Goal: Task Accomplishment & Management: Complete application form

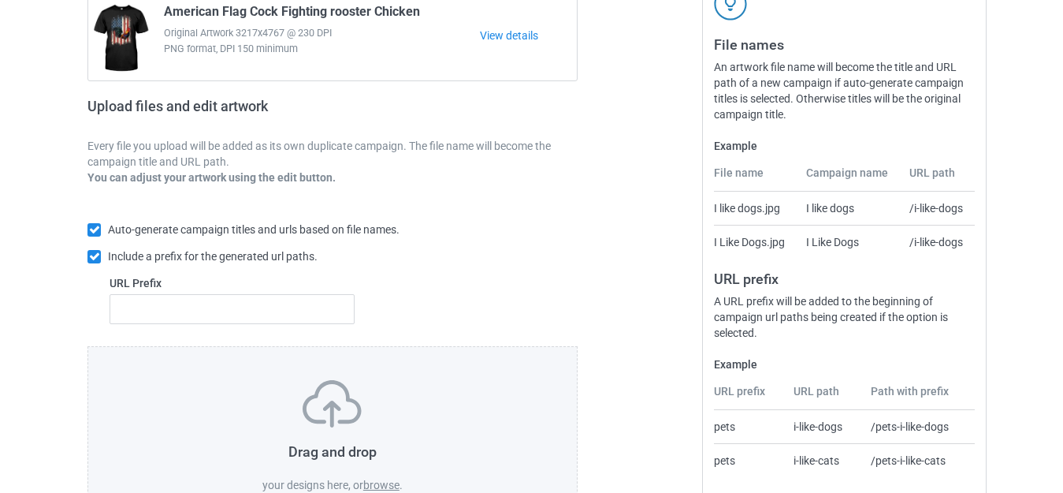
scroll to position [275, 0]
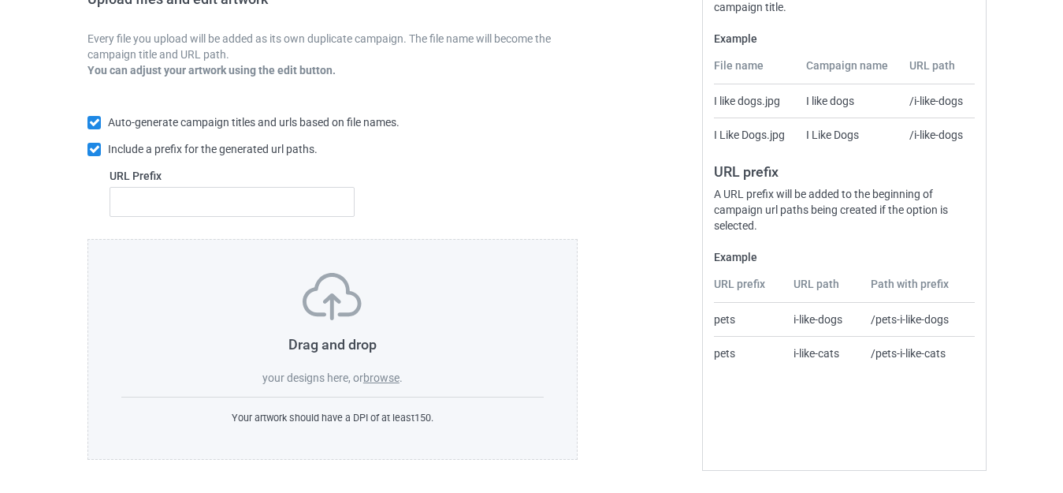
click at [393, 381] on label "browse" at bounding box center [381, 377] width 36 height 13
click at [0, 0] on input "browse" at bounding box center [0, 0] width 0 height 0
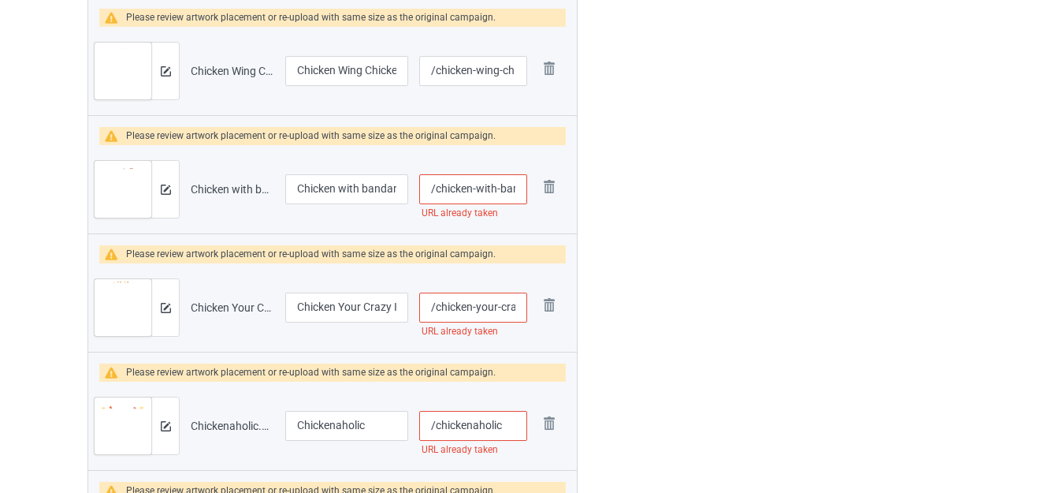
scroll to position [4365, 0]
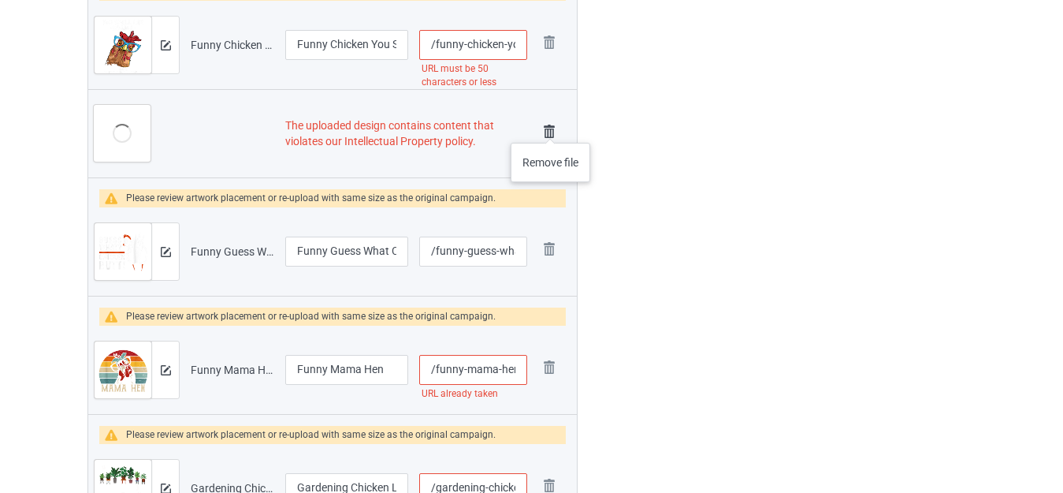
click at [550, 127] on img at bounding box center [549, 132] width 22 height 22
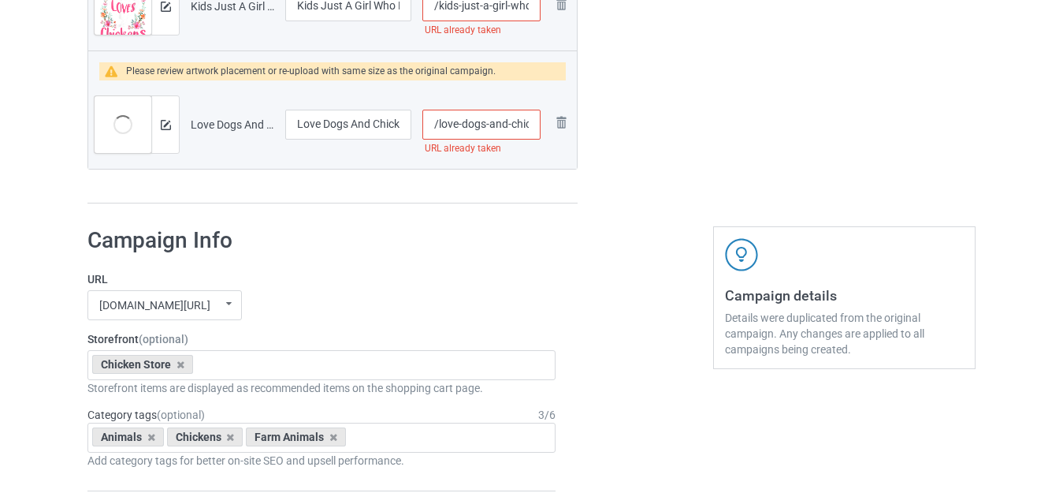
scroll to position [6114, 0]
click at [515, 122] on input "/love-dogs-and-chickens" at bounding box center [482, 124] width 118 height 30
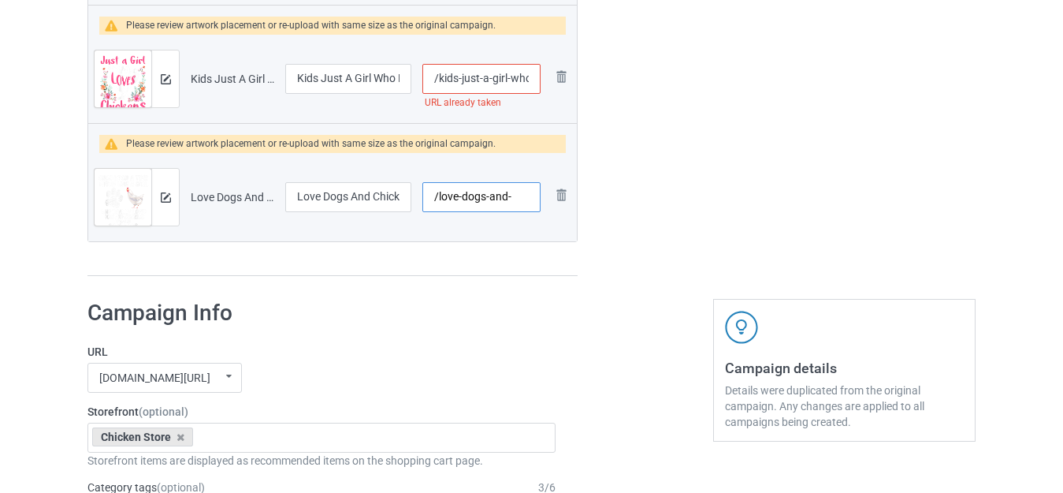
scroll to position [5956, 0]
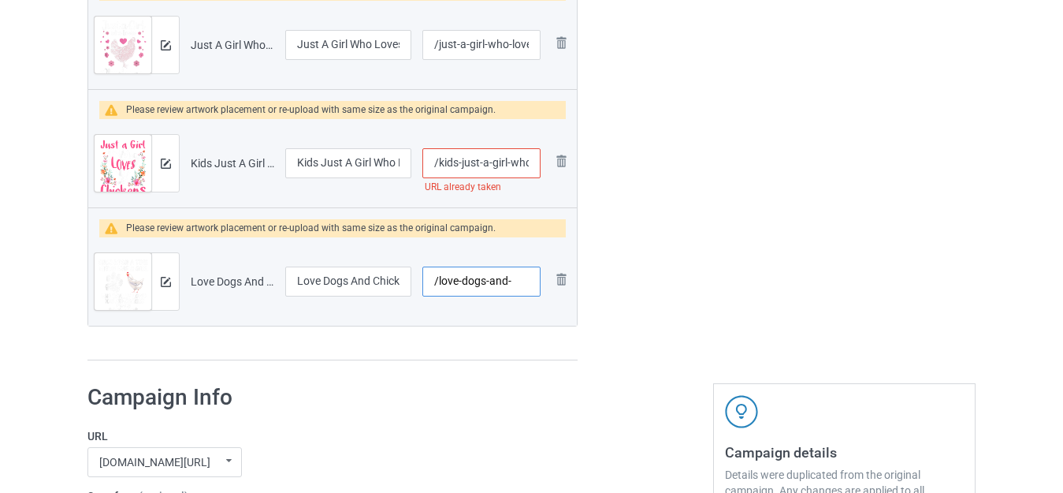
type input "/love-dogs-and-"
click at [520, 162] on input "/kids-just-a-girl-who-loves-chickens" at bounding box center [482, 163] width 118 height 30
type input "/kids-just-a-girl--loves-chickens"
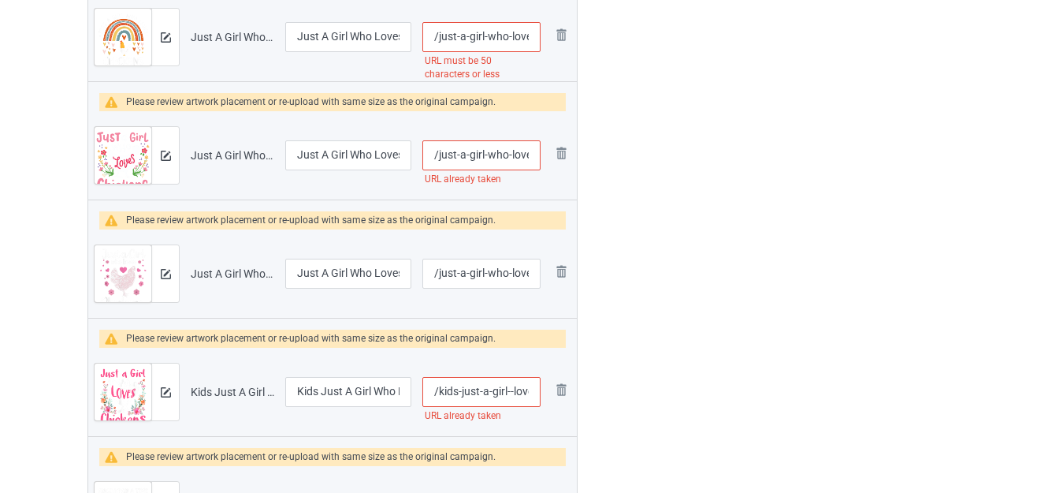
scroll to position [5720, 0]
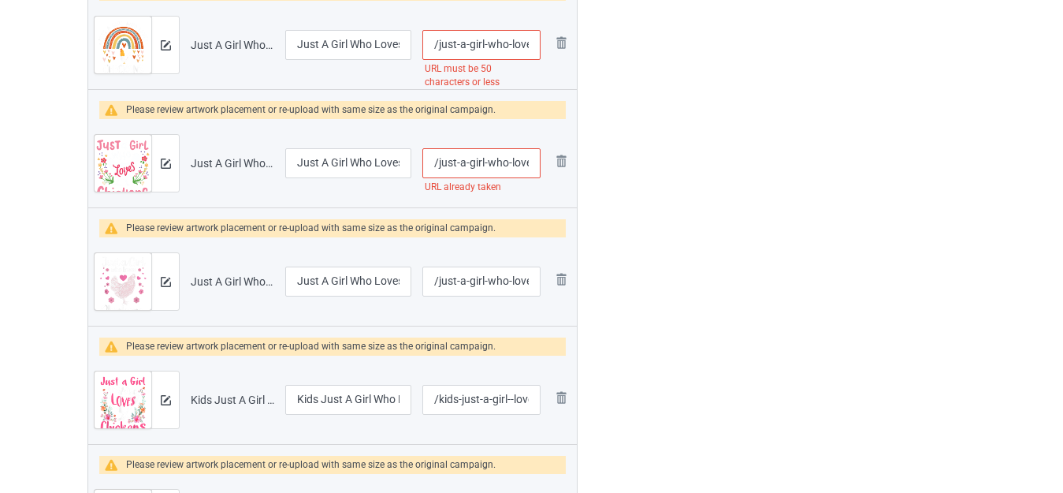
click at [517, 162] on input "/just-a-girl-who-loves-chickens" at bounding box center [482, 163] width 118 height 30
click at [523, 162] on input "/just-a-girl-who--chickens" at bounding box center [482, 163] width 118 height 30
type input "/just-a-girl-who--chickens"
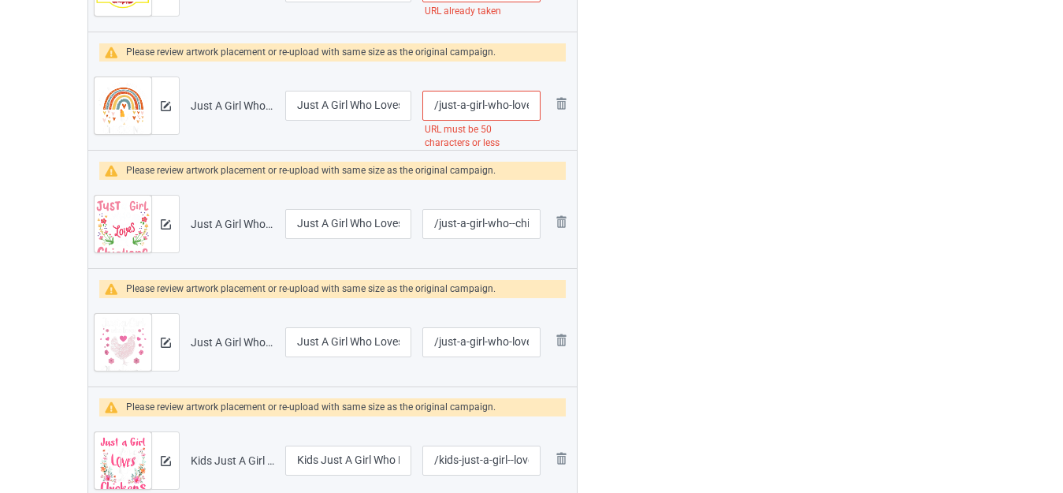
scroll to position [5562, 0]
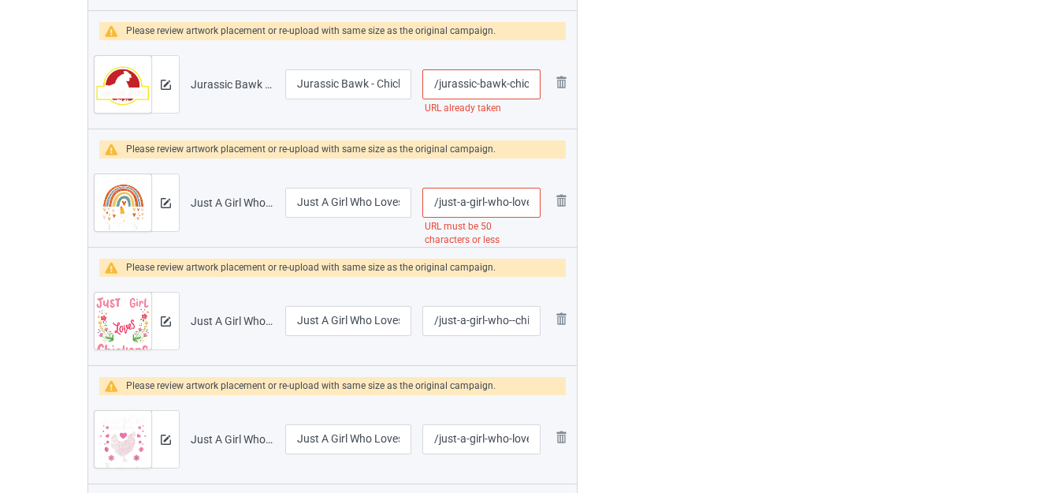
click at [501, 201] on input "/just-a-girl-who-loves-chickens-rainbow-gifts-poultry-lover" at bounding box center [482, 203] width 118 height 30
type input "/lovechieckensss"
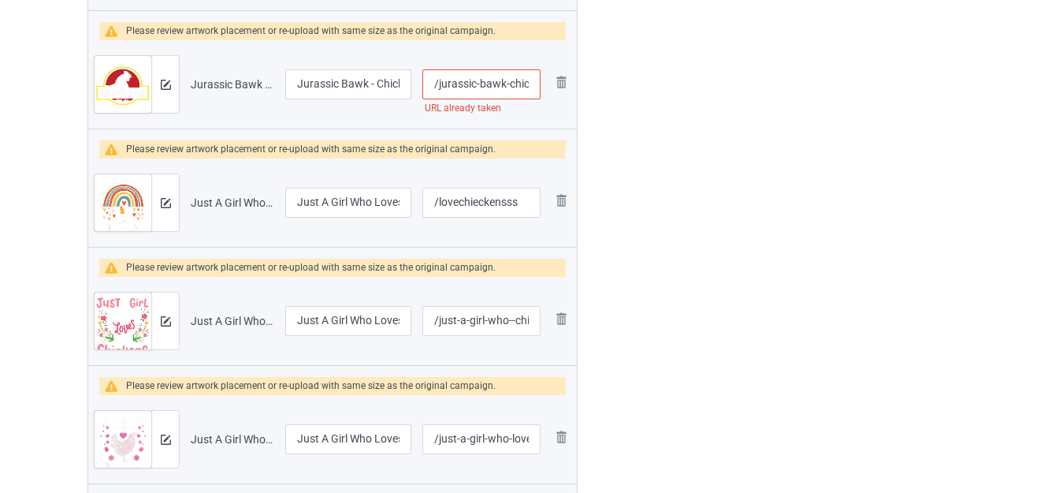
click at [517, 84] on input "/jurassic-bawk-chicken" at bounding box center [482, 84] width 118 height 30
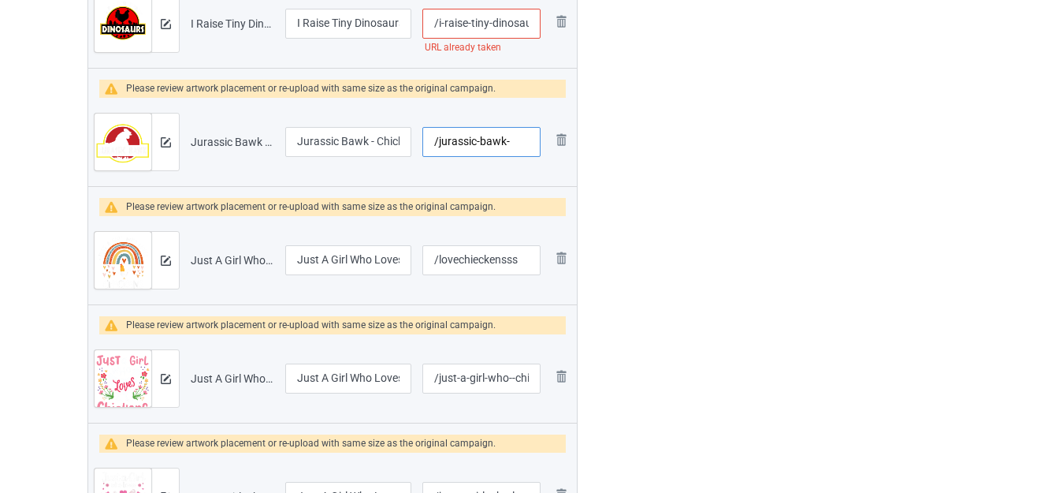
scroll to position [5404, 0]
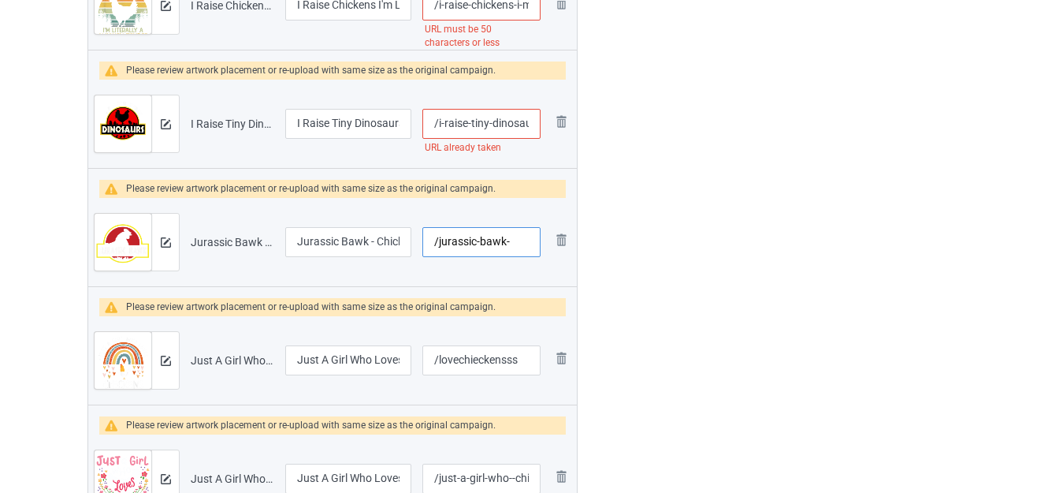
type input "/jurassic-bawk-"
click at [509, 121] on input "/i-raise-tiny-dinosaurs-chicken-lover" at bounding box center [482, 124] width 118 height 30
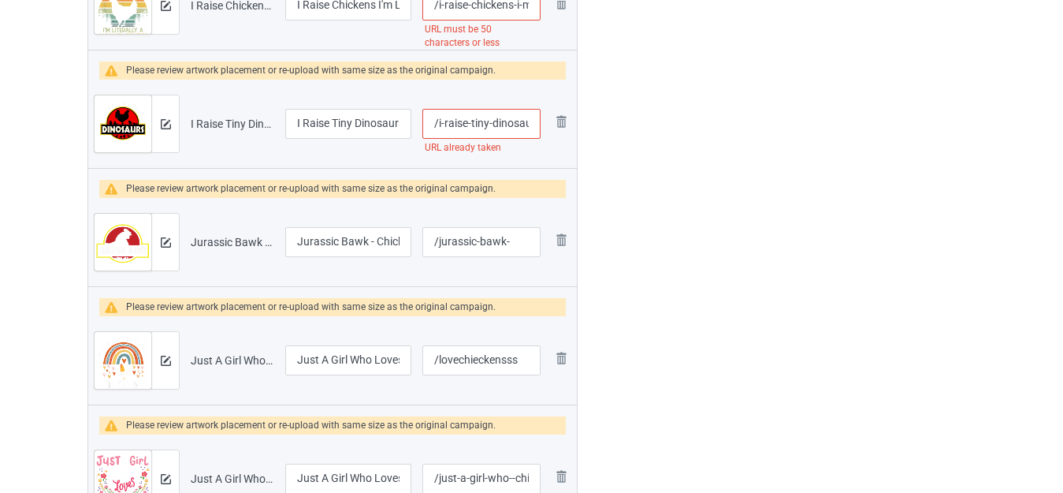
click at [509, 121] on input "/i-raise-tiny-dinosaurs-chicken-lover" at bounding box center [482, 124] width 118 height 30
type input "/i-raise-tiny-v-chicken-lover"
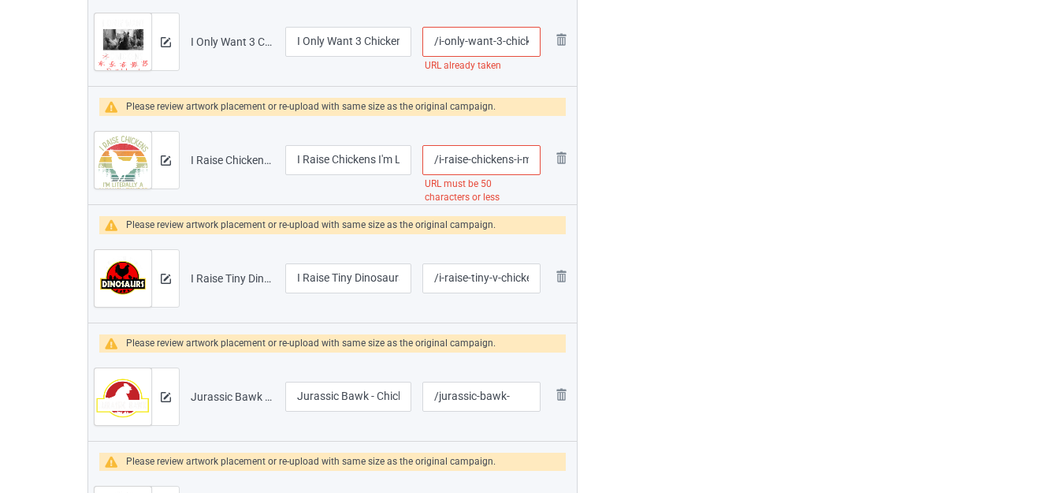
scroll to position [5247, 0]
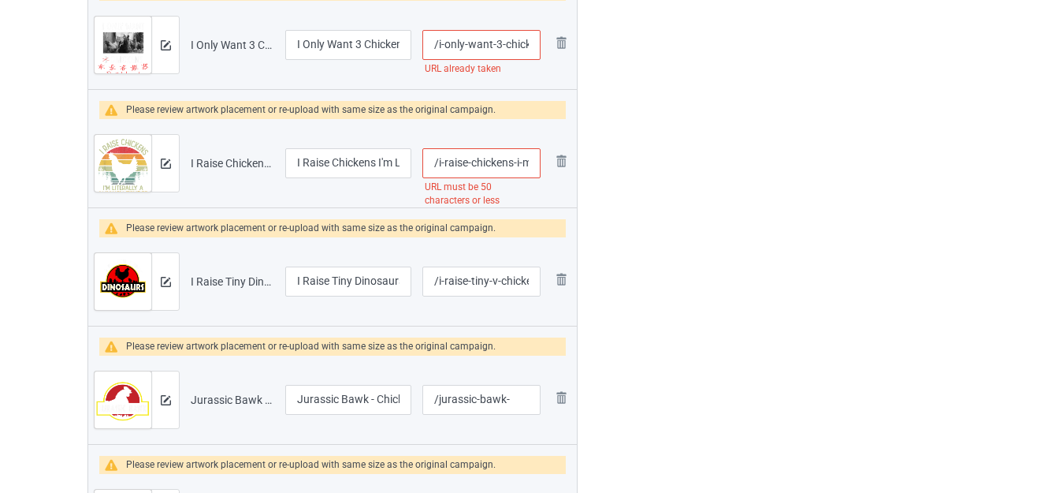
click at [501, 162] on input "/i-raise-chickens-i-m-literally-a-chicken-tender-vintage" at bounding box center [482, 163] width 118 height 30
click at [527, 162] on input "/i-raise-chickens-i-m-literally-a-chicken-tender-vintage" at bounding box center [482, 163] width 118 height 30
click at [523, 162] on input "/i-raise-chickens-i-m-literally-a-chicken-tender-vintage" at bounding box center [482, 163] width 118 height 30
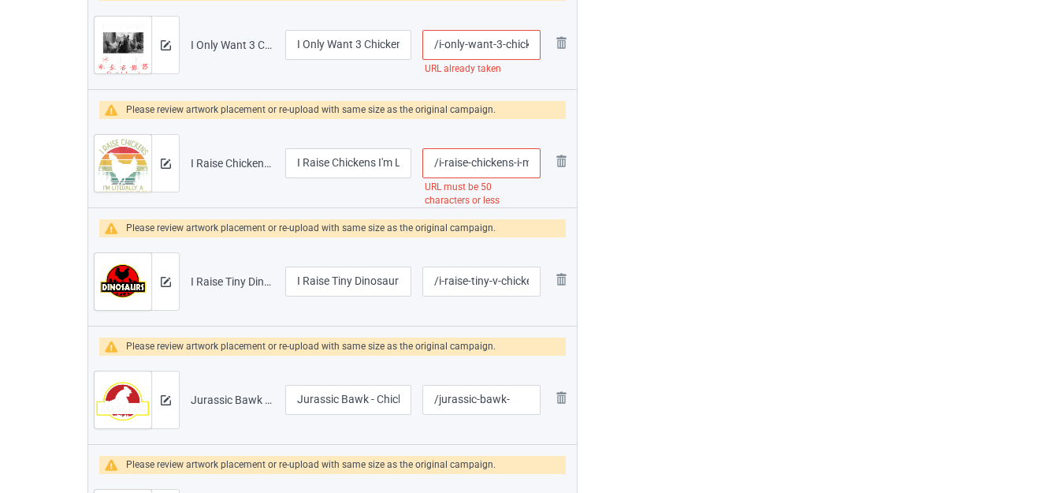
click at [523, 162] on input "/i-raise-chickens-i-m-literally-a-chicken-tender-vintage" at bounding box center [482, 163] width 118 height 30
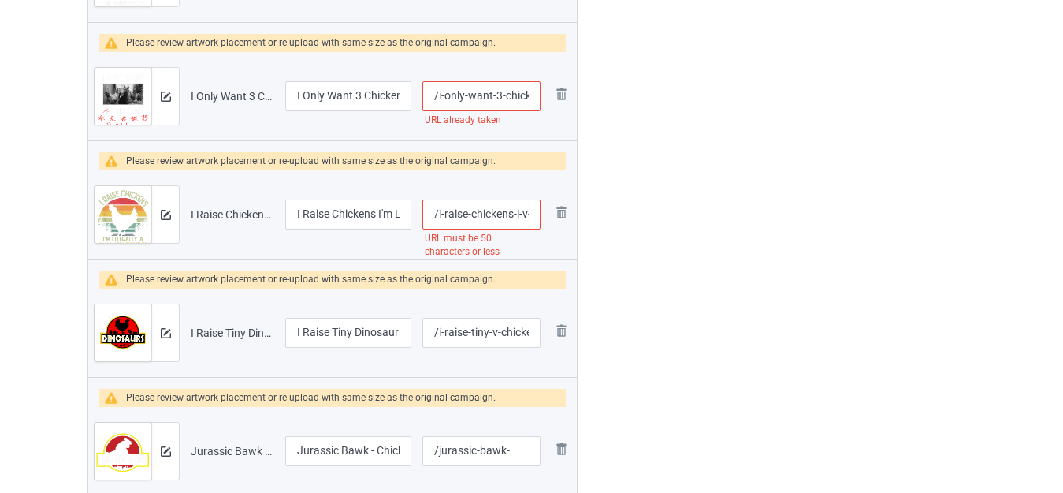
scroll to position [5168, 0]
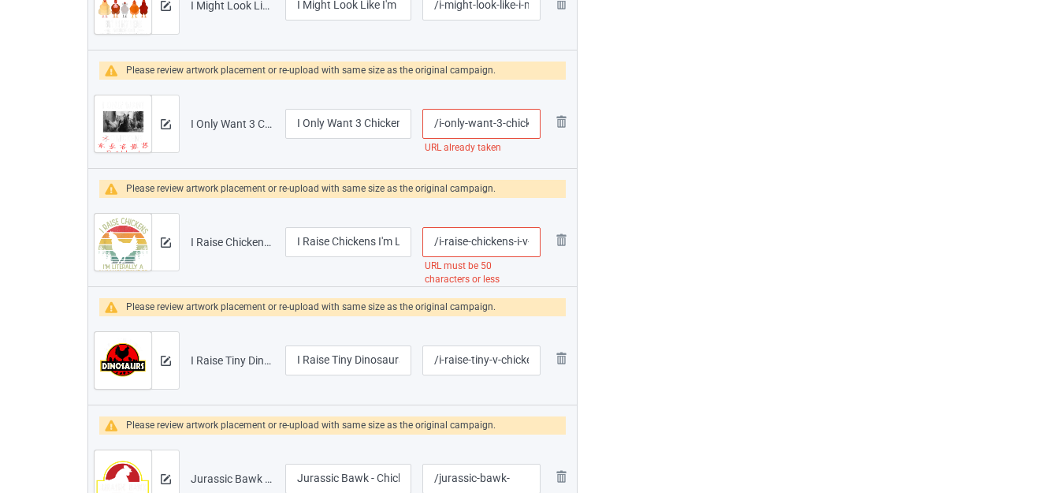
click at [520, 242] on input "/i-raise-chickens-i-v-literally-a-chicken-tender-vintage" at bounding box center [482, 242] width 118 height 30
click at [525, 240] on input "/i-raise-chickens-i-v-literally-a-chicken-tender-vintage" at bounding box center [482, 242] width 118 height 30
click at [520, 241] on input "/i-raise-chickens-i-vliterally-a-chicken-tender-vintage" at bounding box center [482, 242] width 118 height 30
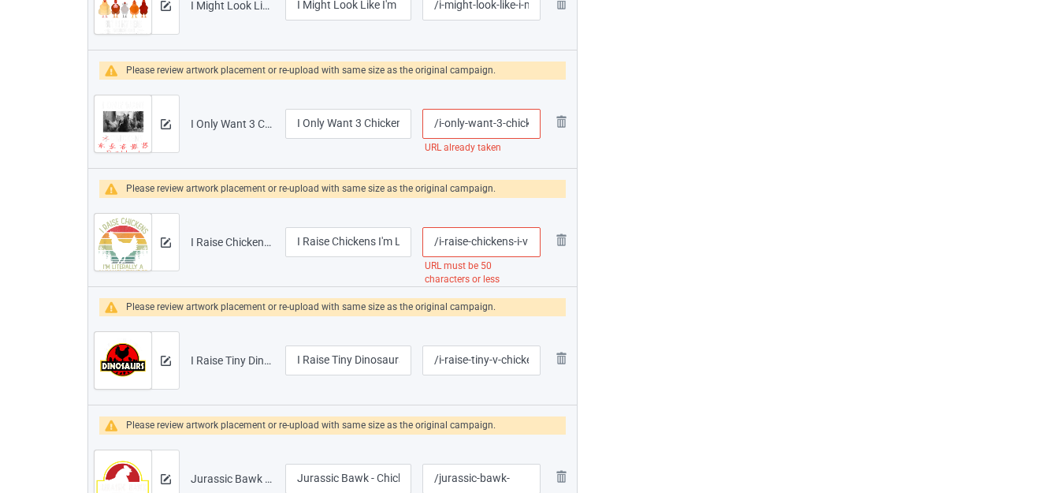
click at [520, 241] on input "/i-raise-chickens-i-vliterally-a-chicken-tender-vintage" at bounding box center [482, 242] width 118 height 30
click at [520, 241] on input "/i-raise-chickens-ivliterally-a-chicken-tender-vintage" at bounding box center [482, 242] width 118 height 30
type input "/i-raise-chickens--a-chicken-tender-vintage"
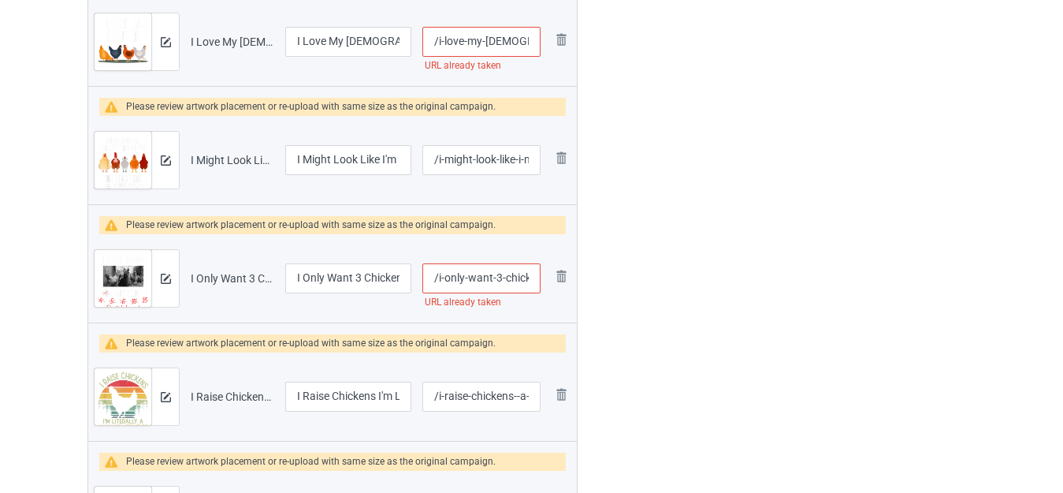
scroll to position [5010, 0]
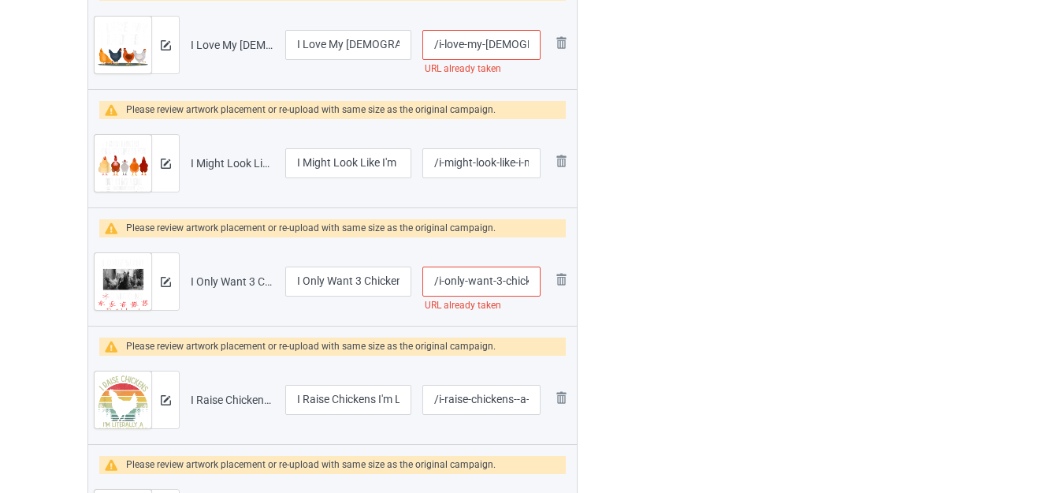
click at [517, 279] on input "/i-only-want-3-chickens" at bounding box center [482, 281] width 118 height 30
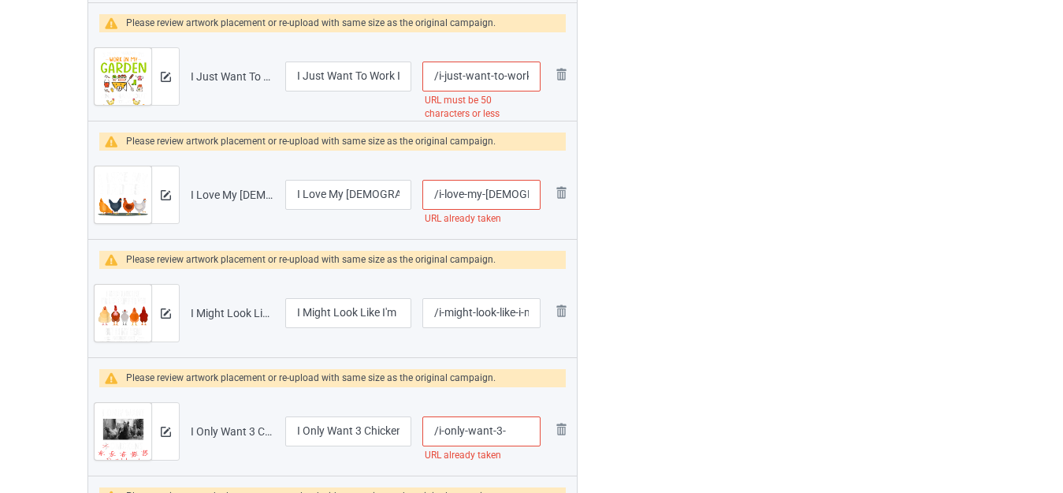
scroll to position [4852, 0]
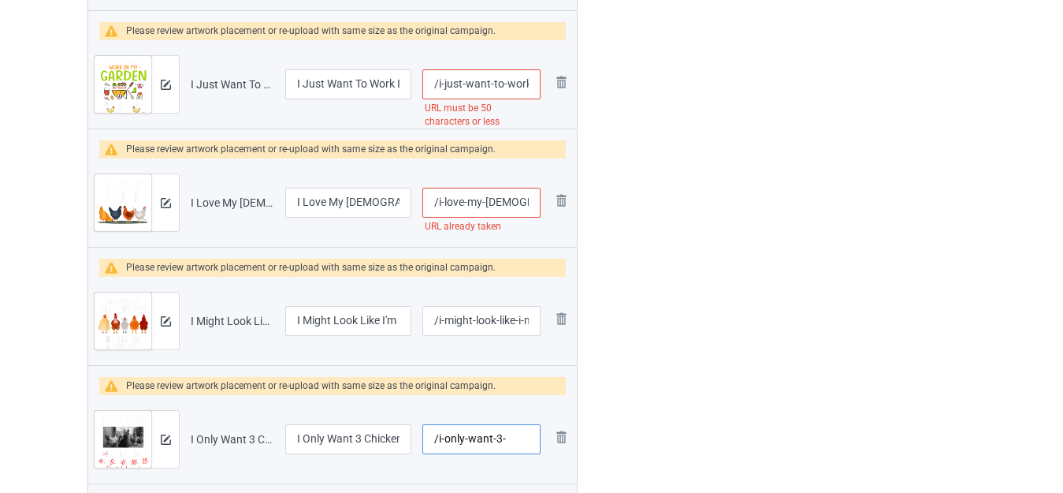
type input "/i-only-want-3-"
click at [522, 203] on input "/i-love-my-[DEMOGRAPHIC_DATA]-chicken" at bounding box center [482, 203] width 118 height 30
click at [527, 202] on input "/i-love-my-[DEMOGRAPHIC_DATA]-chicken" at bounding box center [482, 203] width 118 height 30
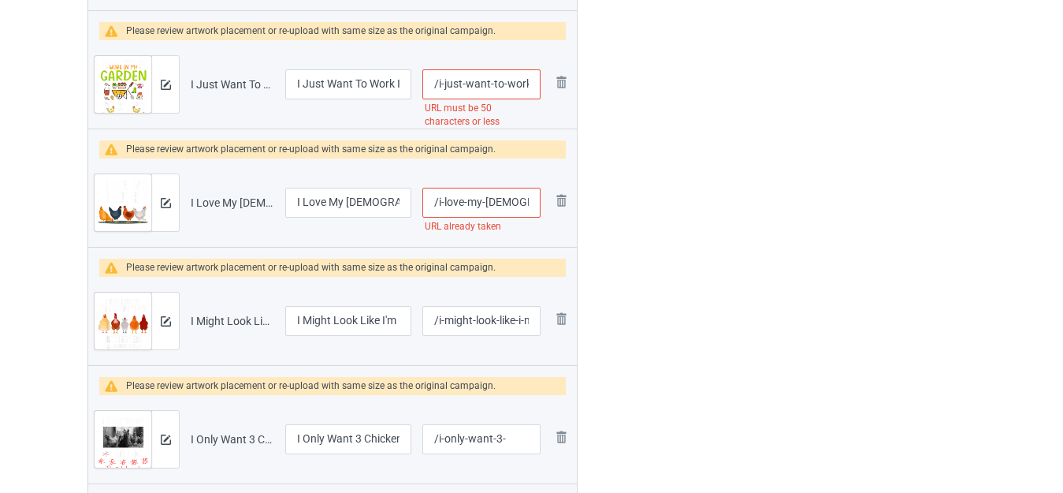
click at [527, 202] on input "/i-love-my-[DEMOGRAPHIC_DATA]-chicken" at bounding box center [482, 203] width 118 height 30
type input "/i-love-my-ladies-"
click at [569, 201] on img at bounding box center [561, 200] width 19 height 19
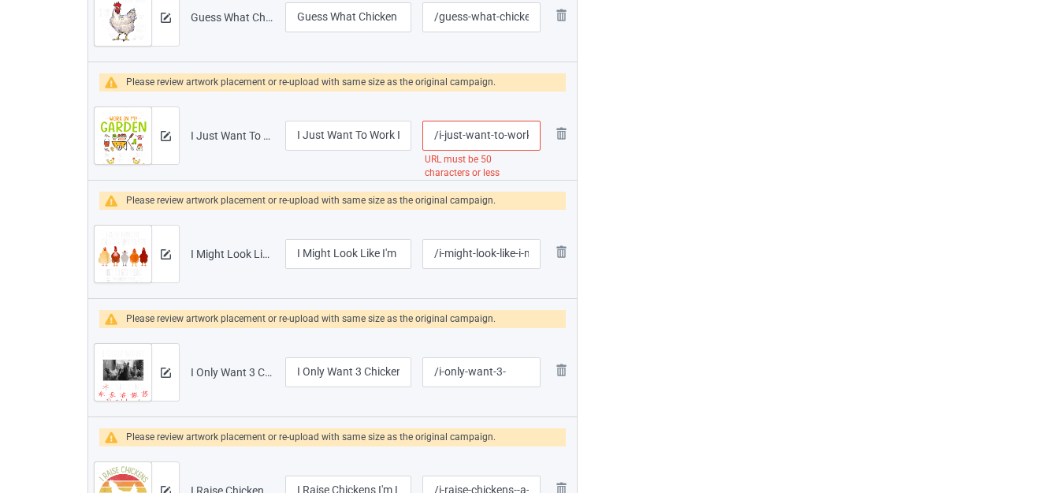
scroll to position [4773, 0]
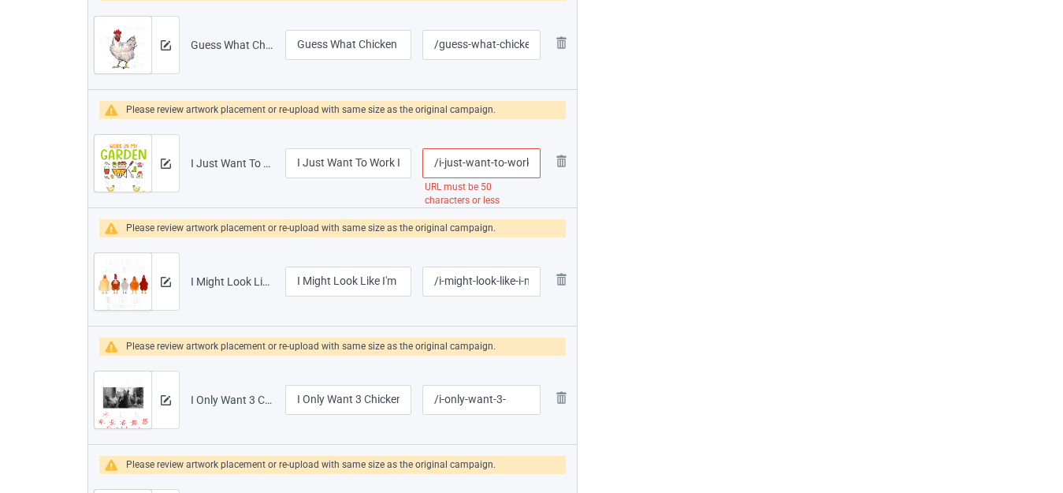
click at [516, 165] on input "/i-just-want-to-work-in-my-garden-and-hangout-with-chickens" at bounding box center [482, 163] width 118 height 30
click at [527, 162] on input "/i-just-want-to--in-my-garden-and-hangout-with-chickens" at bounding box center [482, 163] width 118 height 30
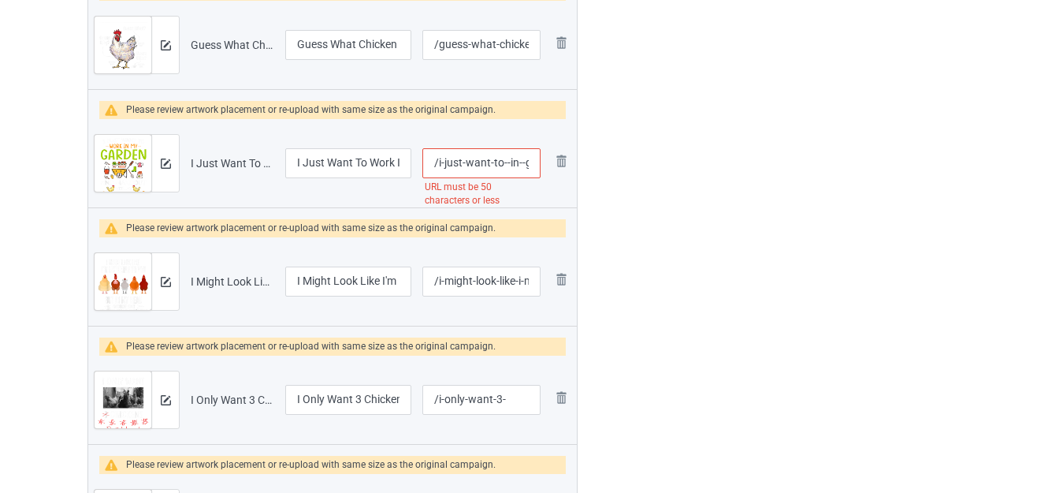
click at [517, 158] on input "/i-just-want-to--in--garden-and-hangout-with-chickens" at bounding box center [482, 163] width 118 height 30
click at [512, 162] on input "/i-just-want-to--in--garden-and-hangout-with-chickens" at bounding box center [482, 163] width 118 height 30
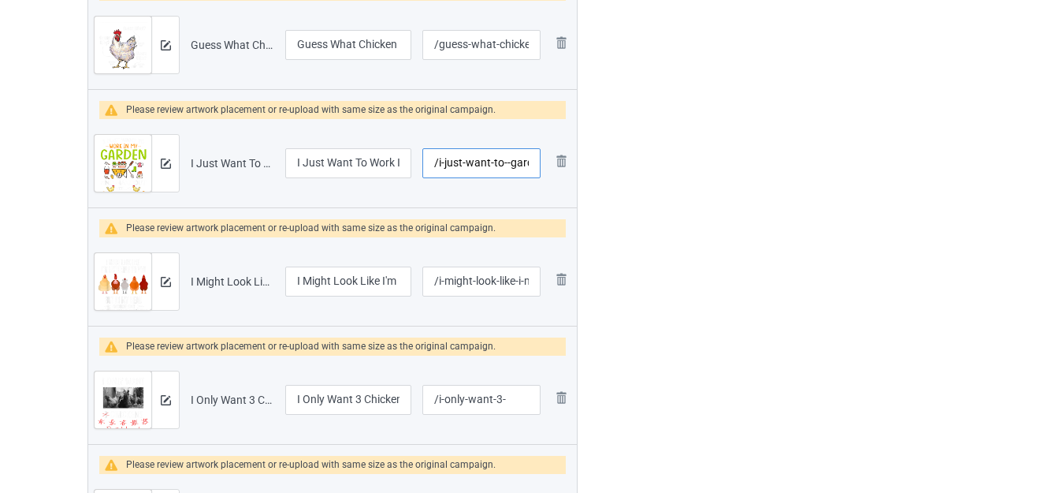
type input "/i-just-want-to--garden-and-hangout-with-chickens"
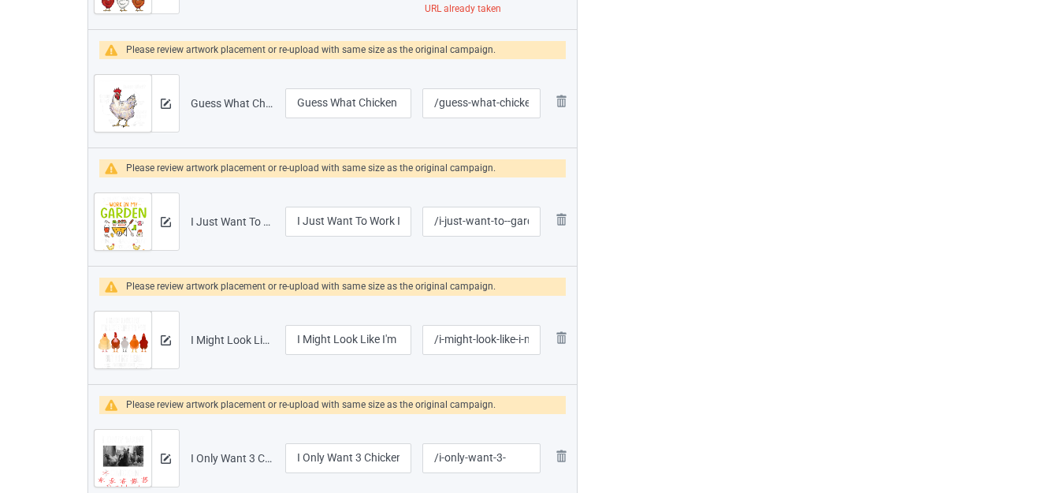
scroll to position [4616, 0]
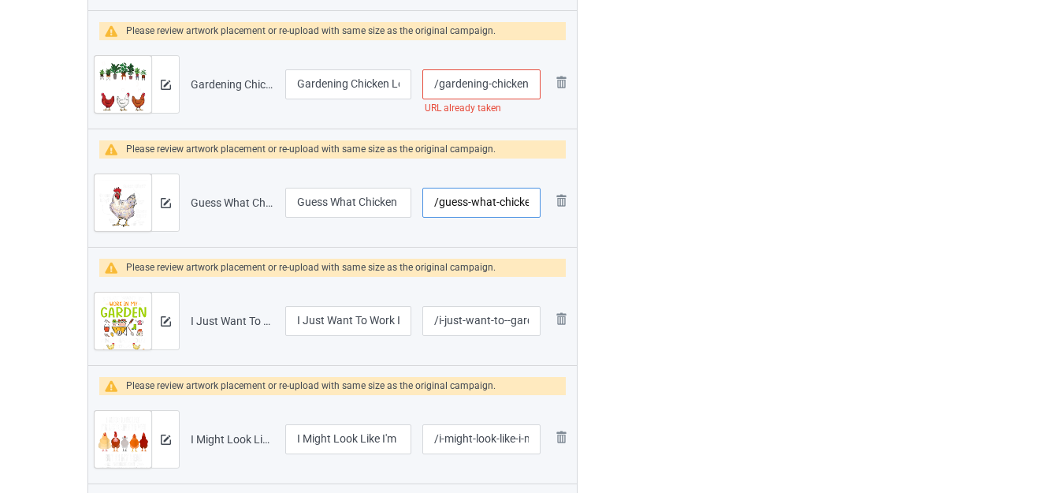
click at [517, 197] on input "/guess-what-chicken-butt" at bounding box center [482, 203] width 118 height 30
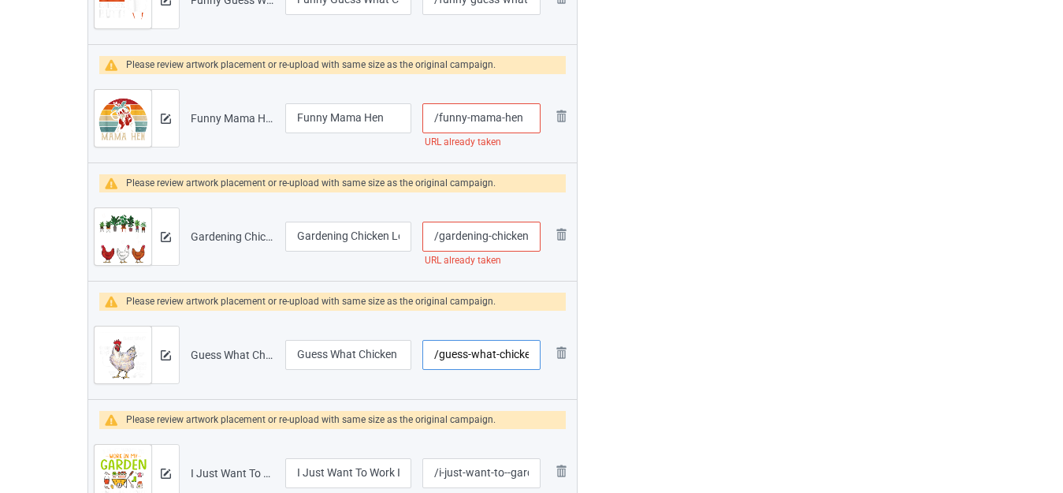
scroll to position [4458, 0]
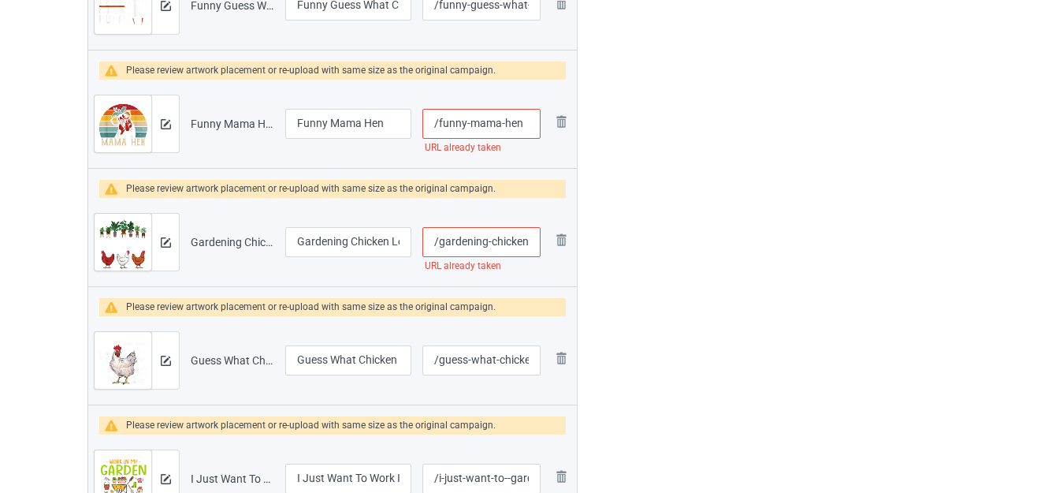
click at [530, 239] on input "/gardening-chicken-lover" at bounding box center [482, 242] width 118 height 30
type input "/gardening-chickens-lover"
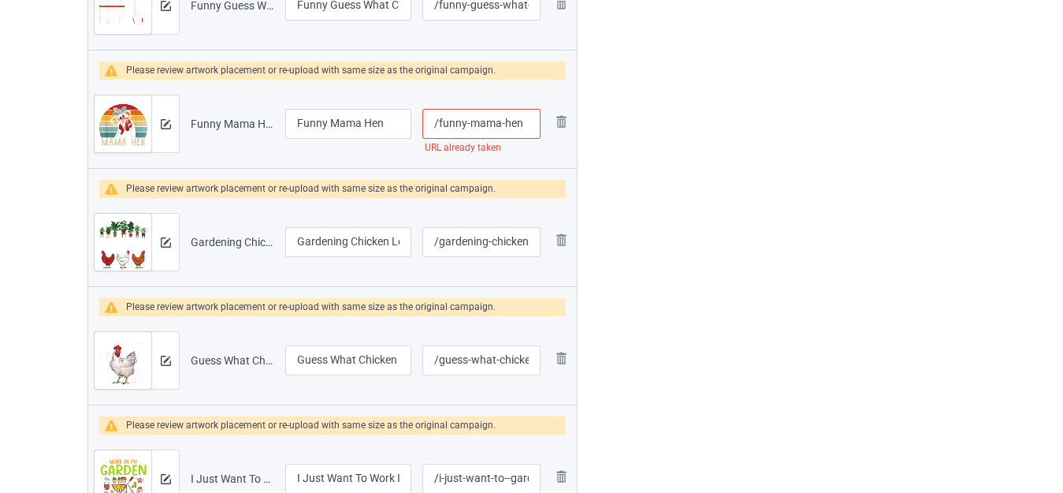
click at [516, 126] on input "/funny-mama-hen" at bounding box center [482, 124] width 118 height 30
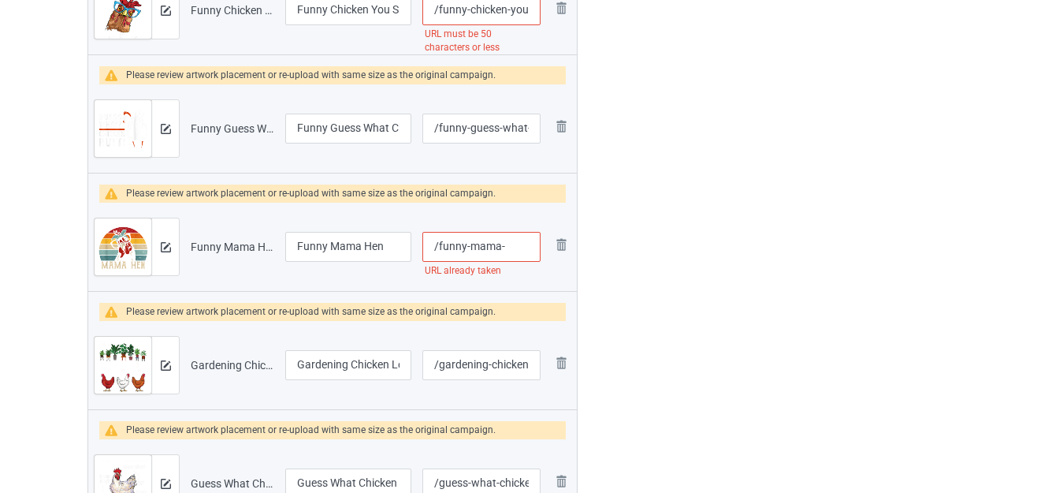
scroll to position [4300, 0]
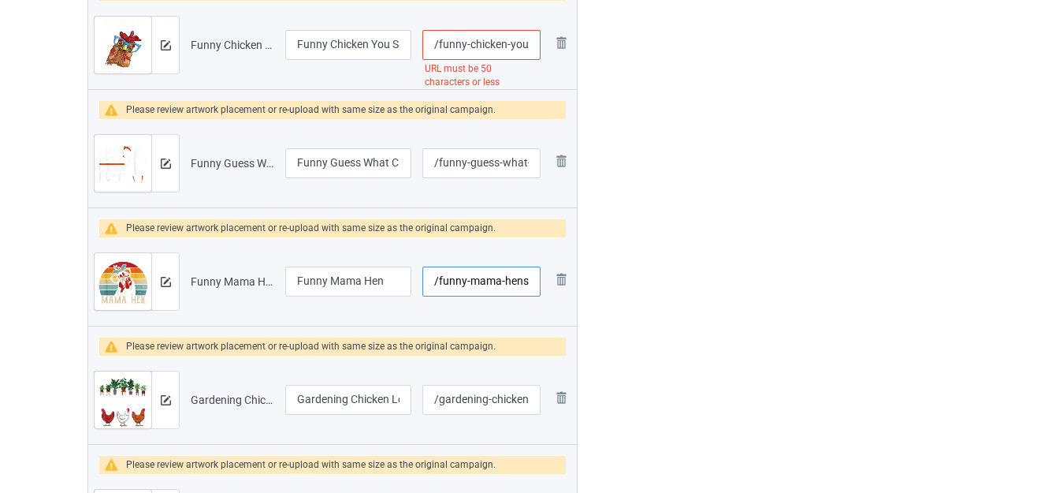
type input "/funny-mama-hens"
click at [515, 45] on input "/funny-chicken-you-smell-like-drama-and-a-headache-farmer" at bounding box center [482, 45] width 118 height 30
click at [520, 47] on input "/funny-chicken--smell-like-drama-and-a-headache-farmer" at bounding box center [482, 45] width 118 height 30
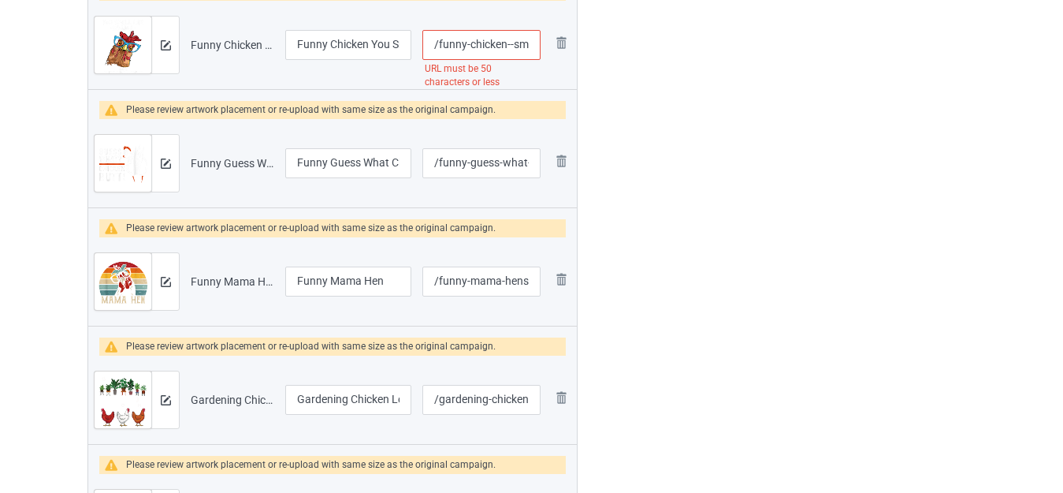
click at [520, 47] on input "/funny-chicken--smell-like-drama-and-a-headache-farmer" at bounding box center [482, 45] width 118 height 30
click at [512, 47] on input "/funny-chicken---like-drama-and-a-headache-farmer" at bounding box center [482, 45] width 118 height 30
type input "/funny-chicken--like-drama-and-a-headache-farmer"
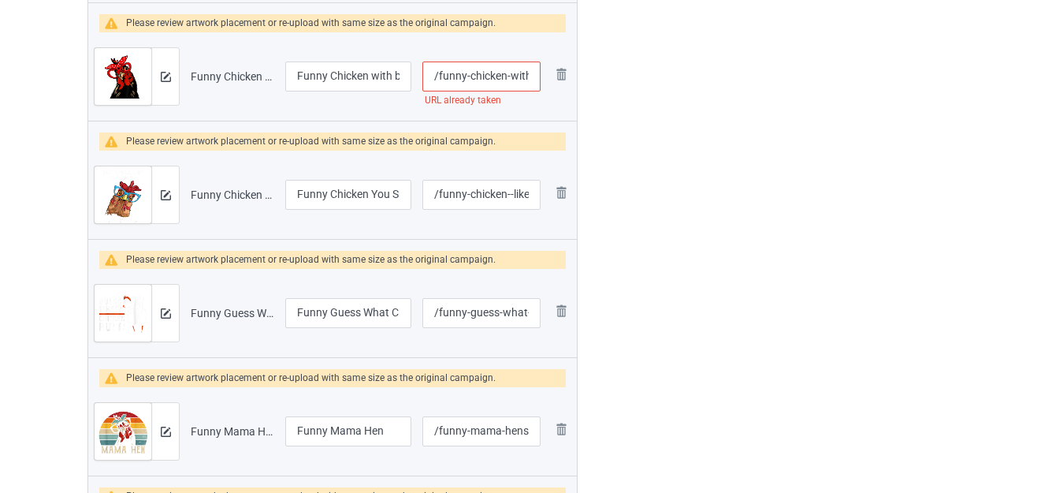
scroll to position [4143, 0]
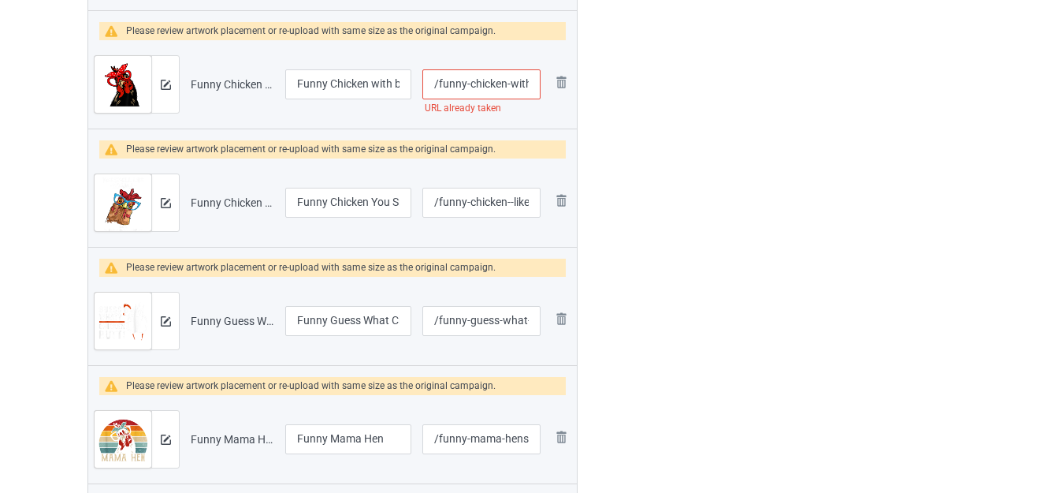
click at [520, 86] on input "/funny-chicken-with-bandana-headband-and-glasses" at bounding box center [482, 84] width 118 height 30
click at [524, 84] on input "/funny-chicken-with-bandana-headband-and-glasses" at bounding box center [482, 84] width 118 height 30
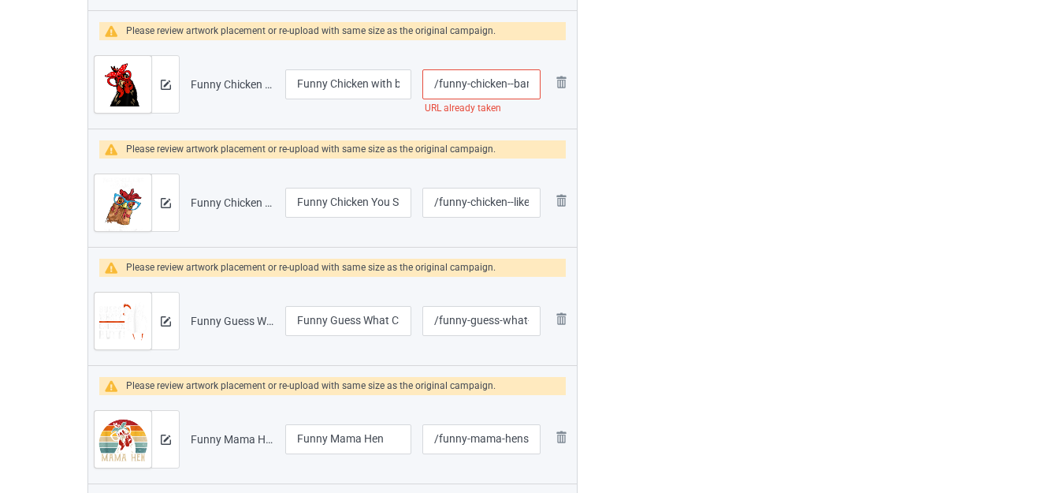
type input "/funny-chicken--bandana-headband-and-glasses"
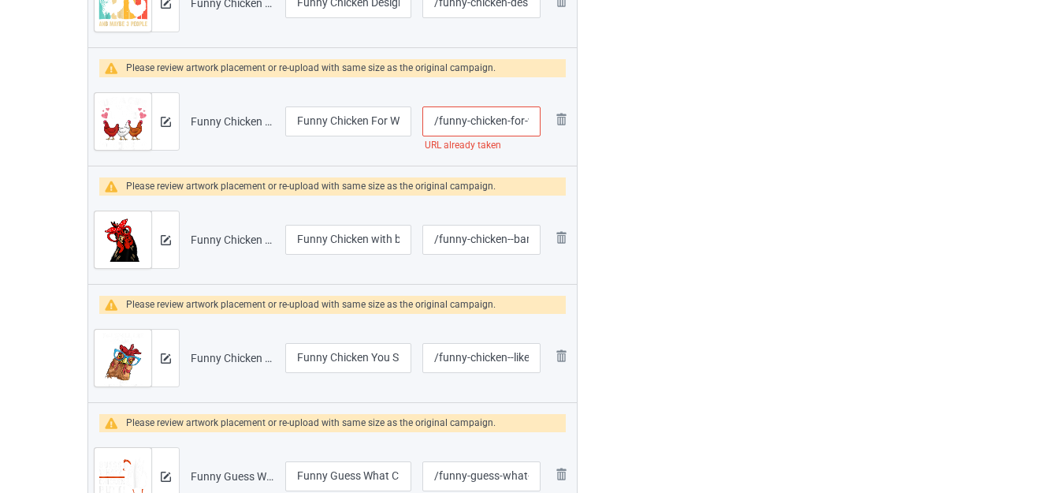
scroll to position [3985, 0]
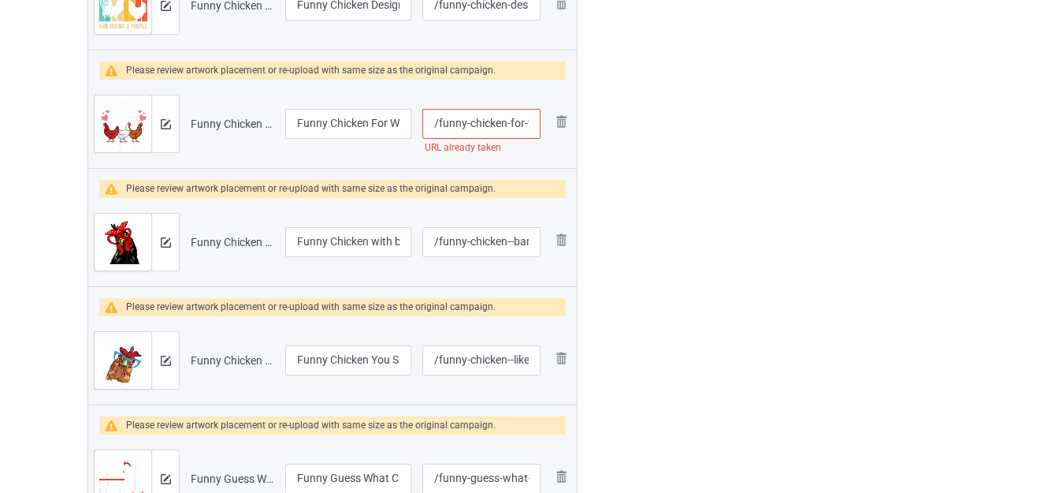
click at [517, 121] on input "/funny-chicken-for-women-girls" at bounding box center [482, 124] width 118 height 30
click at [519, 121] on input "/funny-chicken-for-women-girls" at bounding box center [482, 124] width 118 height 30
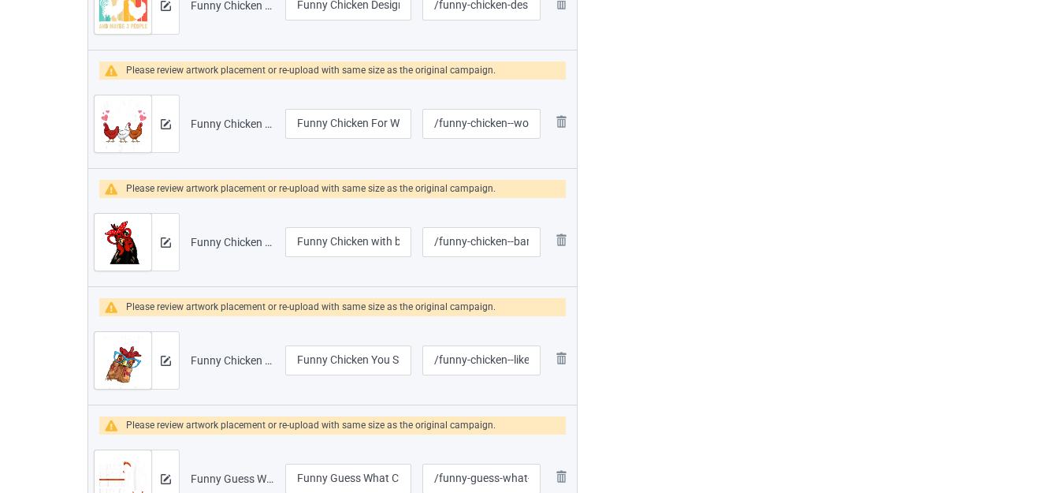
type input "/funny-chicken-women-girls"
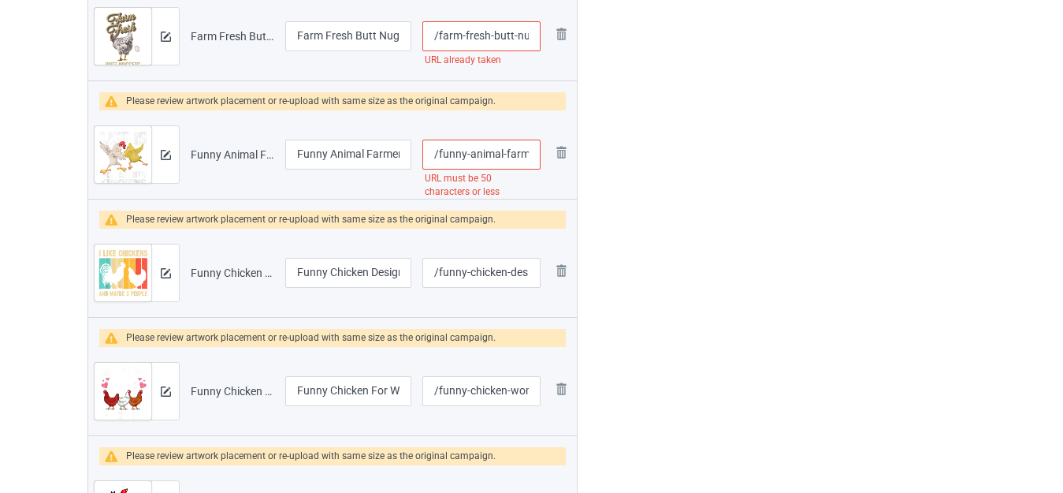
scroll to position [3670, 0]
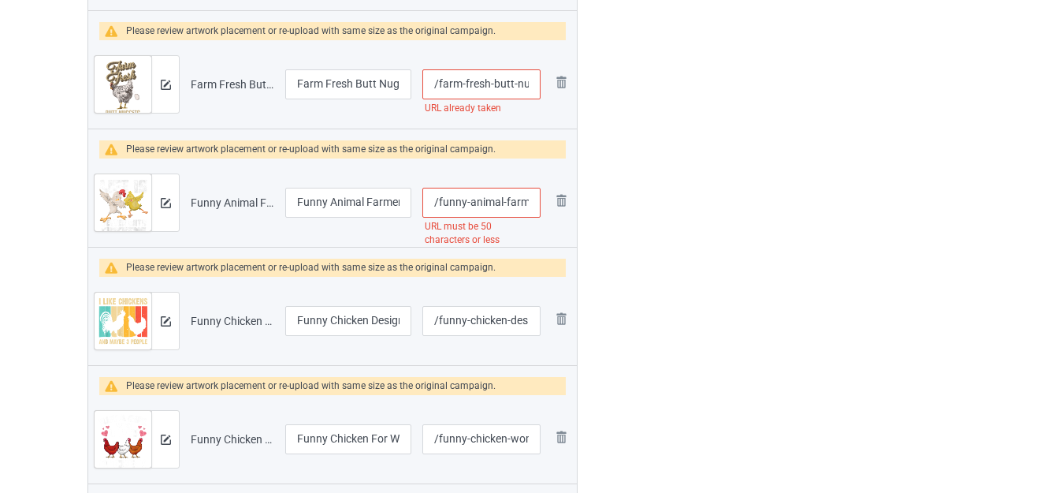
click at [519, 202] on input "/funny-animal-farmer-kids-dabbing-rooster-dab-hen-chicken" at bounding box center [482, 203] width 118 height 30
type input "/funny-animal--kids-dabbing-rooster-dab-hen-chicken"
click at [506, 83] on input "/farm-fresh-butt-nuggets-funny-chicken-farmer" at bounding box center [482, 84] width 118 height 30
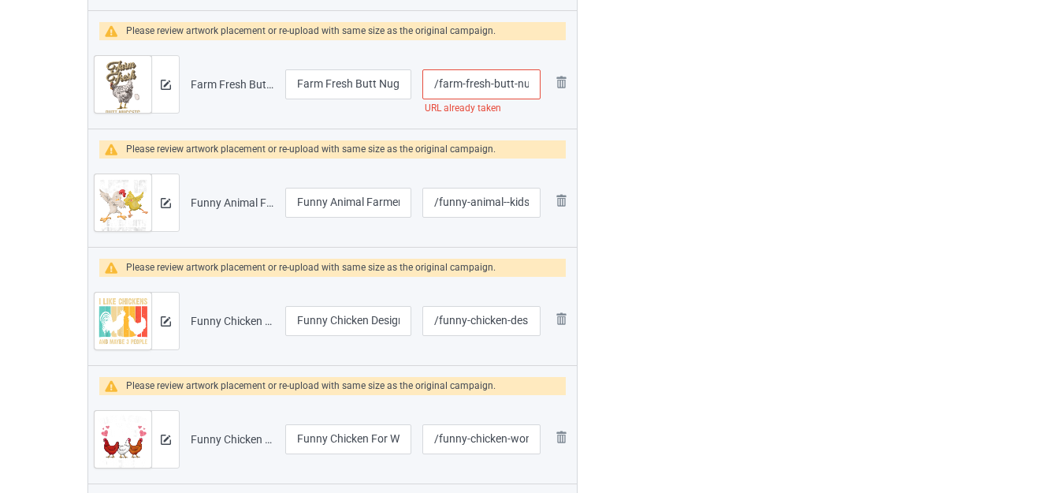
click at [506, 83] on input "/farm-fresh-butt-nuggets-funny-chicken-farmer" at bounding box center [482, 84] width 118 height 30
type input "/farm-fresh-nuggets-funny-chicken-farmer"
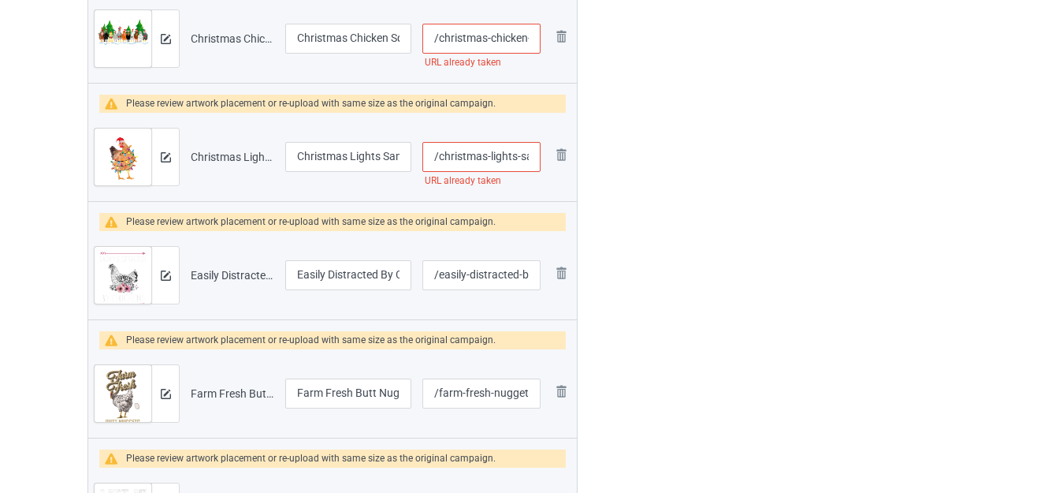
scroll to position [3354, 0]
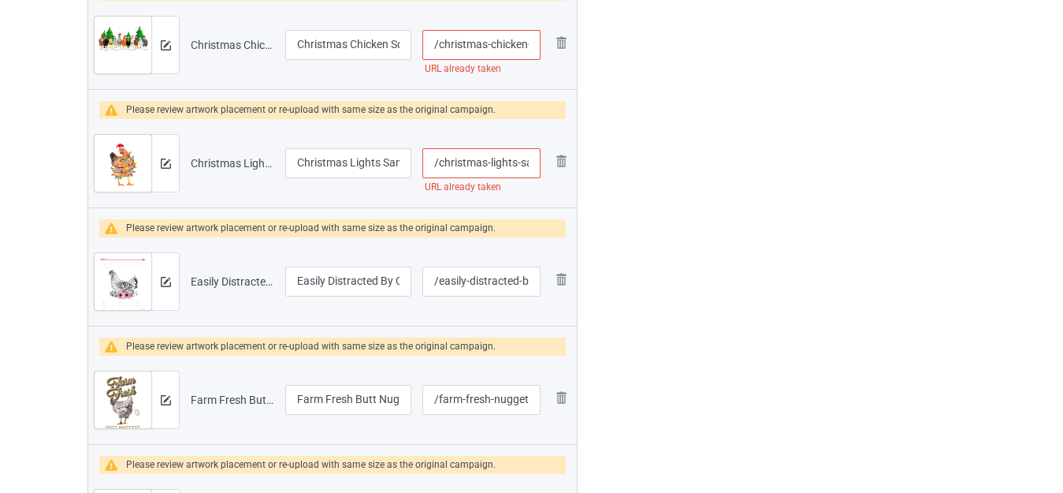
click at [524, 163] on input "/christmas-lights-santa-hat-funny-xmas-tree-chicken" at bounding box center [482, 163] width 118 height 30
click at [524, 162] on input "/christmas-lights-santa-hat-funny-xmas-tree-chicken" at bounding box center [482, 163] width 118 height 30
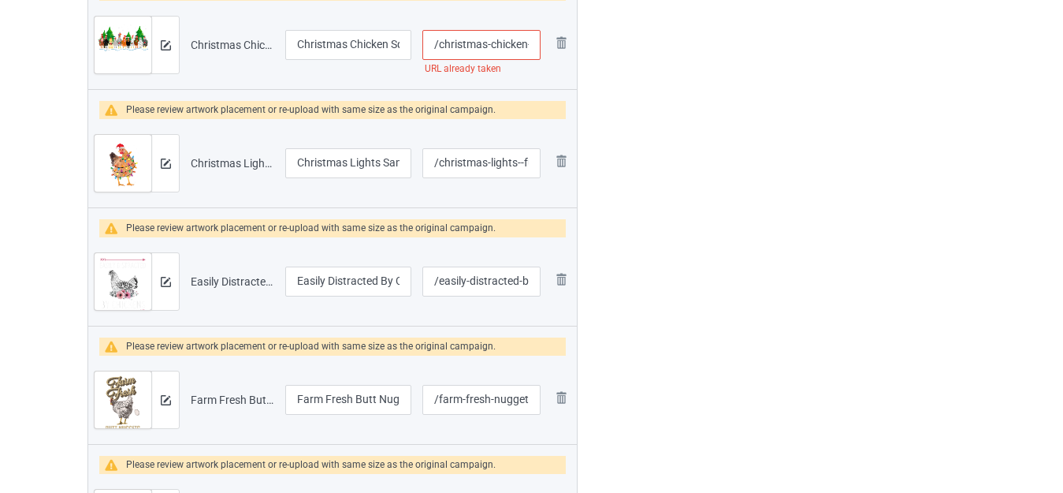
type input "/christmas-lights-funny-xmas-tree-chicken"
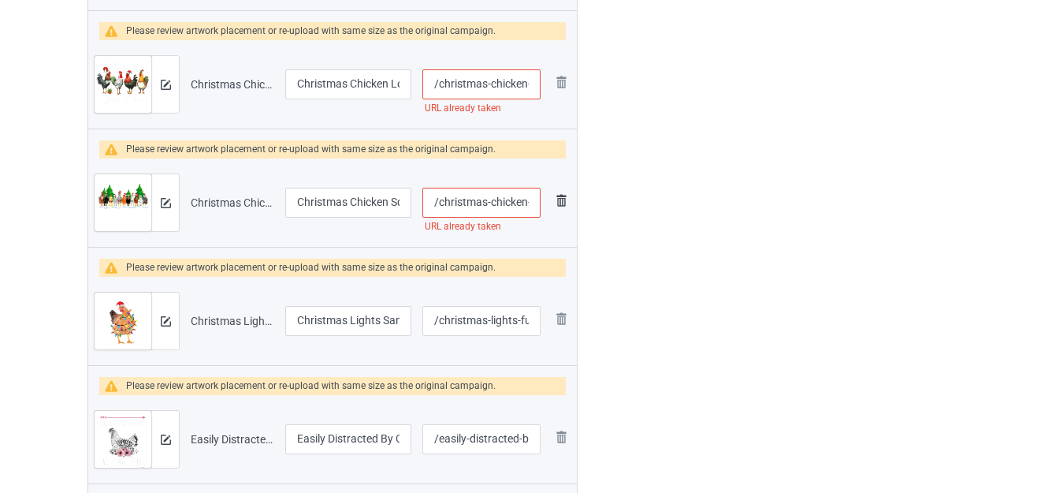
scroll to position [0, 32]
drag, startPoint x: 512, startPoint y: 198, endPoint x: 553, endPoint y: 198, distance: 40.2
click at [553, 198] on tr "Preview and edit artwork Christmas Chicken Squad.png Christmas Chicken Squad /c…" at bounding box center [332, 202] width 489 height 88
click at [512, 198] on input "/christmas-chicken-squad" at bounding box center [482, 203] width 118 height 30
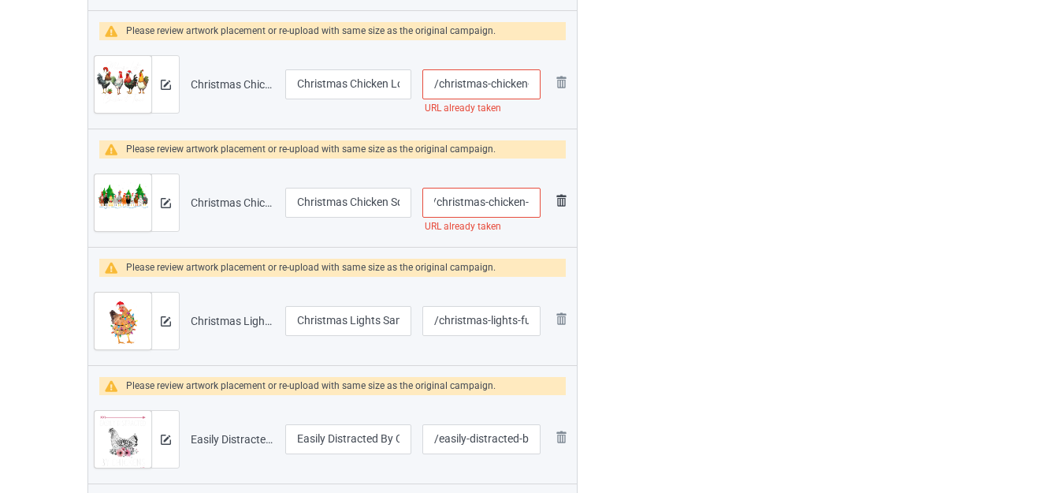
scroll to position [0, 2]
type input "/christmas-chicken-"
click at [665, 175] on div at bounding box center [646, 4] width 114 height 6017
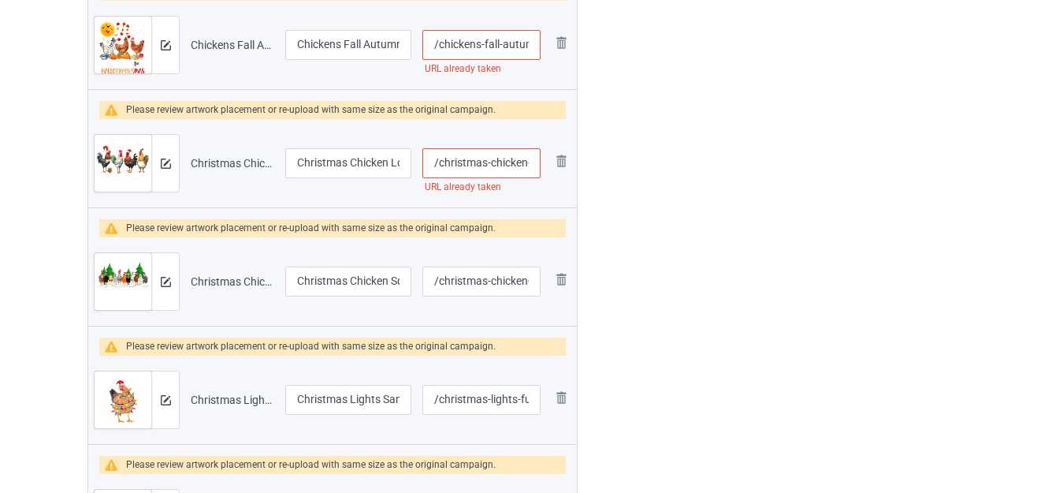
scroll to position [0, 106]
drag, startPoint x: 507, startPoint y: 161, endPoint x: 546, endPoint y: 161, distance: 38.6
click at [546, 161] on td "/christmas-chicken-lover-xmas-santa-hat URL already taken" at bounding box center [481, 163] width 129 height 88
click at [504, 161] on input "/christmas-chicken-lover-xmas-santa-hat" at bounding box center [482, 163] width 118 height 30
click at [494, 163] on input "/christmas-chicken-lover-xmas-santa-hat" at bounding box center [482, 163] width 118 height 30
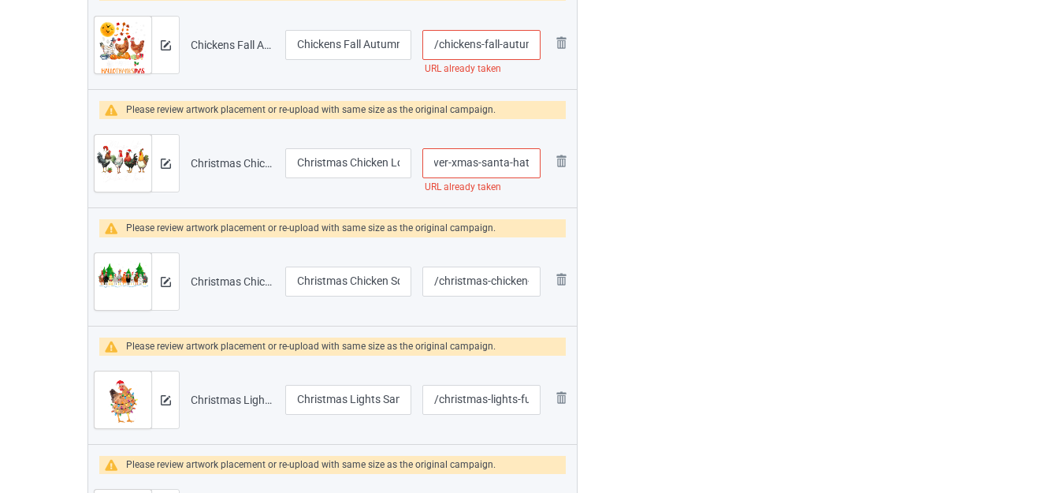
click at [494, 163] on input "/christmas-chicken-lover-xmas-santa-hat" at bounding box center [482, 163] width 118 height 30
click at [646, 155] on div at bounding box center [646, 83] width 114 height 6017
type input "/christmas-chicken-lover-xmas-hat"
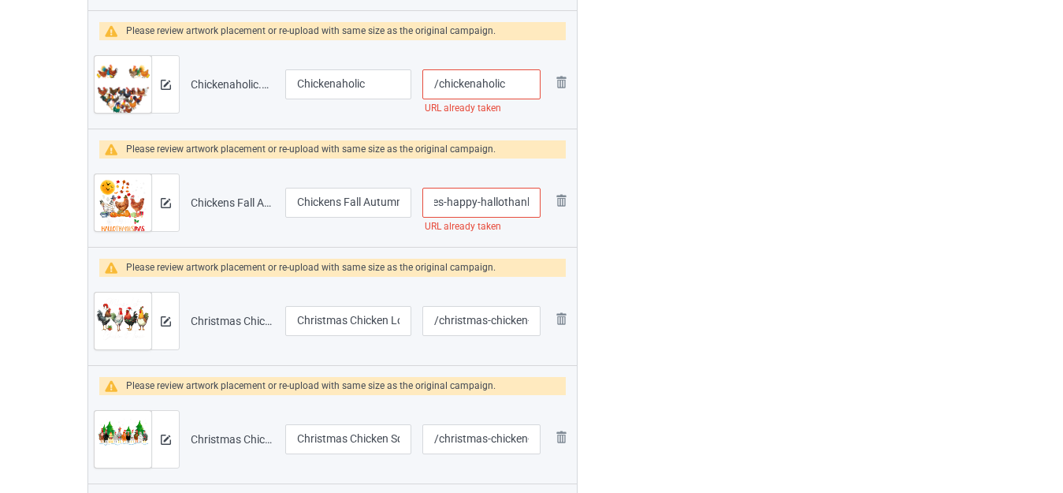
scroll to position [0, 162]
drag, startPoint x: 501, startPoint y: 200, endPoint x: 536, endPoint y: 198, distance: 34.8
click at [536, 198] on input "/chickens-fall-autumn-leaves-happy-hallothanksmas" at bounding box center [482, 203] width 118 height 30
click at [509, 199] on input "/chickens-fall-autumn-leaves-happy-hallothanksmas" at bounding box center [482, 203] width 118 height 30
click at [482, 203] on input "/chickens-fall-autumn-leaves-happy-hallothanksmas" at bounding box center [482, 203] width 118 height 30
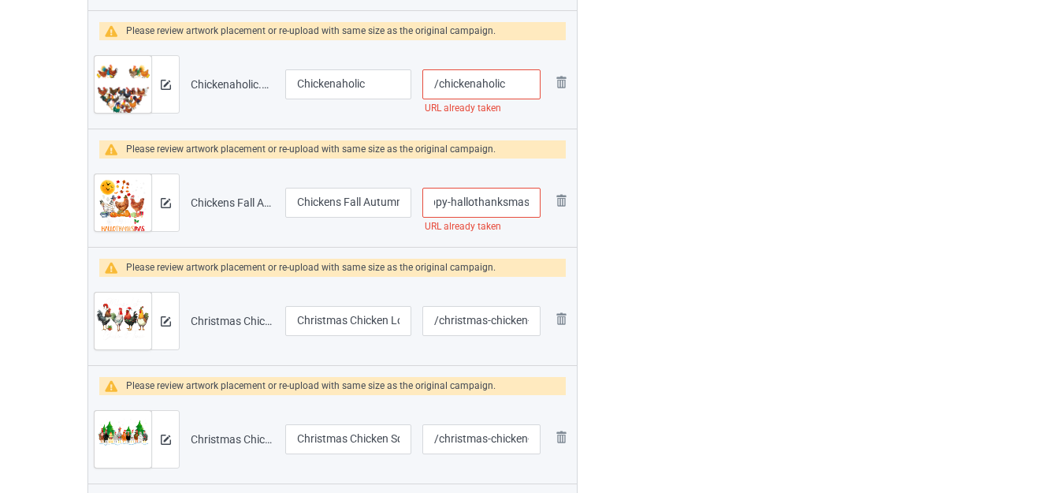
click at [482, 203] on input "/chickens-fall-autumn-leaves-happy-hallothanksmas" at bounding box center [482, 203] width 118 height 30
click at [669, 164] on div at bounding box center [646, 241] width 114 height 6017
type input "/chickens-fall-autumn-leaves-happy"
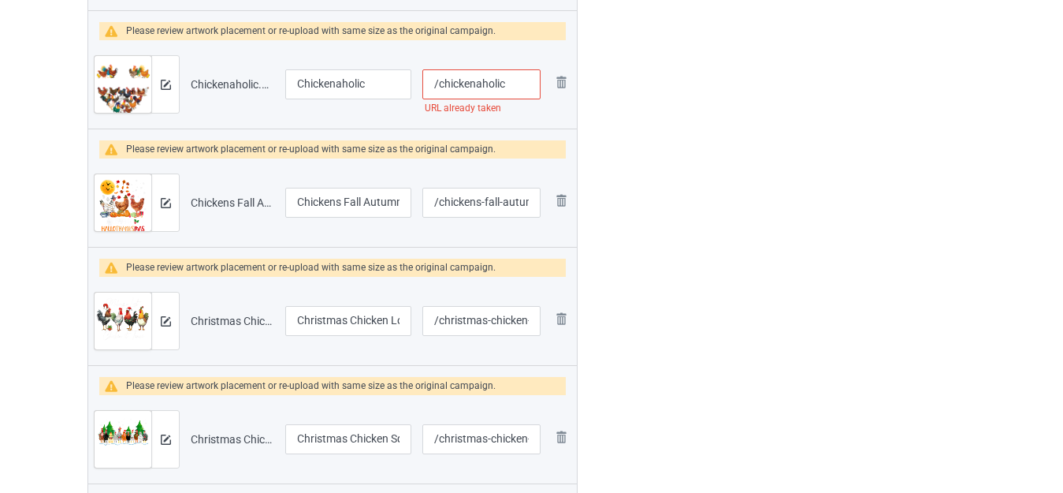
click at [516, 89] on input "/chickenaholic" at bounding box center [482, 84] width 118 height 30
type input "/chickenaholics"
click at [697, 80] on div at bounding box center [646, 241] width 114 height 6017
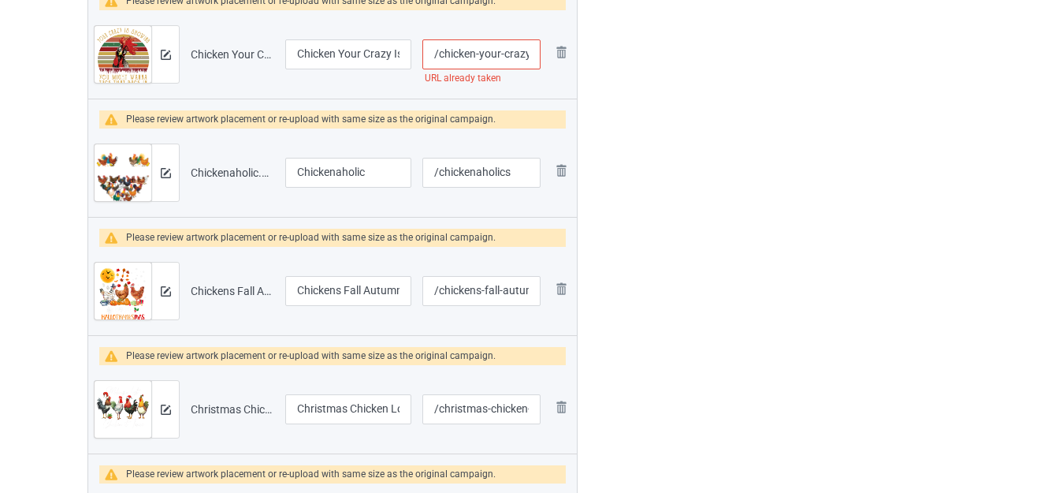
scroll to position [2803, 0]
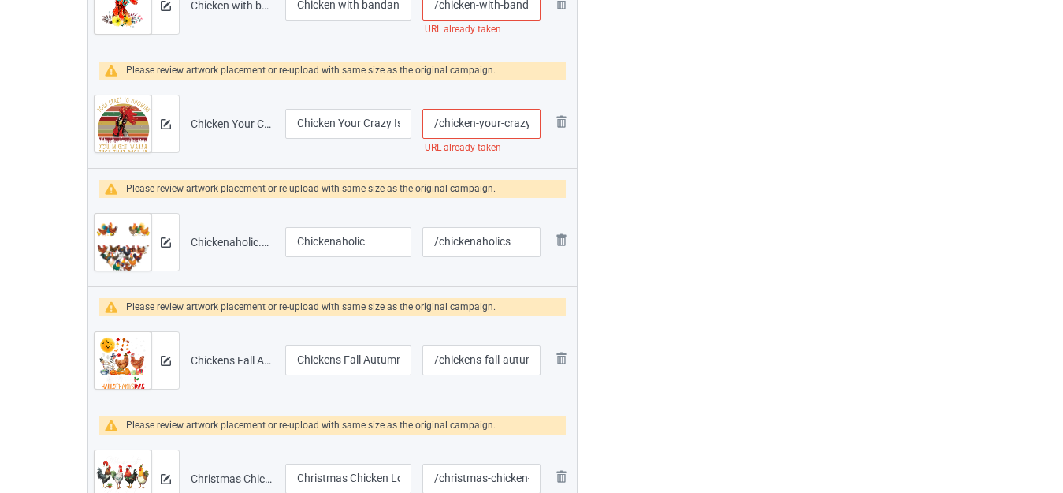
click at [506, 125] on input "/chicken-your-crazy-is-showing-you" at bounding box center [482, 124] width 118 height 30
drag, startPoint x: 517, startPoint y: 123, endPoint x: 534, endPoint y: 123, distance: 16.6
click at [534, 123] on input "/chicken-your-crazy-is-showing-you" at bounding box center [482, 124] width 118 height 30
click at [497, 123] on input "/chicken-your-crazy-is-showing-you" at bounding box center [482, 124] width 118 height 30
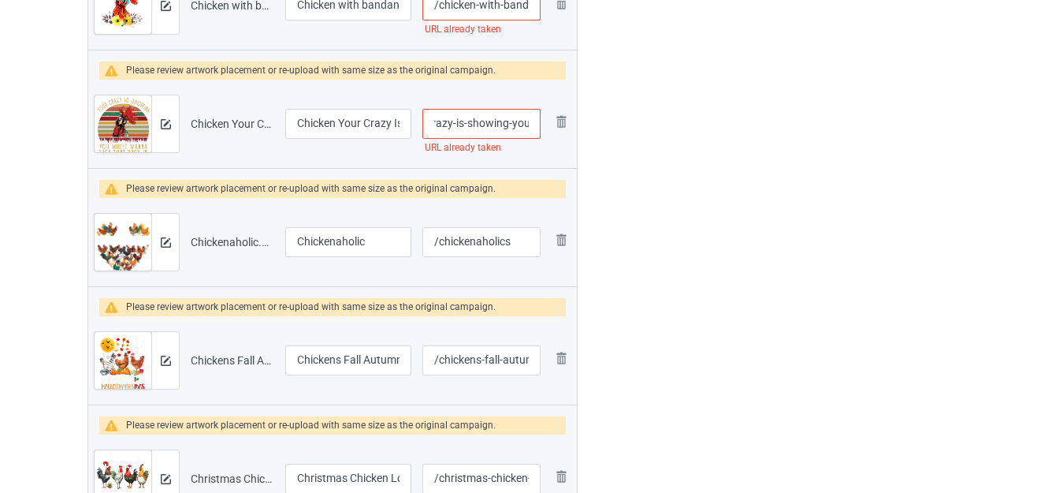
click at [492, 123] on input "/chicken-your-crazy-is-showing-you" at bounding box center [482, 124] width 118 height 30
click at [491, 123] on input "/chicken-your-crazy-is-showing-you" at bounding box center [482, 124] width 118 height 30
type input "/chicken-your-crazy-is-you"
click at [681, 117] on div at bounding box center [646, 399] width 114 height 6017
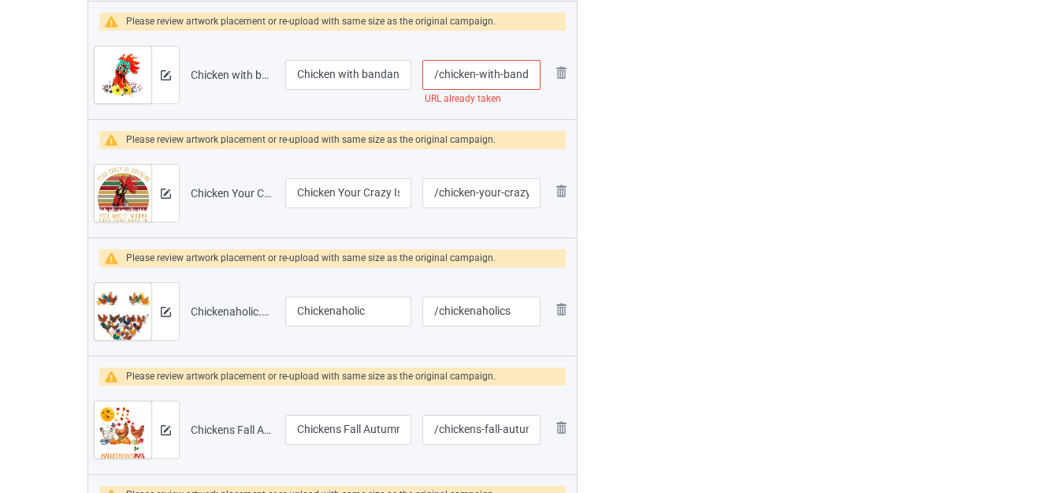
scroll to position [2724, 0]
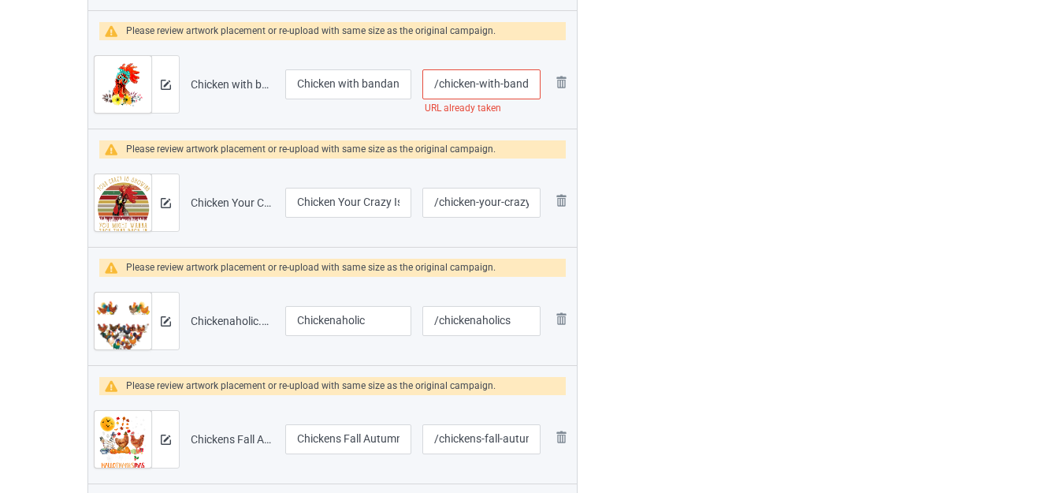
click at [509, 82] on input "/chicken-with-bandana-headband-and-glasses" at bounding box center [482, 84] width 118 height 30
type input "/chicken-with--headband-and-glasses"
click at [655, 89] on div at bounding box center [646, 477] width 114 height 6017
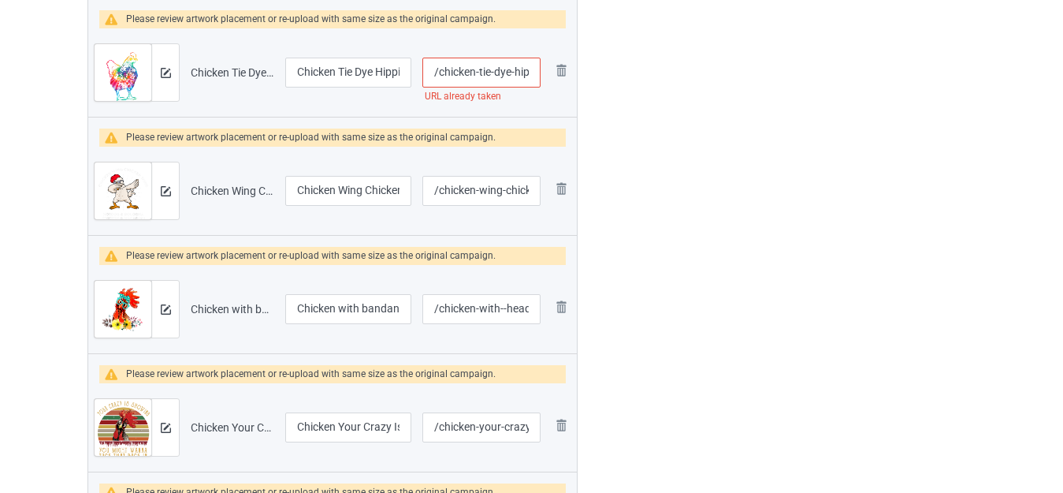
scroll to position [2487, 0]
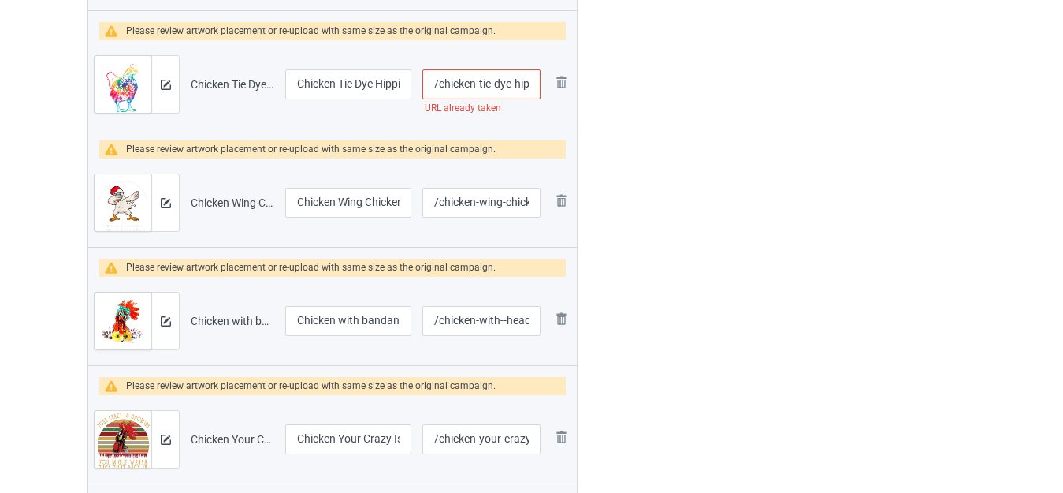
click at [517, 85] on input "/chicken-tie-dye-hippie-poultry-farmer-farm-vintage" at bounding box center [482, 84] width 118 height 30
type input "/chicken-tie-dye--poultry-farmer-farm-vintage"
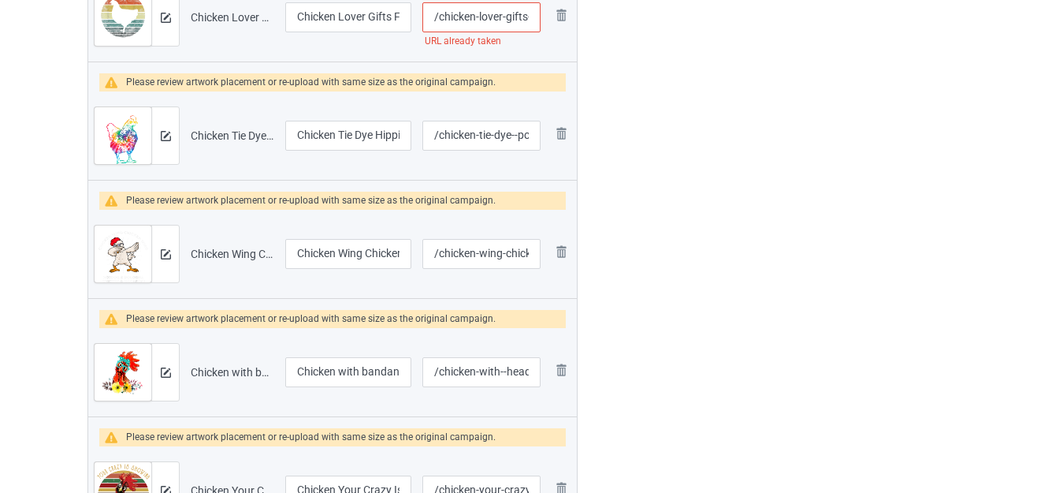
scroll to position [2408, 0]
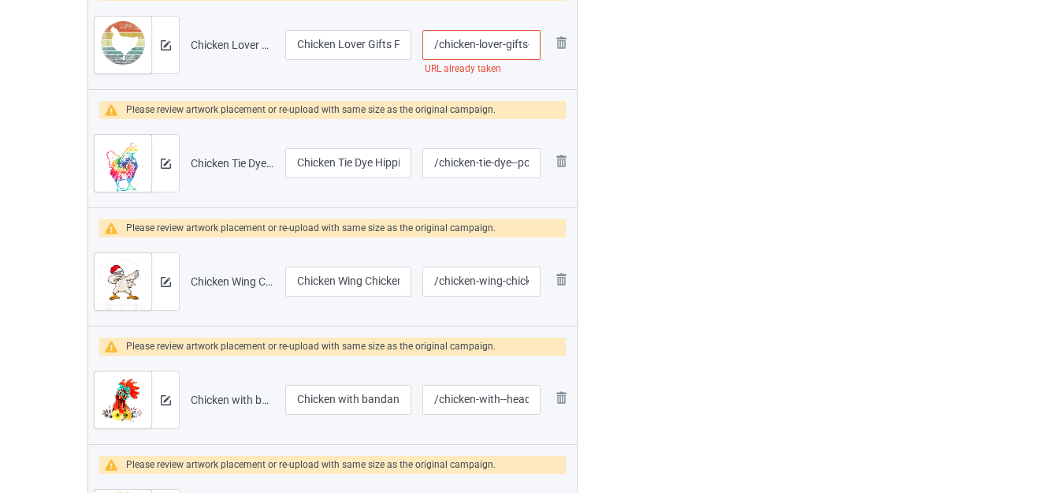
click at [520, 46] on input "/chicken-lover-gifts-funny-farmer-retro-vintage" at bounding box center [482, 45] width 118 height 30
type input "/chicken-lover--funny-farmer-retro-vintage"
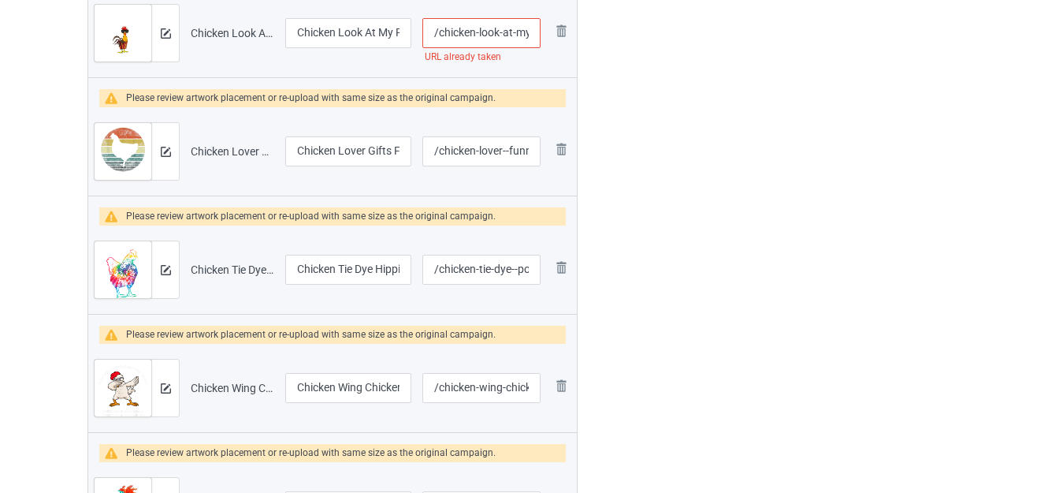
scroll to position [2251, 0]
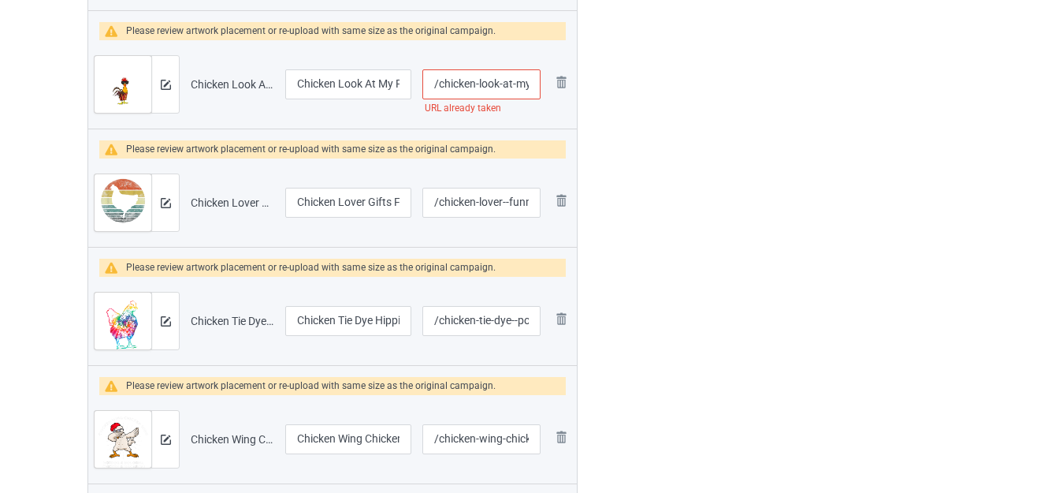
click at [505, 84] on input "/chicken-look-at-my-peckers" at bounding box center [482, 84] width 118 height 30
type input "/chicken-look--my-peckers"
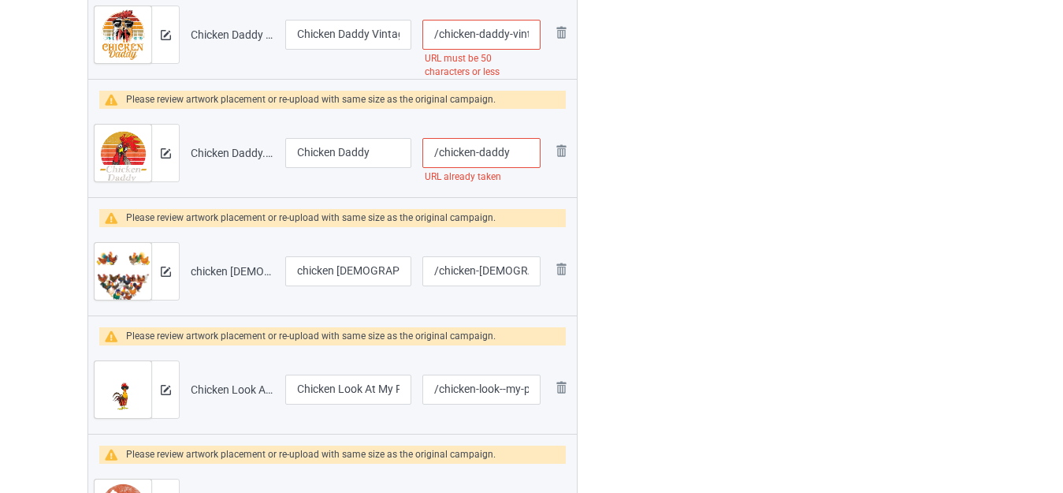
scroll to position [1935, 0]
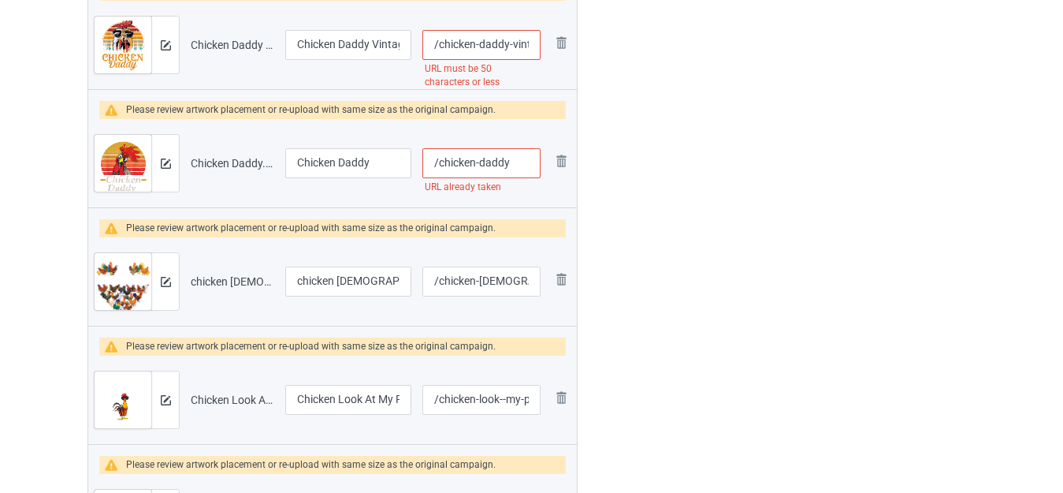
click at [518, 165] on input "/chicken-daddy" at bounding box center [482, 163] width 118 height 30
type input "/chicken-daddyy"
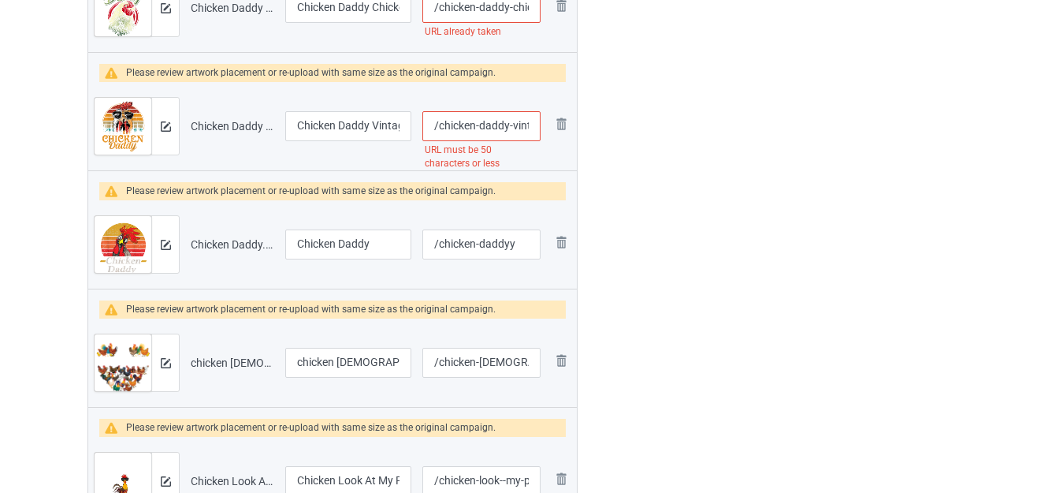
scroll to position [1778, 0]
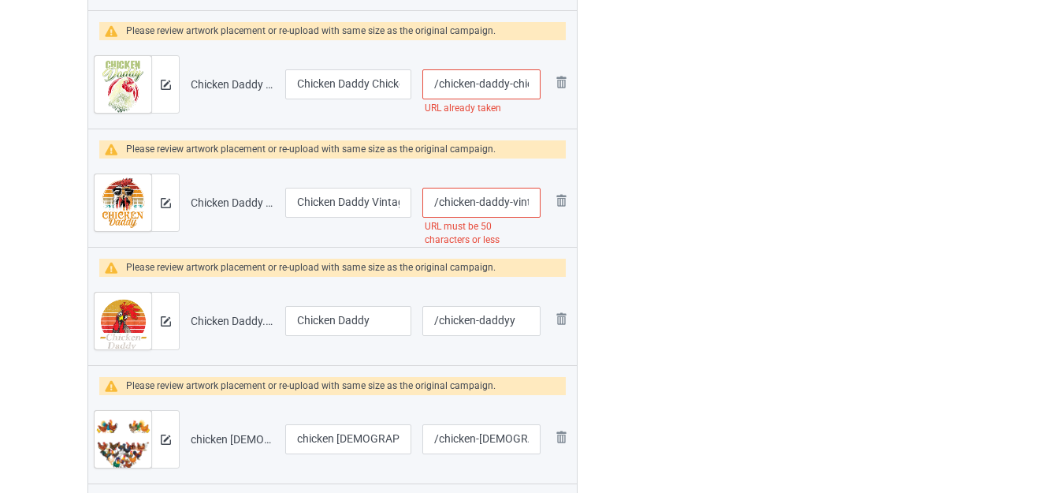
click at [491, 203] on input "/chicken-daddy-vintage-poultry-farmer-funny-fathers-day" at bounding box center [482, 203] width 118 height 30
click at [520, 197] on input "/chicken-daddy-vintage-poultry-farmer-funny-fathers-day" at bounding box center [482, 203] width 118 height 30
type input "/chicken-daddy--poultry-farmer-funny-fathers-day"
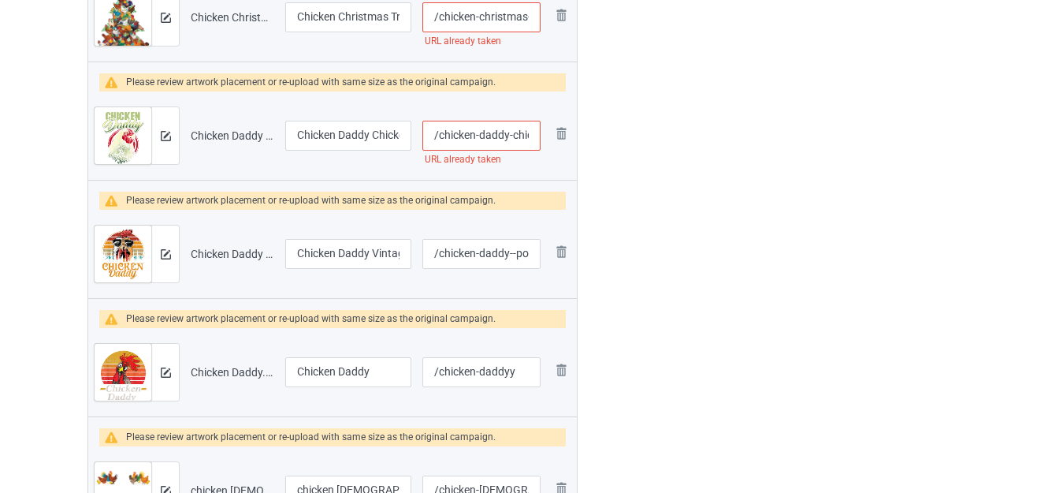
scroll to position [1699, 0]
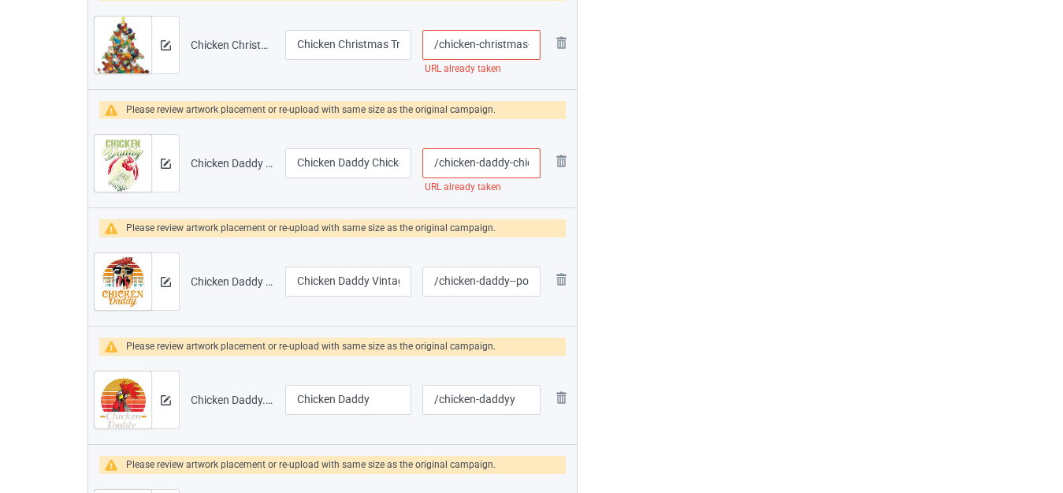
click at [522, 164] on input "/chicken-daddy-chicken-dad-farmer-poultry-farmer" at bounding box center [482, 163] width 118 height 30
type input "/chicken-daddy--dad-farmer-poultry-farmer"
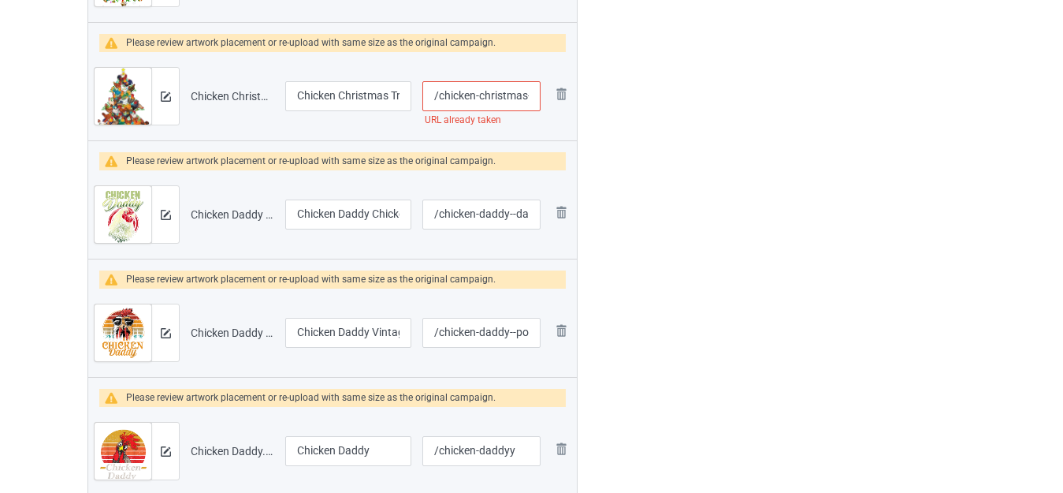
scroll to position [1620, 0]
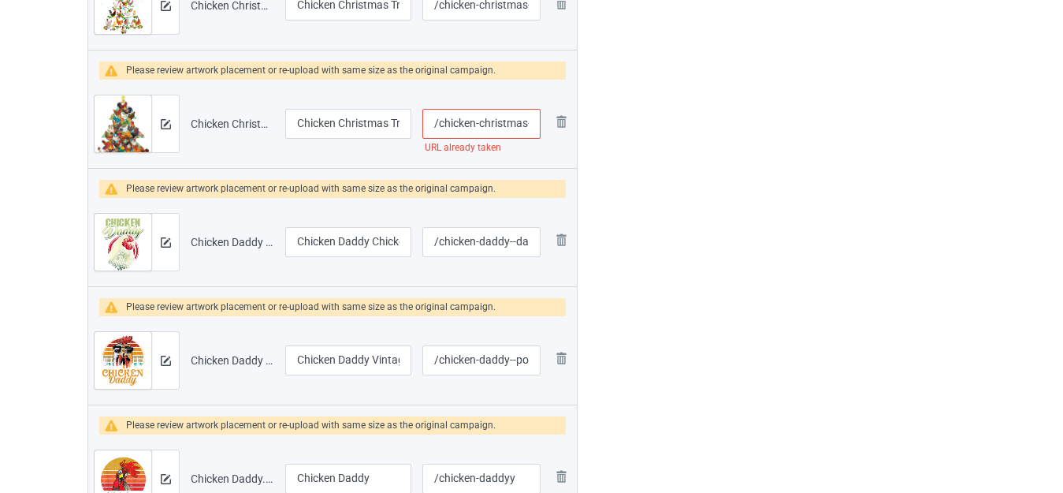
click at [516, 123] on input "/chicken-christmas-tree" at bounding box center [482, 124] width 118 height 30
click at [535, 122] on input "/chicken-christmas-tree" at bounding box center [482, 124] width 118 height 30
type input "/chicken-christmas-tsree"
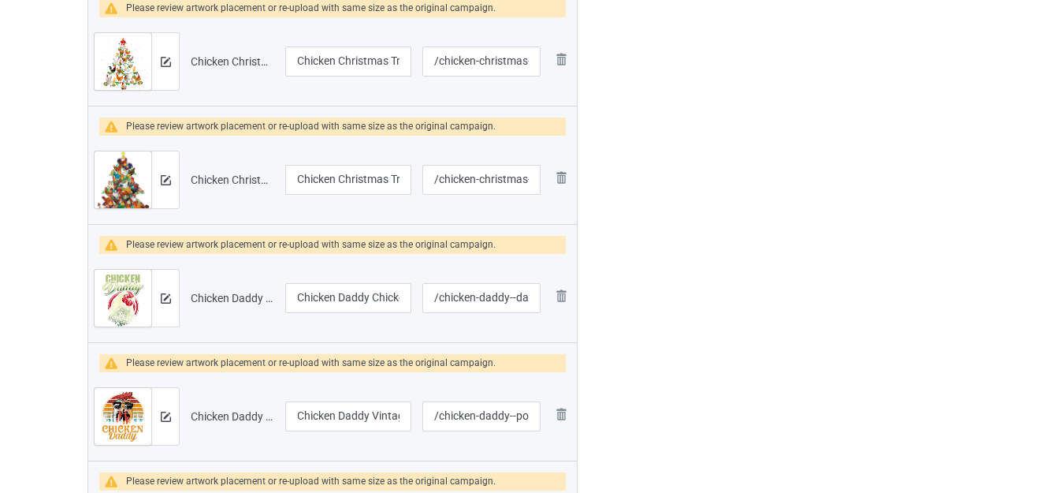
scroll to position [0, 0]
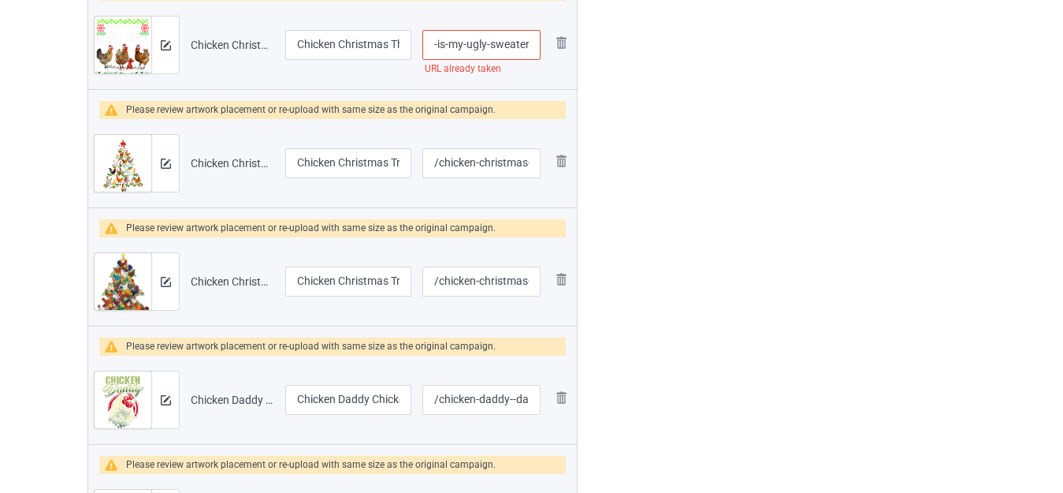
drag, startPoint x: 511, startPoint y: 51, endPoint x: 527, endPoint y: 49, distance: 16.7
click at [530, 48] on input "/chicken-christmas-this-is-my-ugly-sweater" at bounding box center [482, 45] width 118 height 30
click at [510, 48] on input "/chicken-christmas-this-is-my-ugly-sweater" at bounding box center [482, 45] width 118 height 30
type input "/chicken-christmas-this-is-my-ugly-"
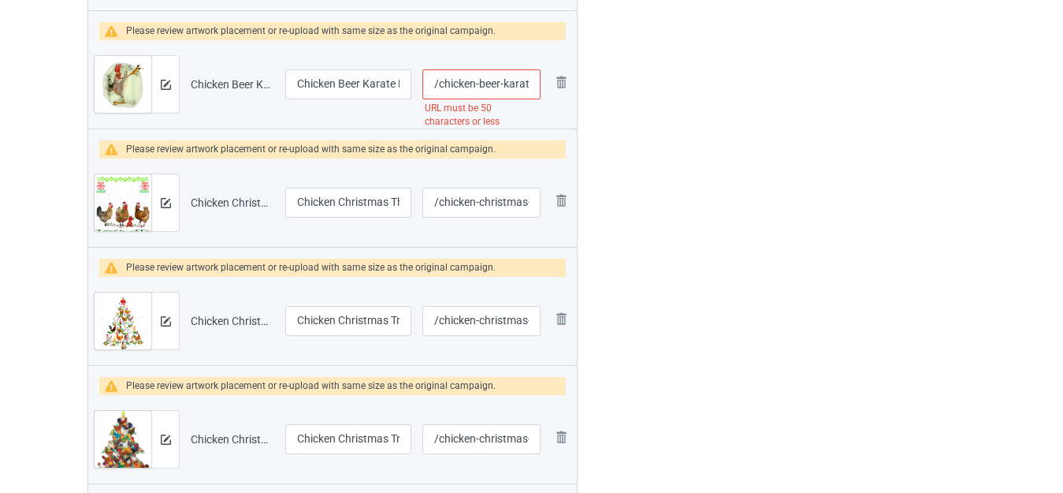
click at [511, 80] on input "/chicken-beer-karate-kick-cool-chicken-funny-chicken" at bounding box center [482, 84] width 118 height 30
click at [512, 80] on input "/chicken-beer-karate-kick-cool-chicken-funny-chicken" at bounding box center [482, 84] width 118 height 30
type input "/chicken-beer--kick-cool-chicken-funny-chicken"
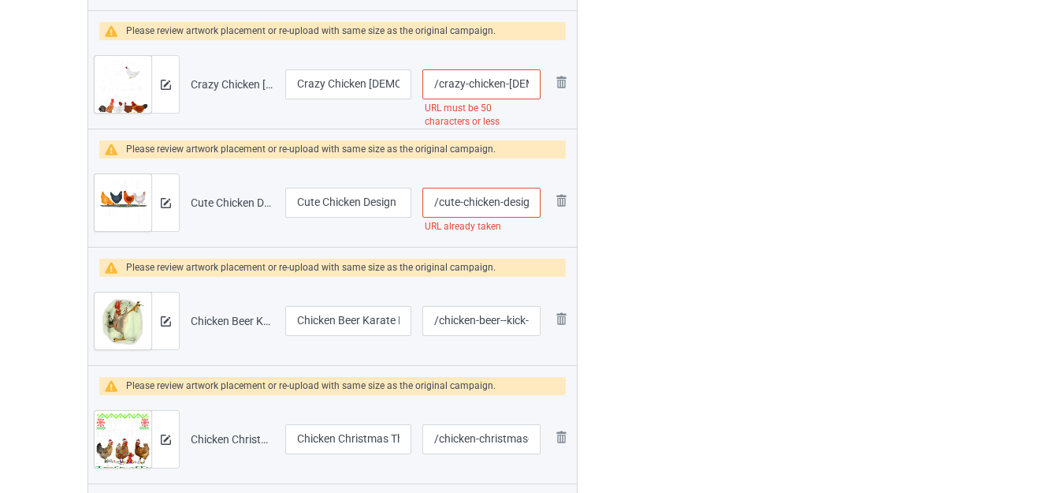
click at [517, 196] on input "/cute-chicken-design-for-men-boys" at bounding box center [482, 203] width 118 height 30
type input "/cute-chicken--for-men-boys"
click at [512, 79] on input "/crazy-chicken-[DEMOGRAPHIC_DATA]-shirt-let-s-be-honest-i-was-crazy-before" at bounding box center [482, 84] width 118 height 30
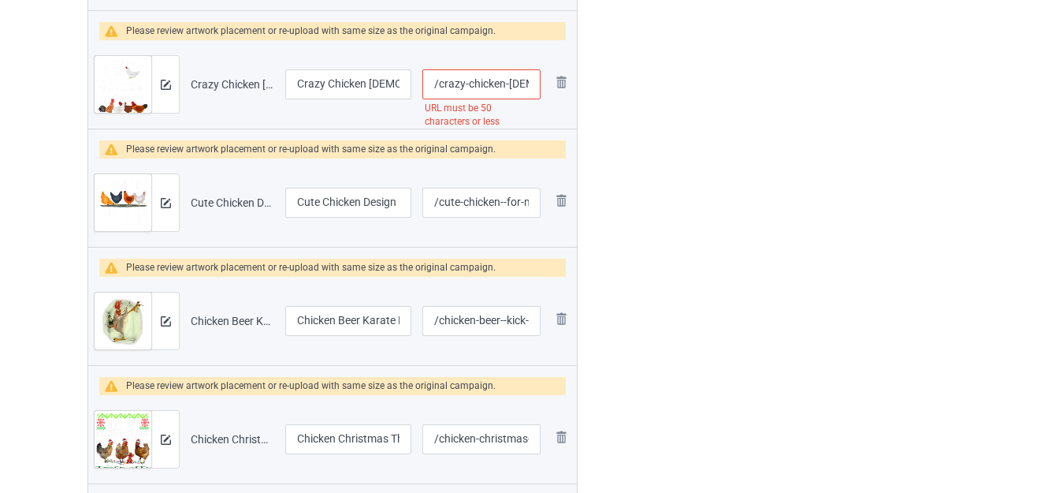
click at [512, 79] on input "/crazy-chicken-[DEMOGRAPHIC_DATA]-shirt-let-s-be-honest-i-was-crazy-before" at bounding box center [482, 84] width 118 height 30
type input "/crazy-chicken--shirt-let-s-be-honest-i-was-crazy-before"
drag, startPoint x: 393, startPoint y: 83, endPoint x: 419, endPoint y: 86, distance: 27.0
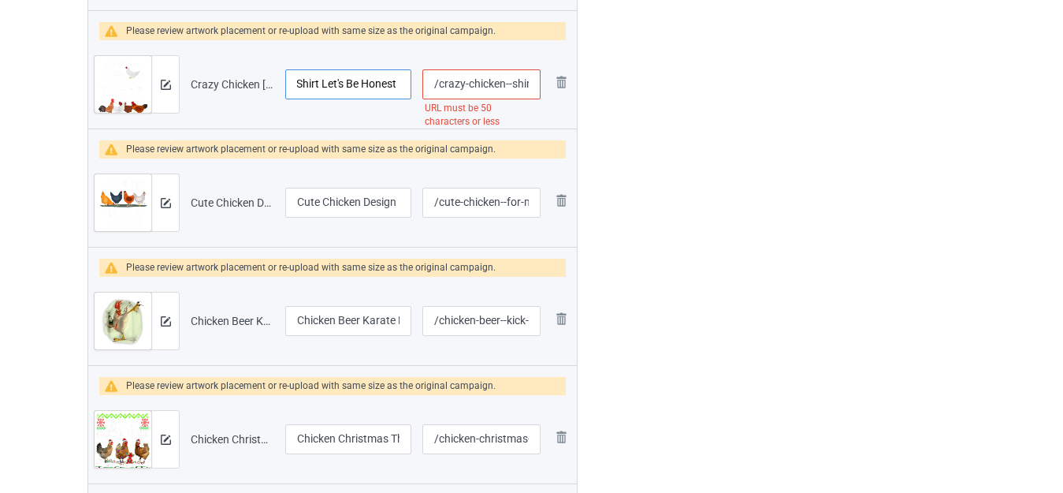
click at [419, 86] on tr "Preview and edit artwork Crazy Chicken Lady Shirt Let's Be Honest I was Crazy B…" at bounding box center [332, 84] width 489 height 88
click at [329, 88] on input "Crazy Chicken [DEMOGRAPHIC_DATA] Shirt Let's Be Honest I was Crazy Before" at bounding box center [348, 84] width 126 height 30
drag, startPoint x: 328, startPoint y: 81, endPoint x: 303, endPoint y: 80, distance: 25.2
click at [303, 80] on input "Crazy Chicken [DEMOGRAPHIC_DATA] Shirt Let's Be Honest I was Crazy Before" at bounding box center [348, 84] width 126 height 30
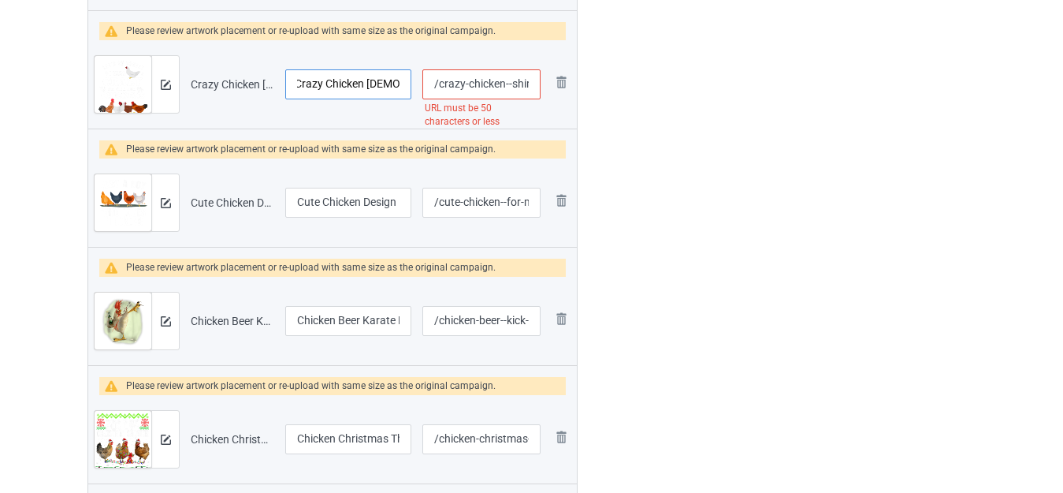
click at [367, 80] on input "Crazy Chicken [DEMOGRAPHIC_DATA] Shirt Let's Be Honest I was Crazy Before" at bounding box center [348, 84] width 126 height 30
drag, startPoint x: 382, startPoint y: 81, endPoint x: 395, endPoint y: 82, distance: 13.4
click at [395, 82] on input "Crazy Chicken [DEMOGRAPHIC_DATA] Shirt Let's Be Honest I was Crazy Before" at bounding box center [348, 84] width 126 height 30
click at [322, 85] on input "Crazy Chicken [DEMOGRAPHIC_DATA] Shirt Let's Be Honest I was Crazy Before" at bounding box center [348, 84] width 126 height 30
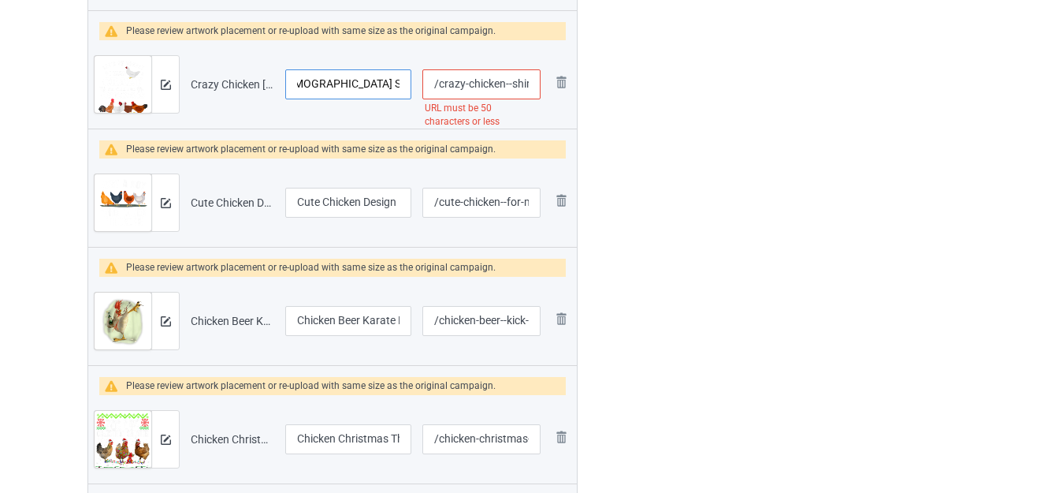
scroll to position [0, 5]
click at [304, 84] on input "Crazy Chicken [DEMOGRAPHIC_DATA] Shirt Let's Be Honest I was Crazy Before" at bounding box center [348, 84] width 126 height 30
click at [391, 82] on input "Crazy Chicken [DEMOGRAPHIC_DATA] Shirt Let's Be Honest I was Crazy Before" at bounding box center [348, 84] width 126 height 30
click at [395, 82] on input "Crazy Chicken [DEMOGRAPHIC_DATA] Shirt Let's Be Honest I was Crazy Before" at bounding box center [348, 84] width 126 height 30
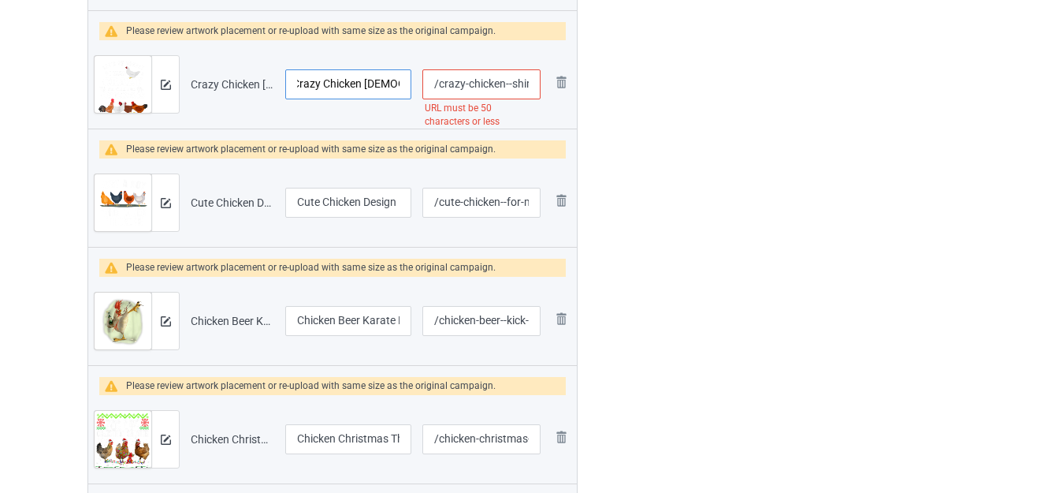
click at [391, 88] on input "Crazy Chicken Lady Let's Be Honest I was Crazy Before" at bounding box center [348, 84] width 126 height 30
click at [395, 88] on input "Crazy Chicken Lady Let's Be Honest I was Crazy Before" at bounding box center [348, 84] width 126 height 30
click at [368, 88] on input "Crazy Chicken Lady Let's Be Honest I was Crazy Before" at bounding box center [348, 84] width 126 height 30
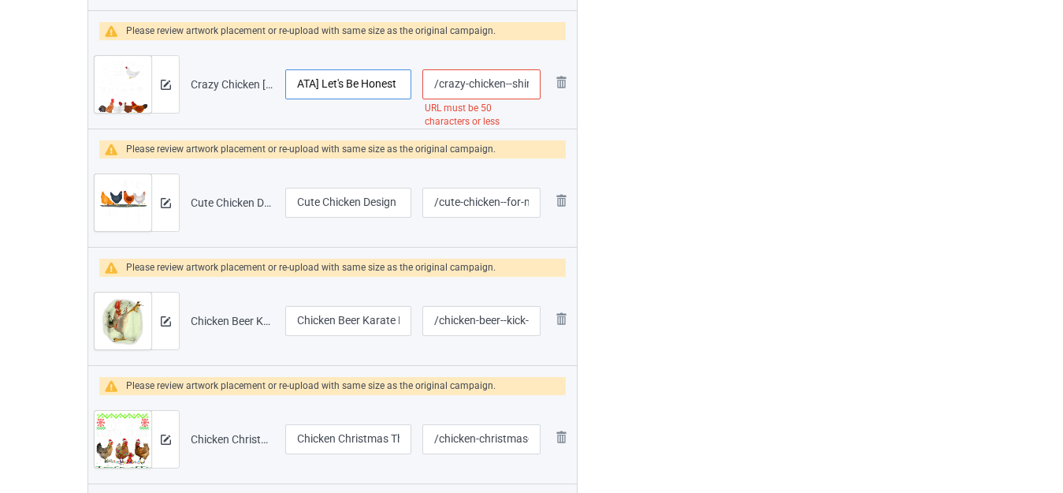
click at [368, 88] on input "Crazy Chicken Lady Let's Be Honest I was Crazy Before" at bounding box center [348, 84] width 126 height 30
type input "Crazy Chicken Lady Let's Be Honest I was Crazy Before"
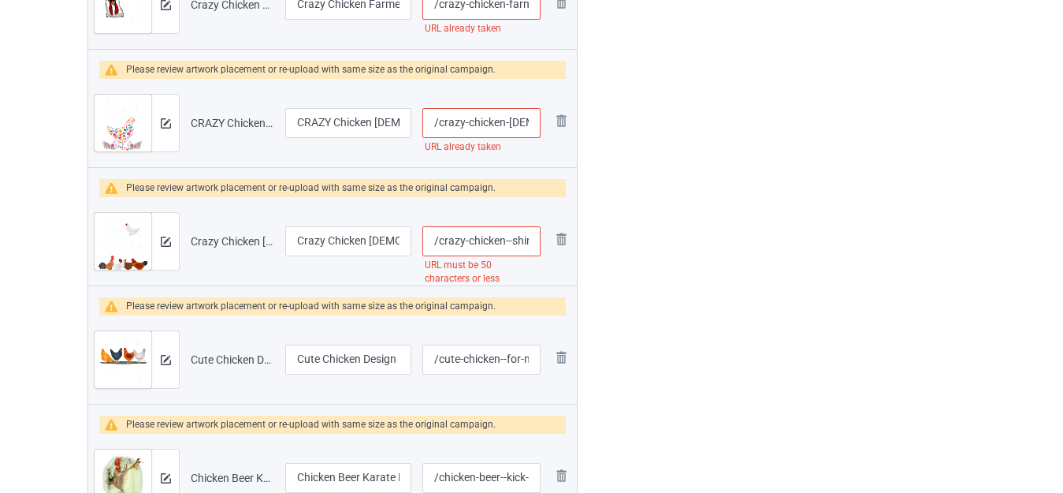
scroll to position [911, 0]
click at [518, 241] on input "/crazy-chicken--shirt-let-s-be-honest-i-was-crazy-before" at bounding box center [482, 242] width 118 height 30
type input "/crazy-chicken---let-s-be-honest-i-was-crazy-before"
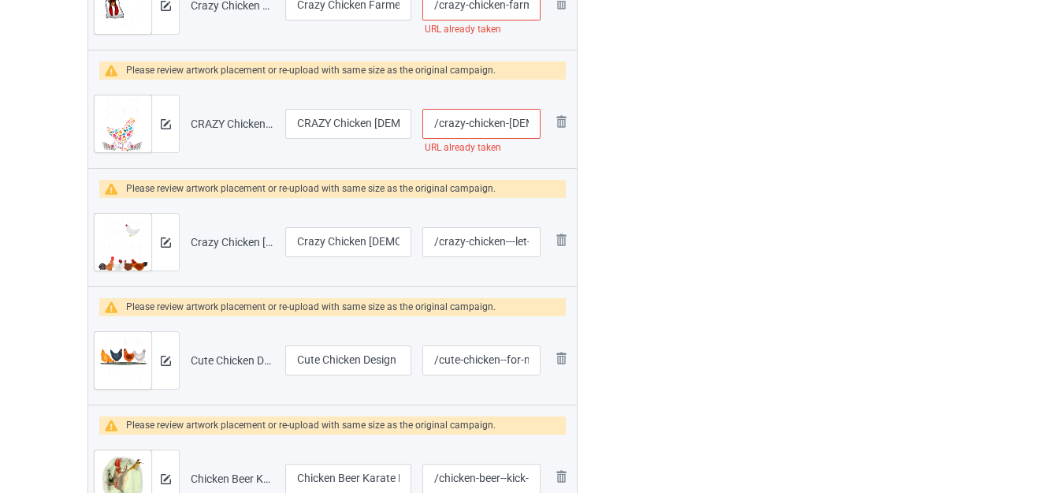
click at [530, 121] on input "/crazy-chicken-[DEMOGRAPHIC_DATA]-funny-chicken-lovers" at bounding box center [482, 124] width 118 height 30
click at [529, 122] on input "/crazy-chicken-[DEMOGRAPHIC_DATA]-funny-chicken-lovers" at bounding box center [482, 124] width 118 height 30
type input "/crazy-chicken-ladyw-funny-chicken-lovers"
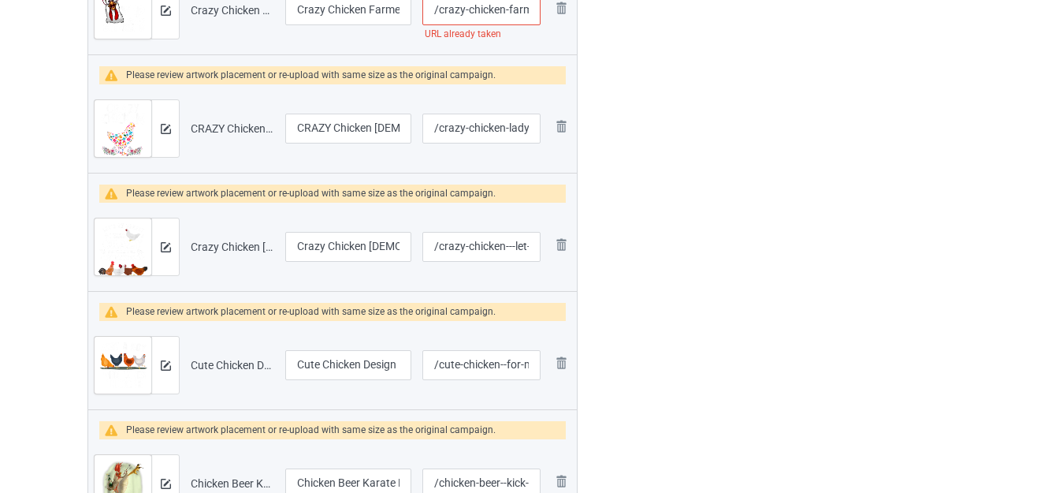
scroll to position [832, 0]
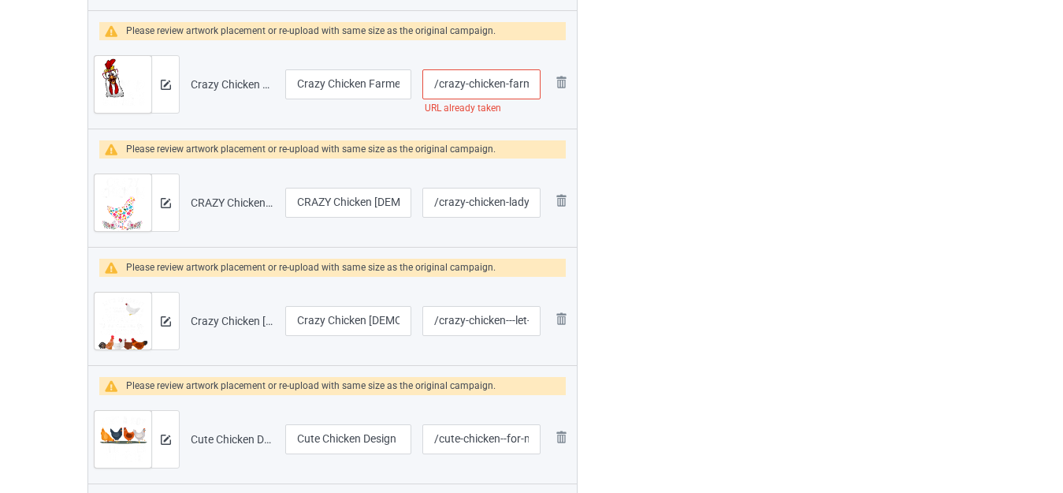
click at [516, 85] on input "/crazy-chicken-farmer-lovers" at bounding box center [482, 84] width 118 height 30
type input "/crazy-chicken--lovers"
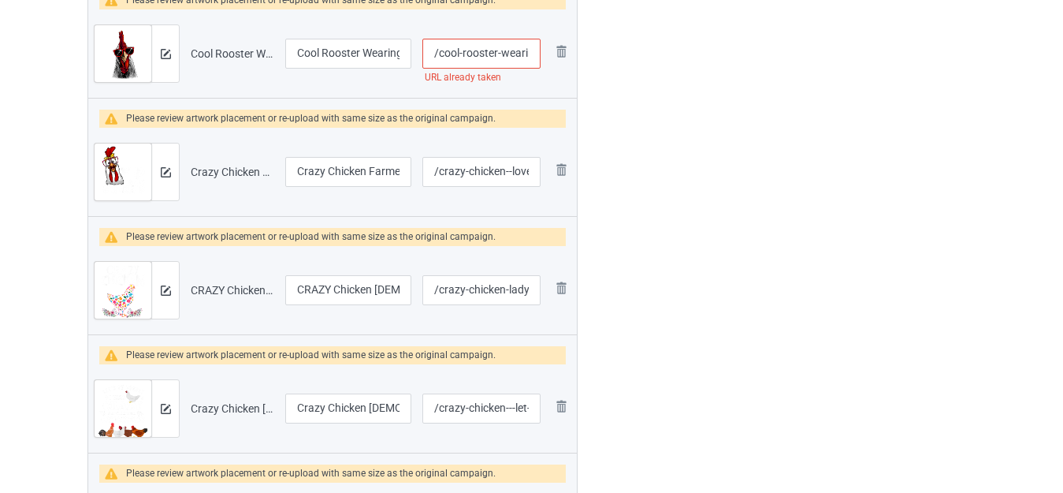
scroll to position [595, 0]
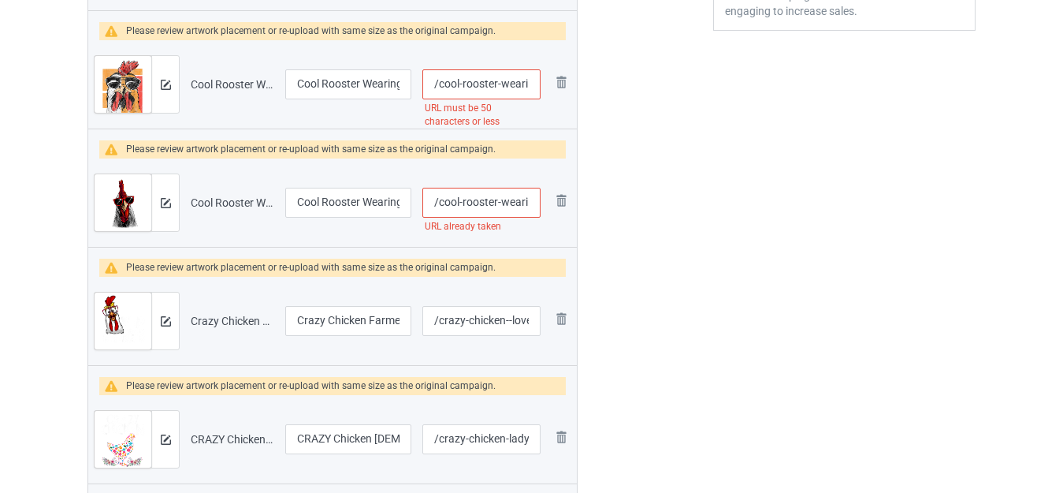
click at [508, 203] on input "/cool-rooster-wearing-sunglasses" at bounding box center [482, 203] width 118 height 30
click at [509, 203] on input "/cool-rooster-wearing-sunglasses" at bounding box center [482, 203] width 118 height 30
type input "/cool-rooster--sunglasses"
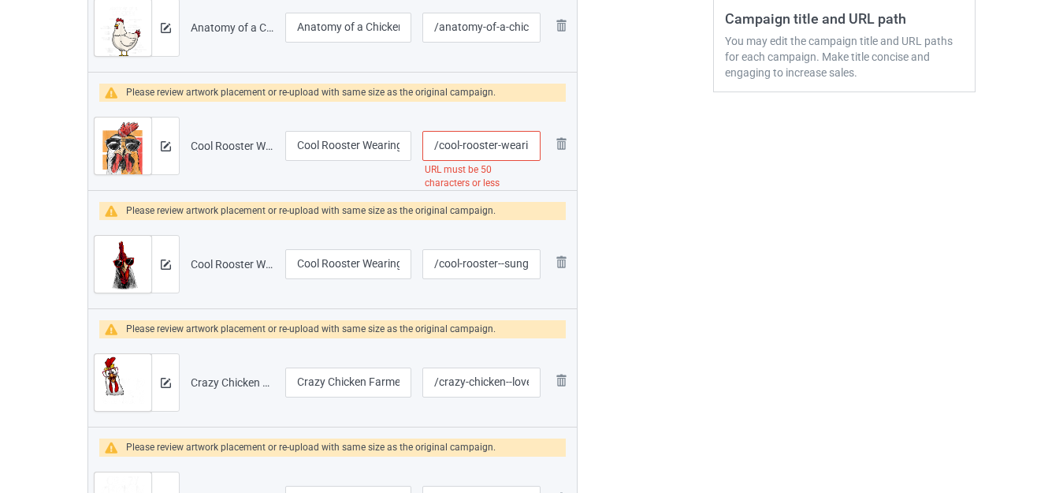
scroll to position [516, 0]
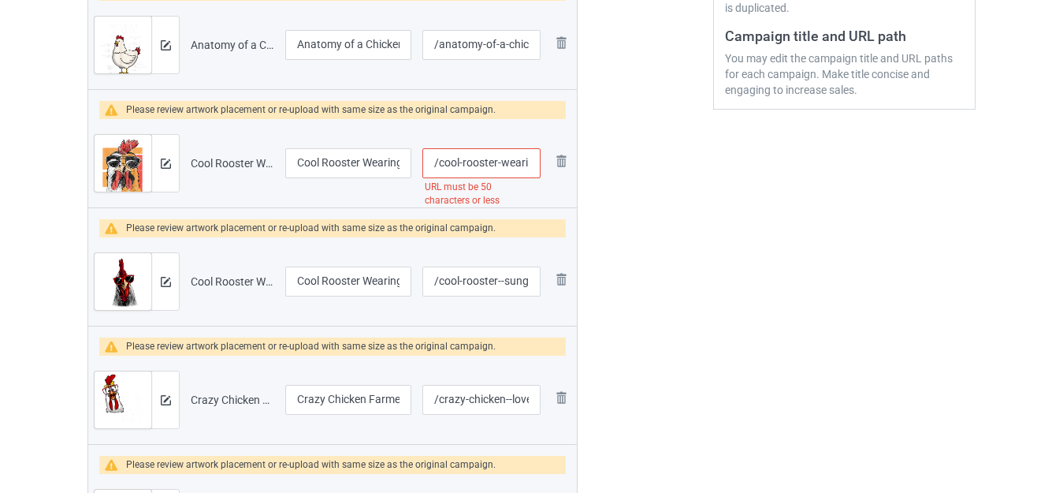
click at [508, 160] on input "/cool-rooster-wearing-sunglasses-retro-vintage-chicken" at bounding box center [482, 163] width 118 height 30
type input "/cool-rooster--sunglasses-retro-vintage-chicken"
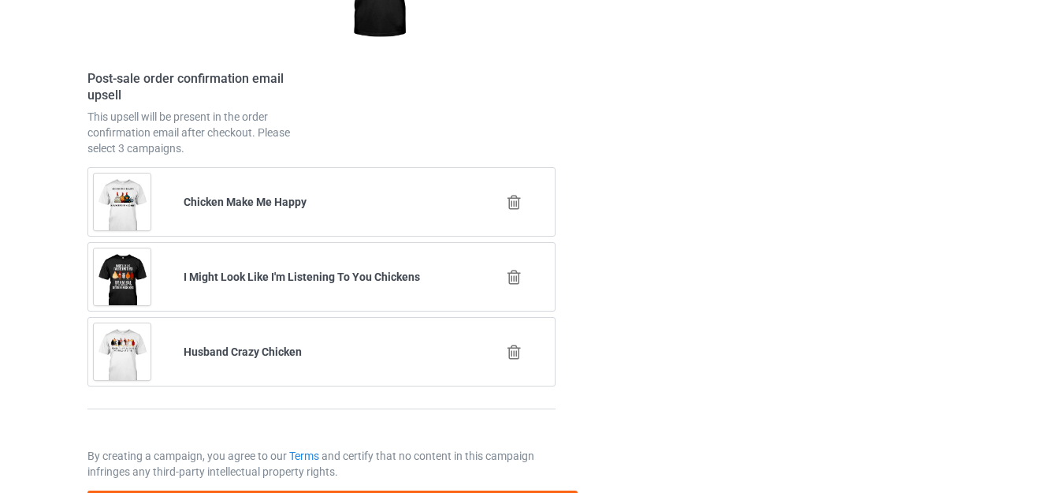
scroll to position [8103, 0]
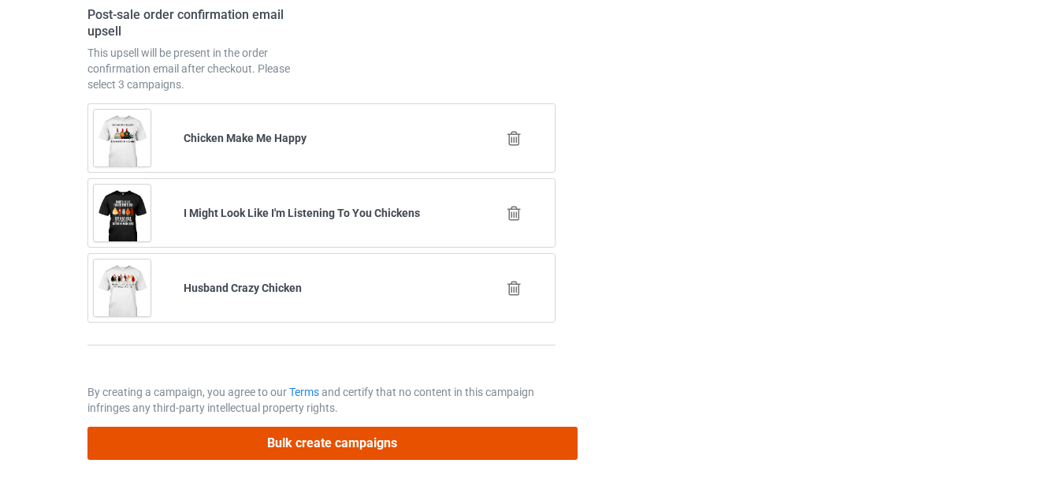
click at [341, 439] on button "Bulk create campaigns" at bounding box center [333, 443] width 490 height 32
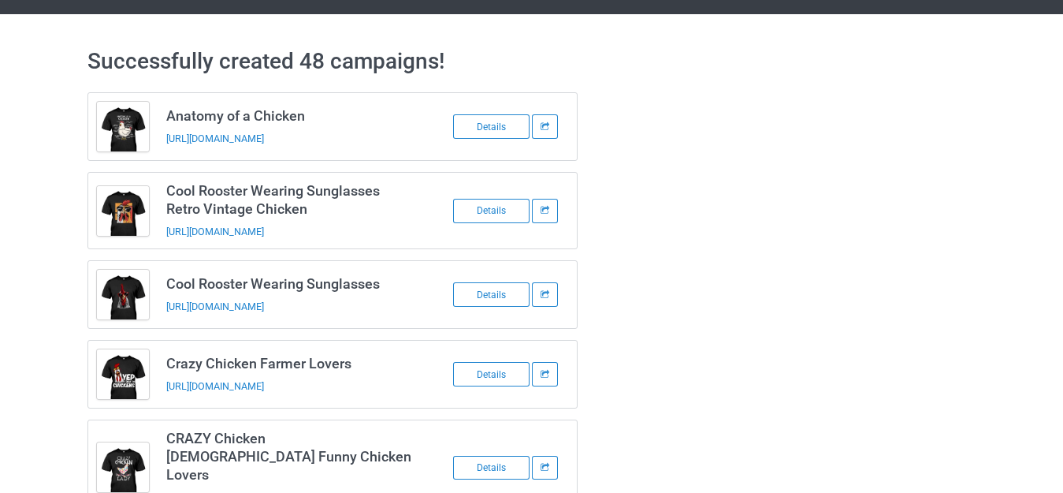
scroll to position [5, 0]
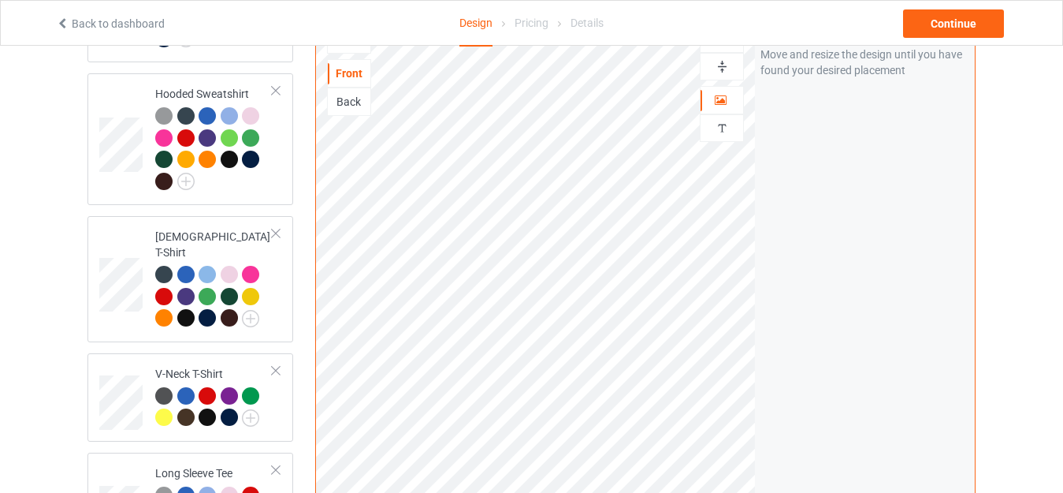
scroll to position [710, 0]
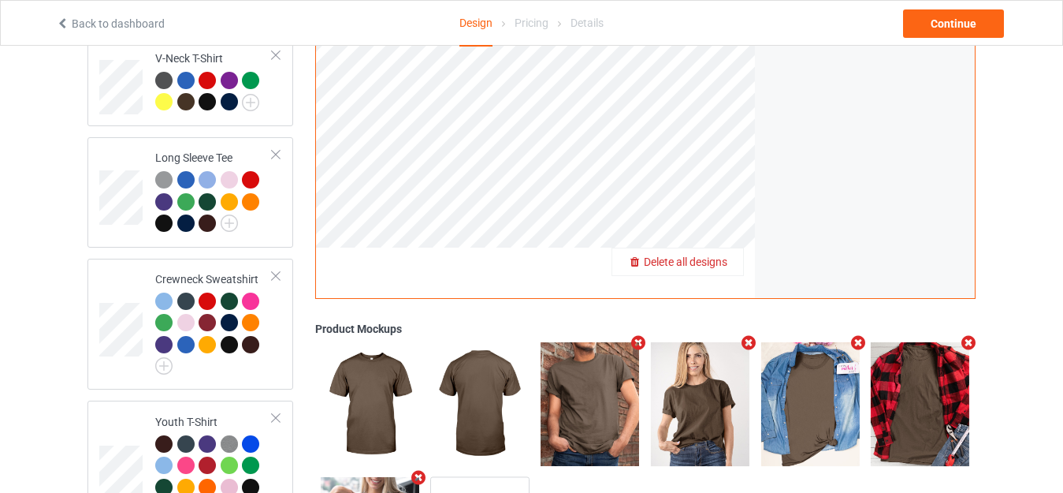
click at [721, 256] on span "Delete all designs" at bounding box center [686, 261] width 84 height 13
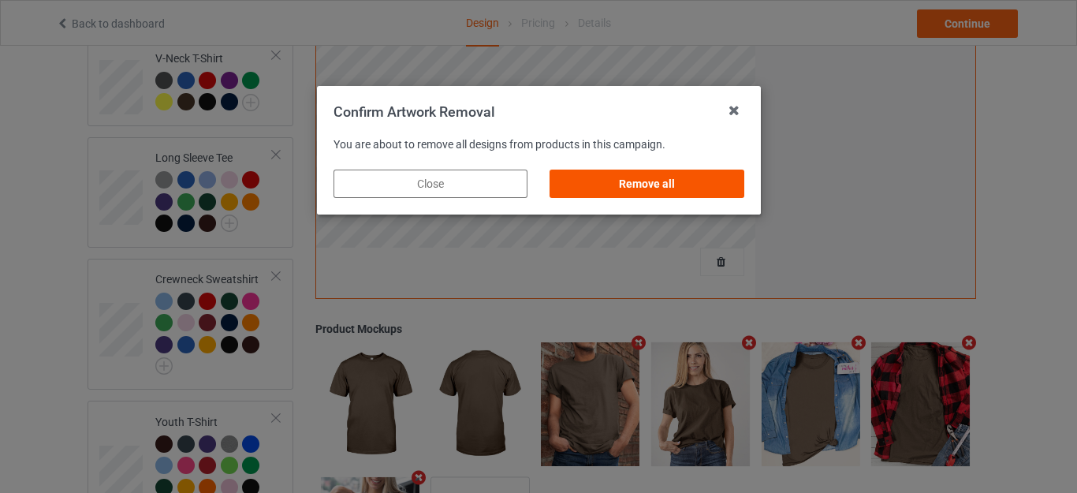
click at [669, 177] on div "Remove all" at bounding box center [646, 183] width 194 height 28
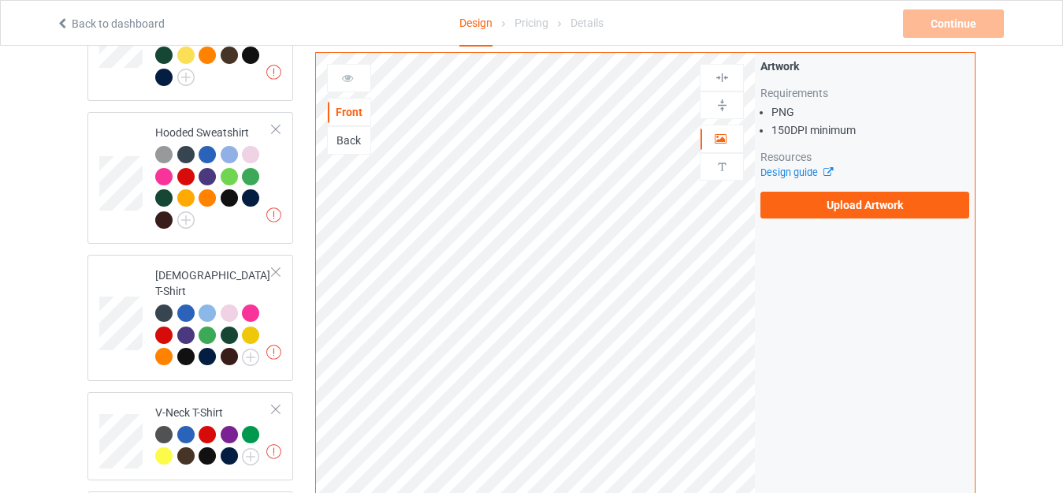
scroll to position [315, 0]
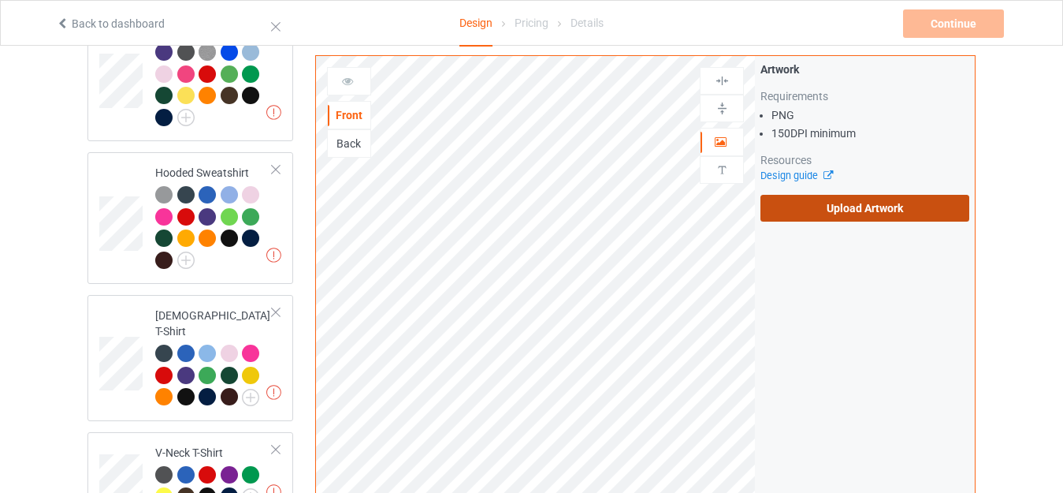
click at [884, 207] on label "Upload Artwork" at bounding box center [865, 208] width 209 height 27
click at [0, 0] on input "Upload Artwork" at bounding box center [0, 0] width 0 height 0
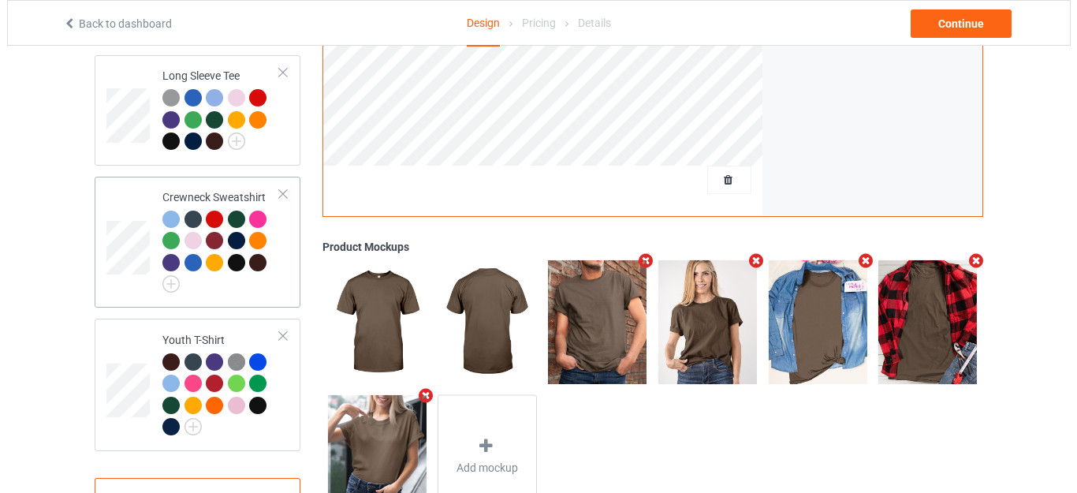
scroll to position [846, 0]
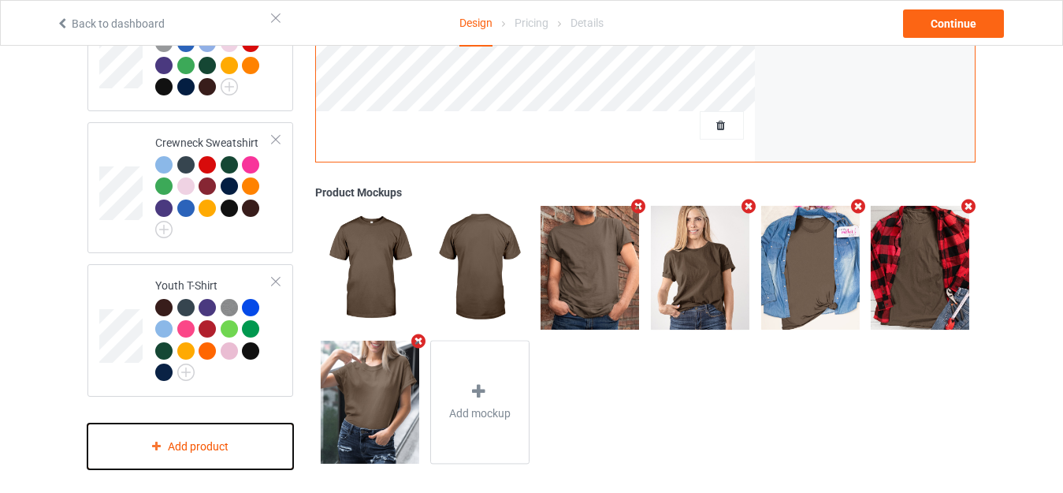
click at [172, 432] on div "Add product" at bounding box center [191, 446] width 206 height 47
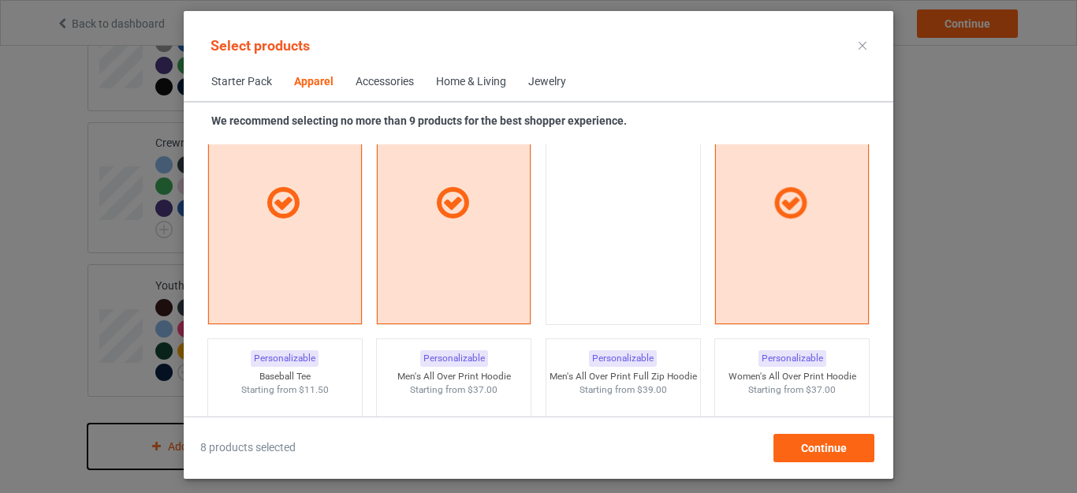
scroll to position [1218, 0]
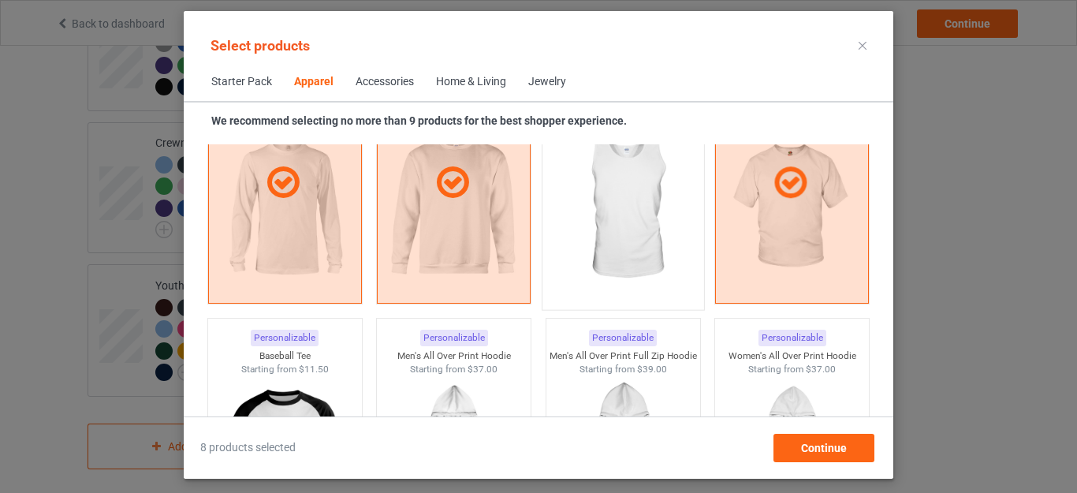
click at [602, 194] on img at bounding box center [623, 208] width 148 height 185
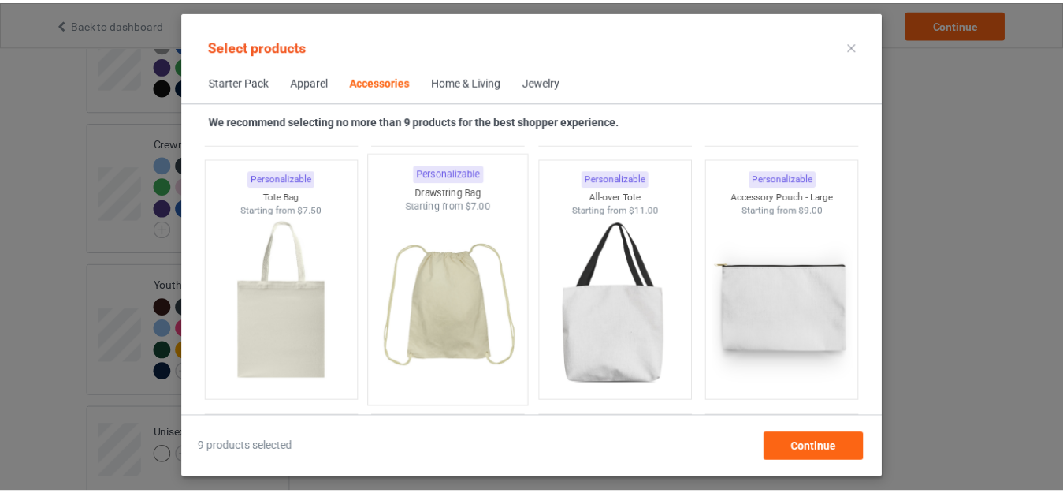
scroll to position [4766, 0]
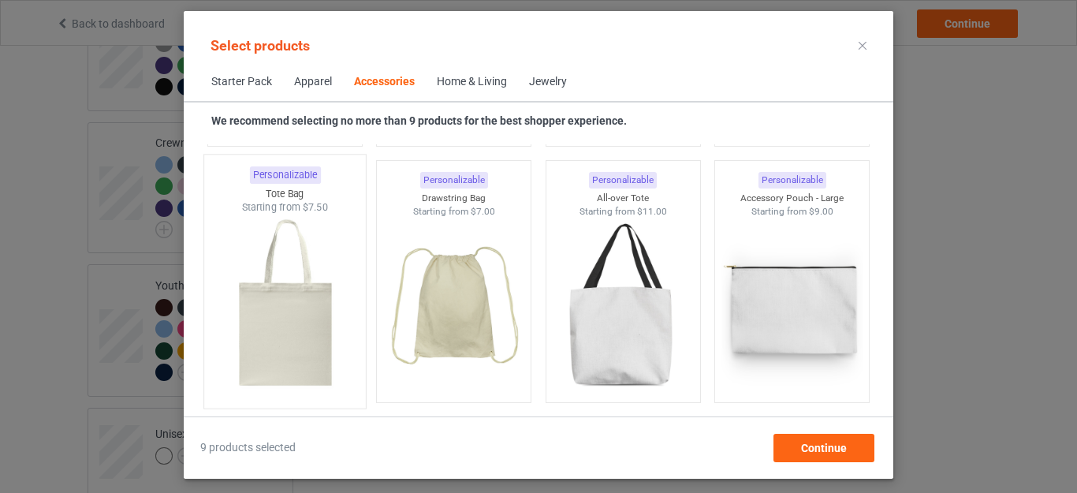
click at [210, 300] on img at bounding box center [284, 306] width 148 height 185
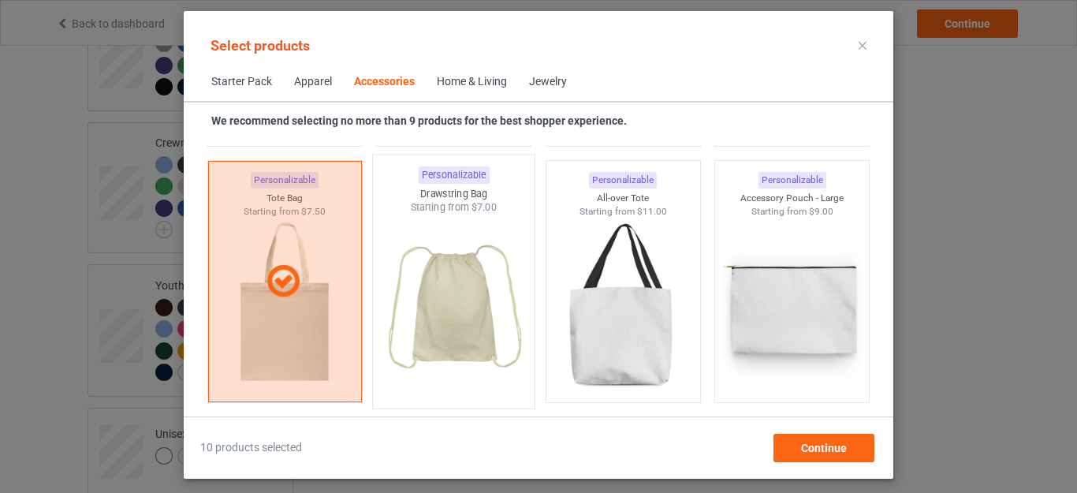
click at [474, 307] on img at bounding box center [454, 306] width 148 height 185
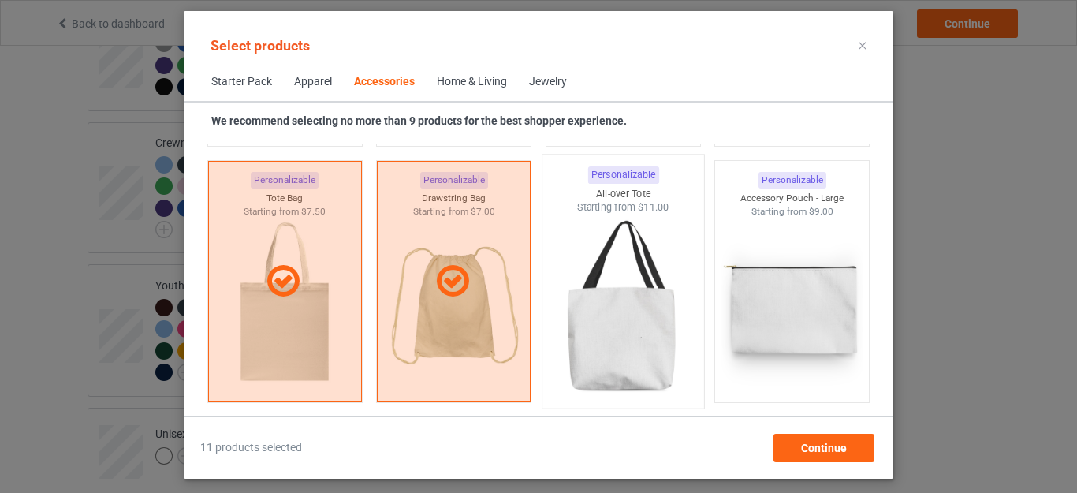
click at [613, 311] on img at bounding box center [623, 306] width 148 height 185
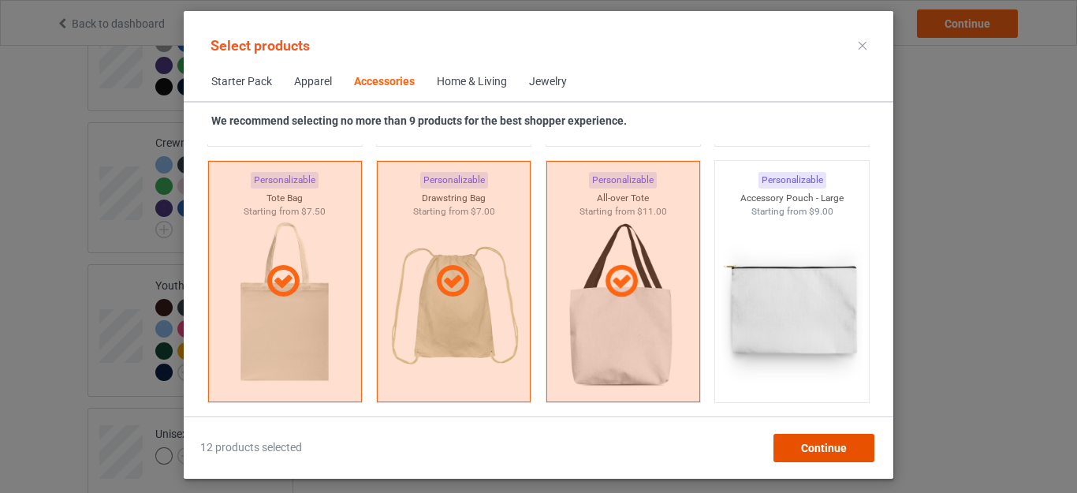
click at [835, 440] on div "Continue" at bounding box center [823, 448] width 101 height 28
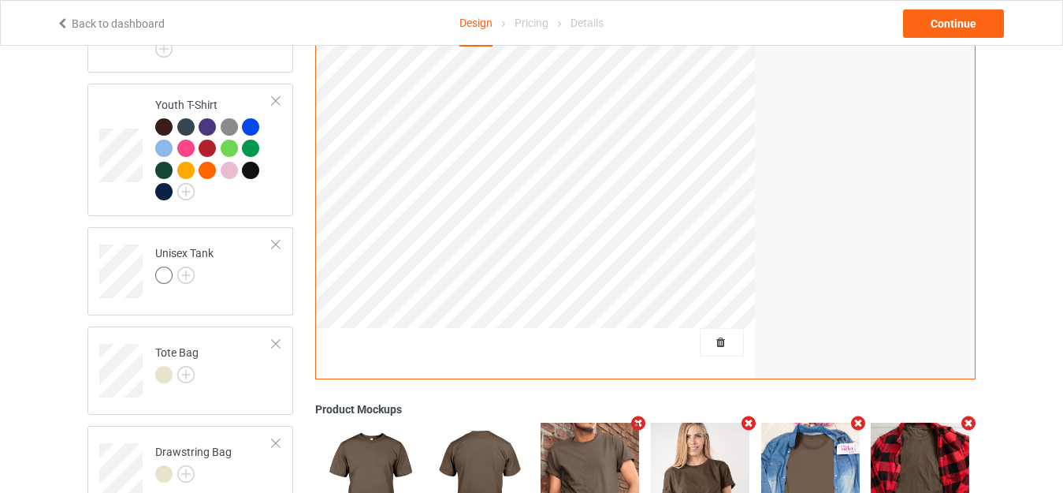
scroll to position [1161, 0]
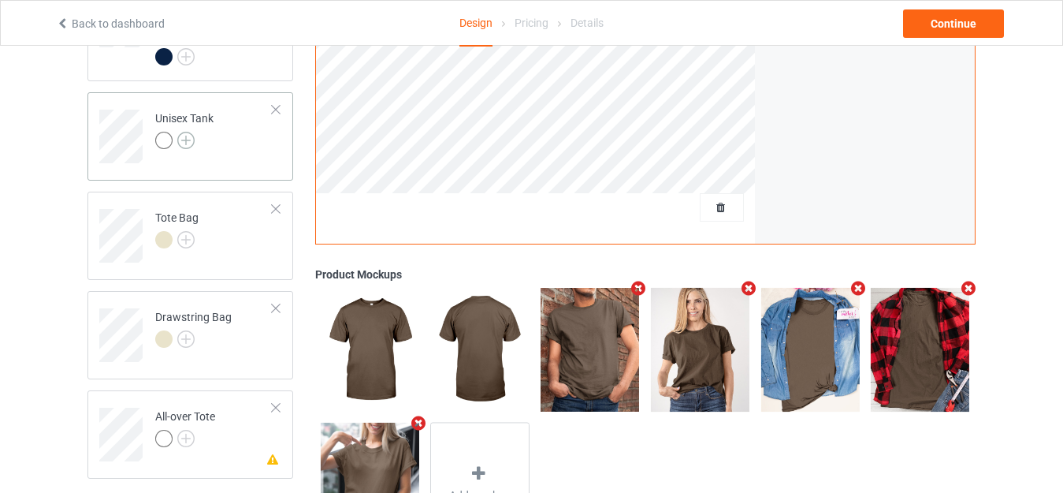
click at [183, 136] on img at bounding box center [185, 140] width 17 height 17
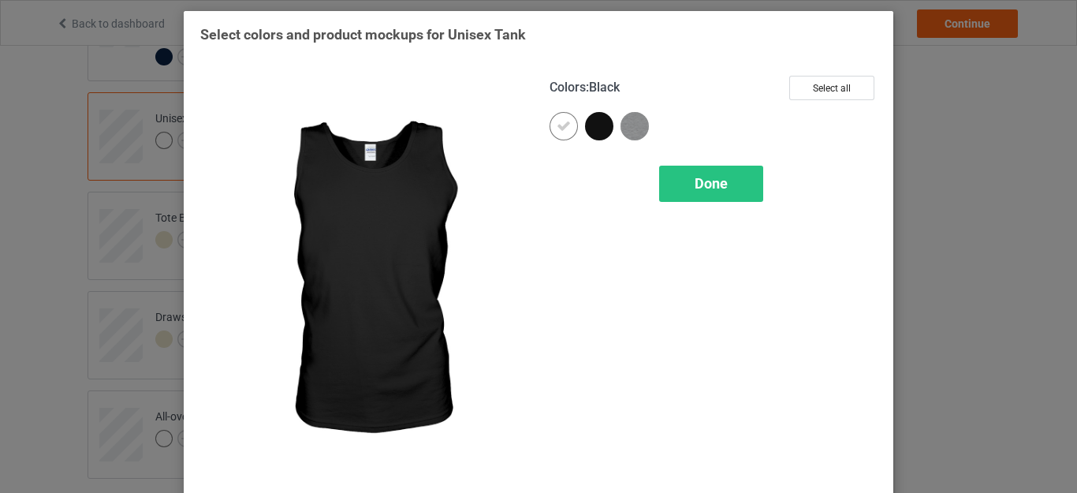
click at [601, 128] on div at bounding box center [599, 126] width 28 height 28
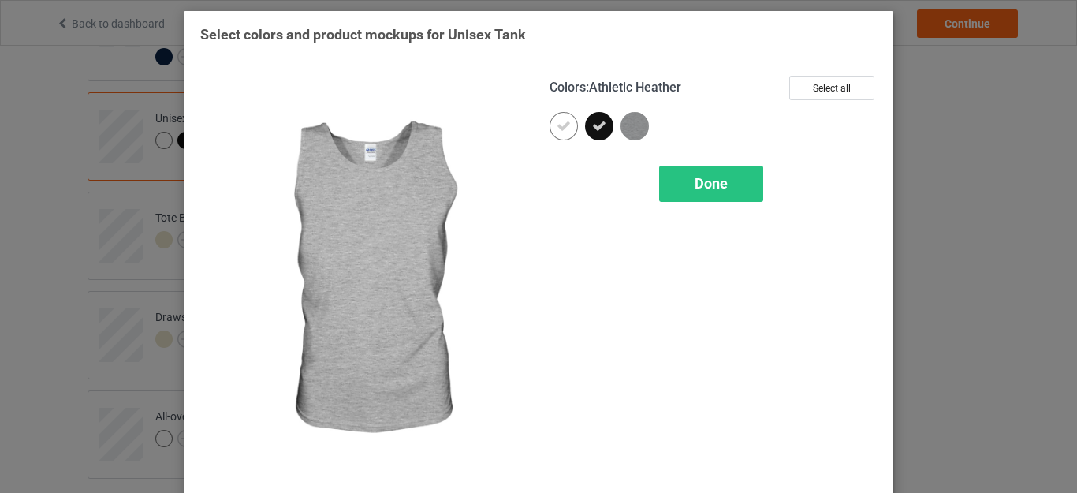
click at [621, 124] on img at bounding box center [634, 126] width 28 height 28
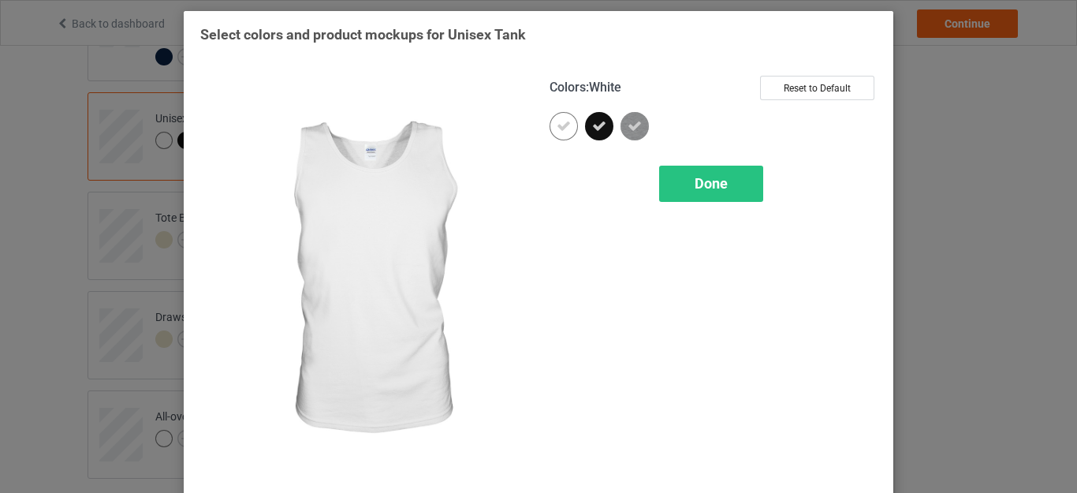
click at [557, 132] on icon at bounding box center [564, 126] width 14 height 14
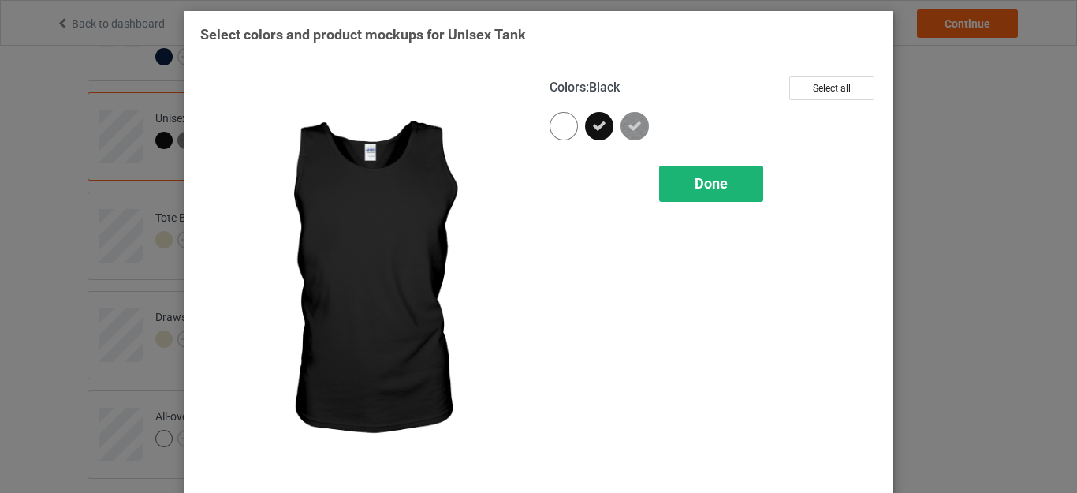
click at [721, 179] on span "Done" at bounding box center [711, 183] width 33 height 17
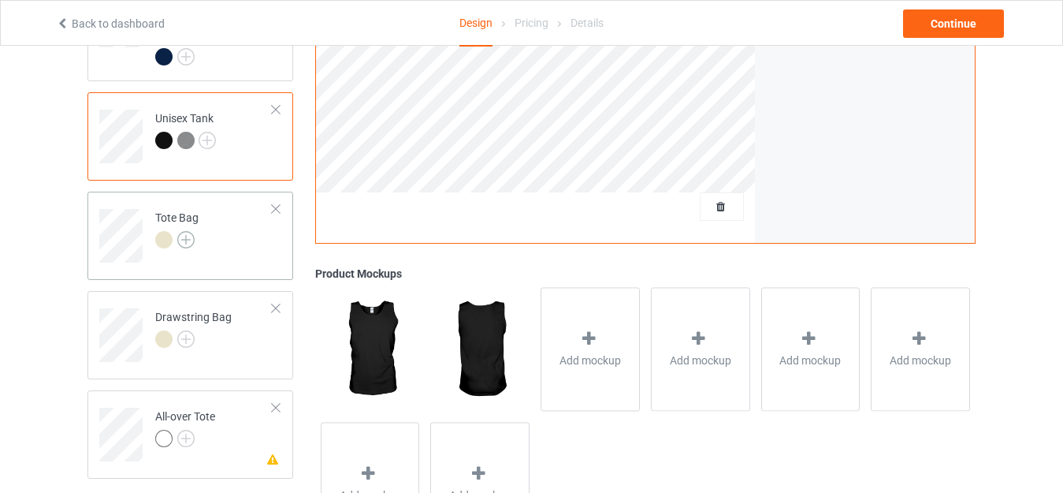
click at [178, 231] on img at bounding box center [185, 239] width 17 height 17
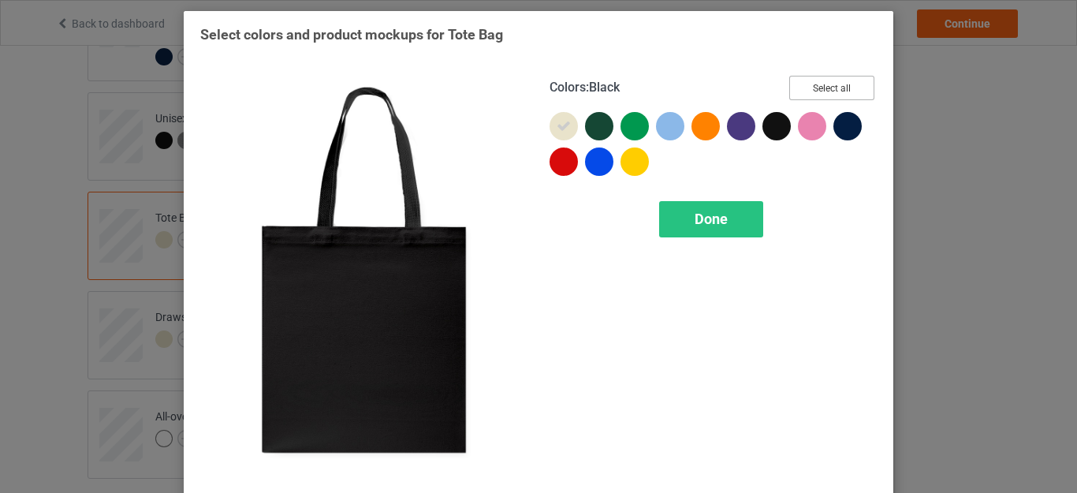
drag, startPoint x: 795, startPoint y: 83, endPoint x: 699, endPoint y: 108, distance: 99.4
click at [795, 83] on button "Select all" at bounding box center [831, 88] width 85 height 24
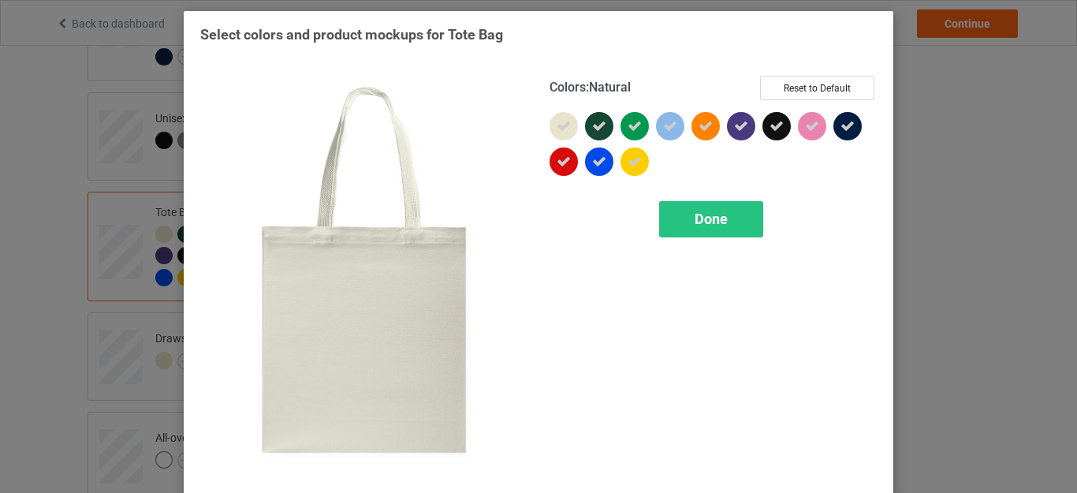
click at [564, 132] on div at bounding box center [563, 126] width 28 height 28
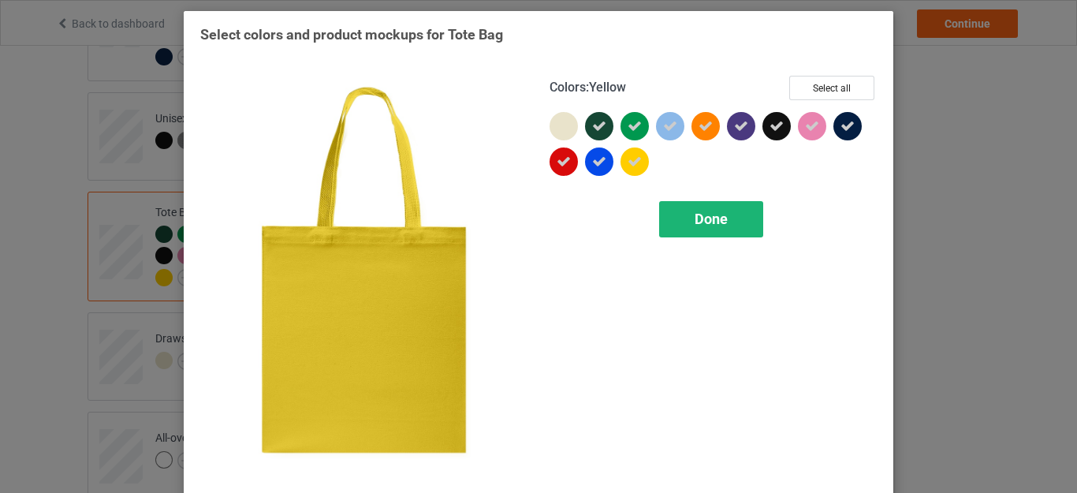
click at [691, 202] on div "Done" at bounding box center [711, 219] width 104 height 36
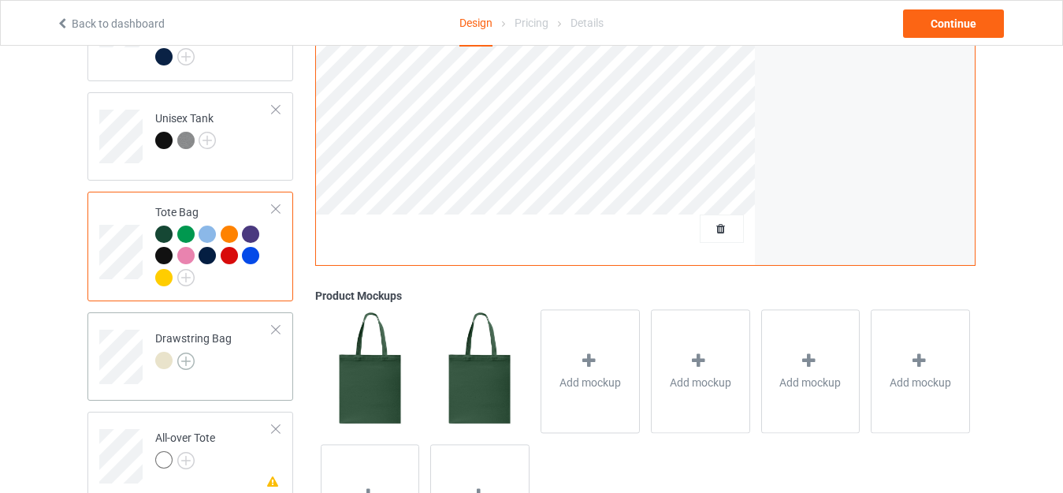
click at [187, 353] on img at bounding box center [185, 360] width 17 height 17
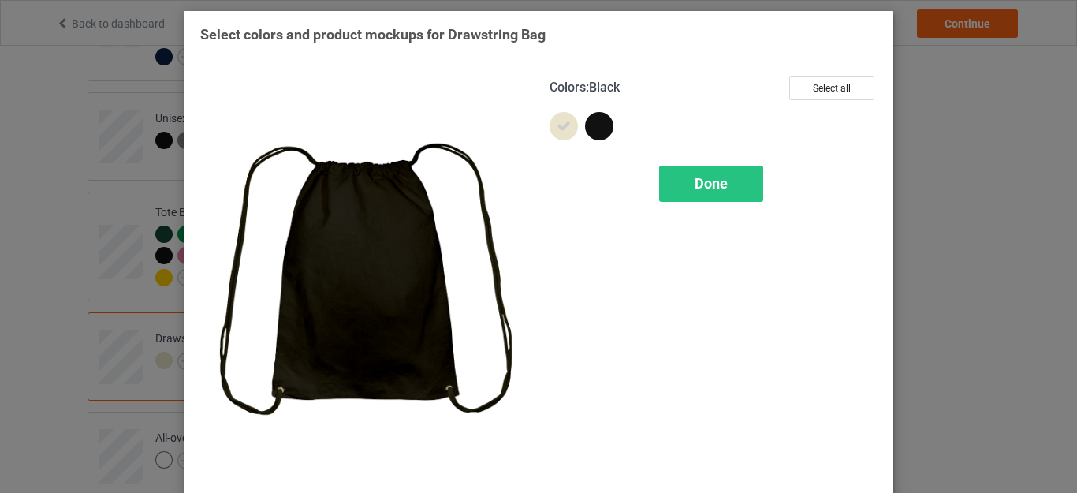
click at [590, 124] on div at bounding box center [599, 126] width 28 height 28
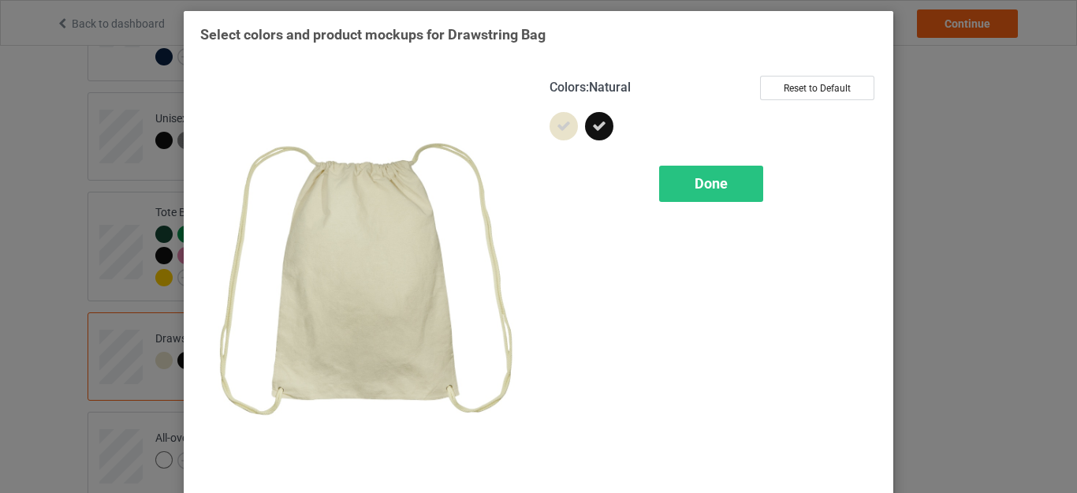
click at [557, 126] on icon at bounding box center [564, 126] width 14 height 14
click at [679, 182] on div "Done" at bounding box center [711, 184] width 104 height 36
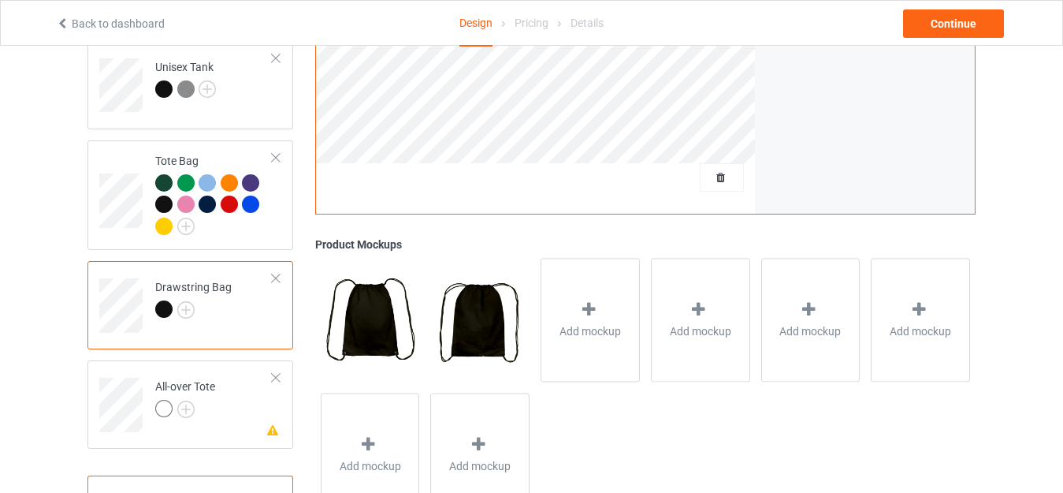
scroll to position [1266, 0]
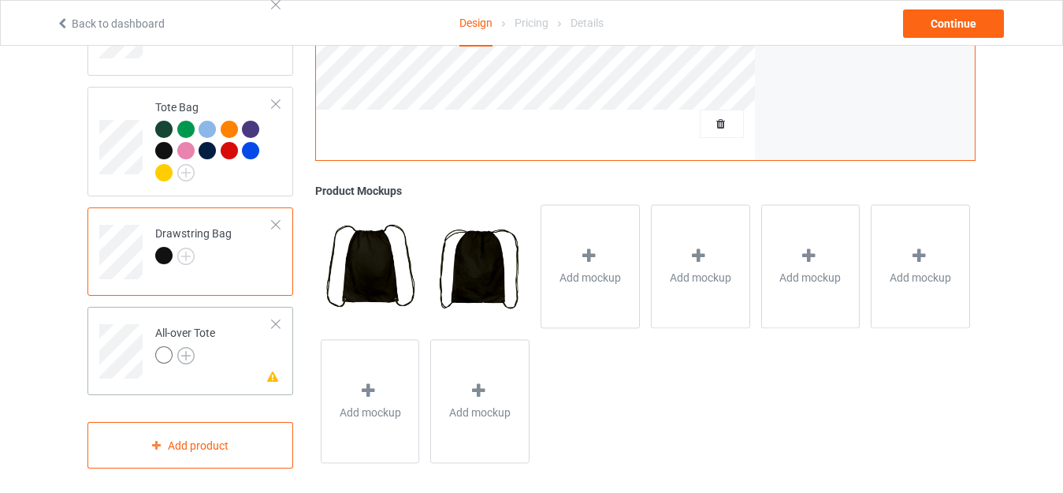
click at [187, 347] on img at bounding box center [185, 355] width 17 height 17
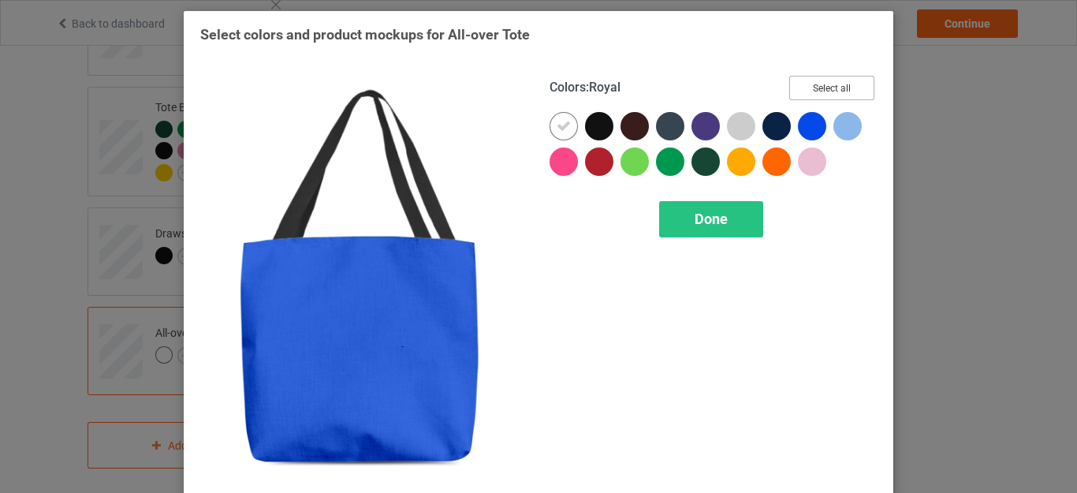
drag, startPoint x: 825, startPoint y: 91, endPoint x: 772, endPoint y: 103, distance: 54.3
click at [825, 91] on button "Select all" at bounding box center [831, 88] width 85 height 24
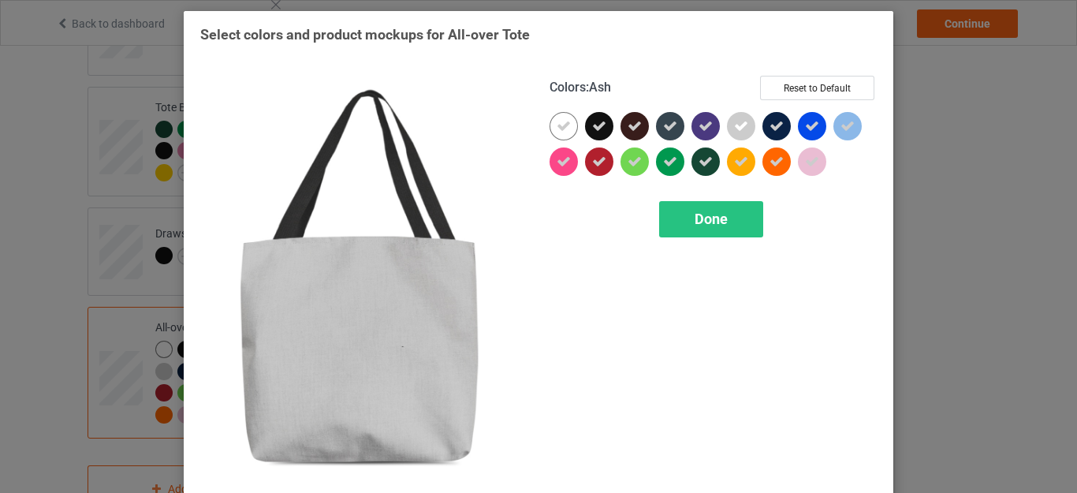
click at [736, 124] on icon at bounding box center [741, 126] width 14 height 14
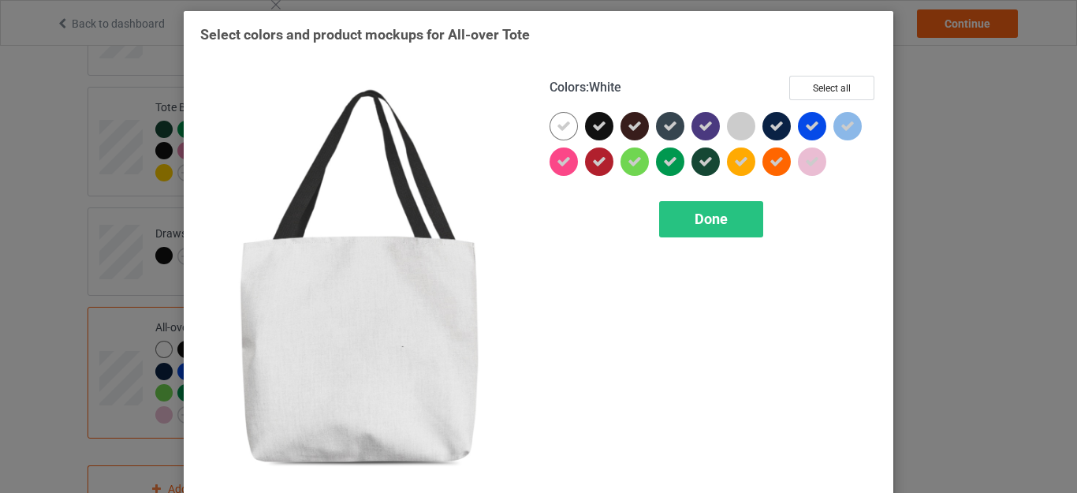
click at [568, 122] on div at bounding box center [563, 126] width 28 height 28
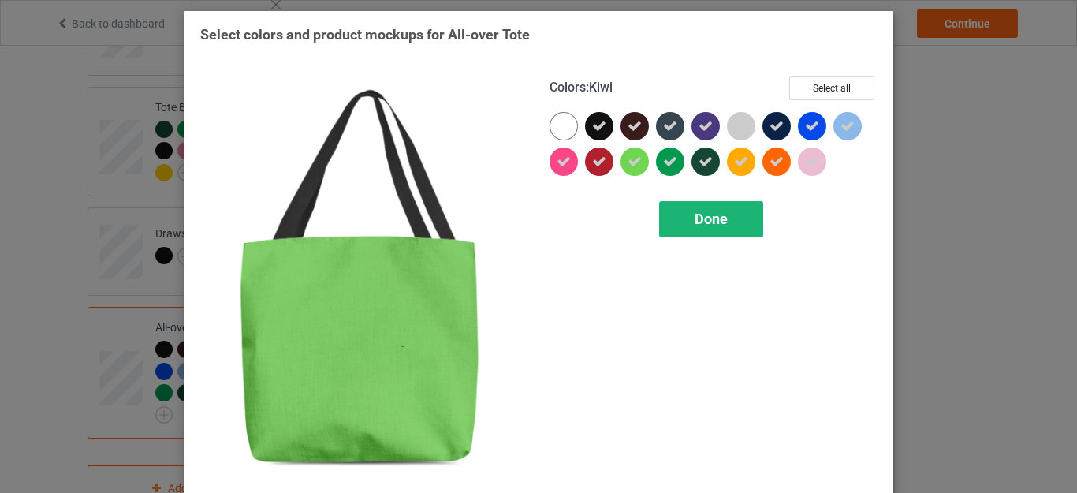
click at [744, 216] on div "Done" at bounding box center [711, 219] width 104 height 36
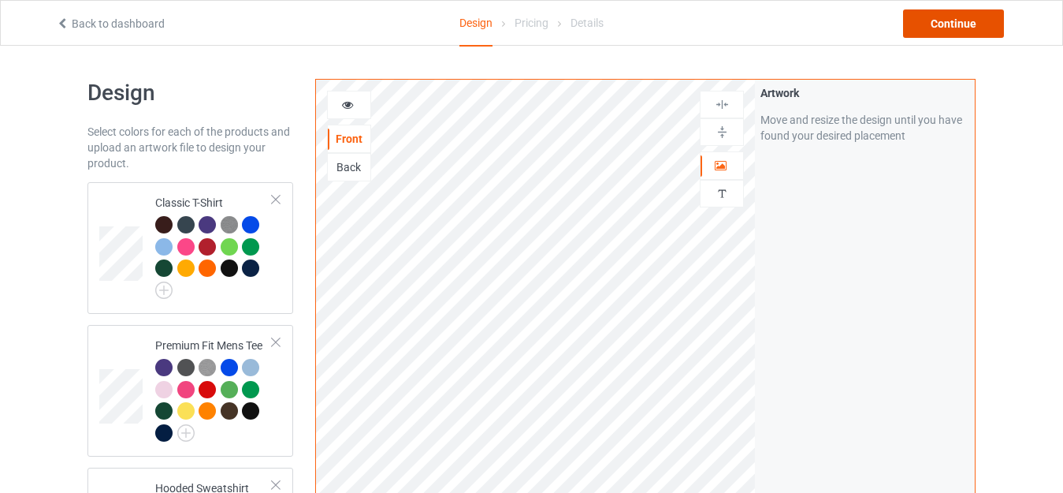
click at [935, 24] on div "Continue" at bounding box center [953, 23] width 101 height 28
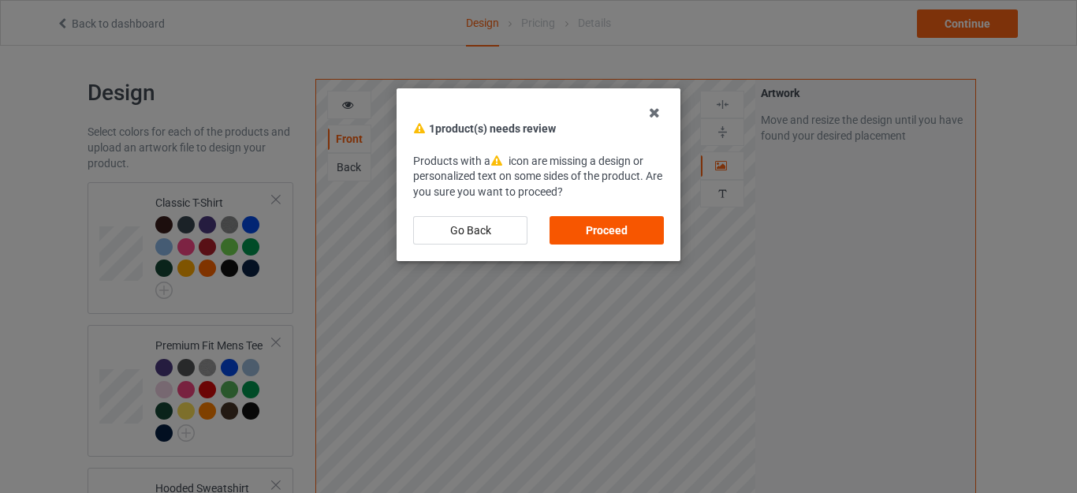
click at [611, 223] on div "Proceed" at bounding box center [606, 230] width 114 height 28
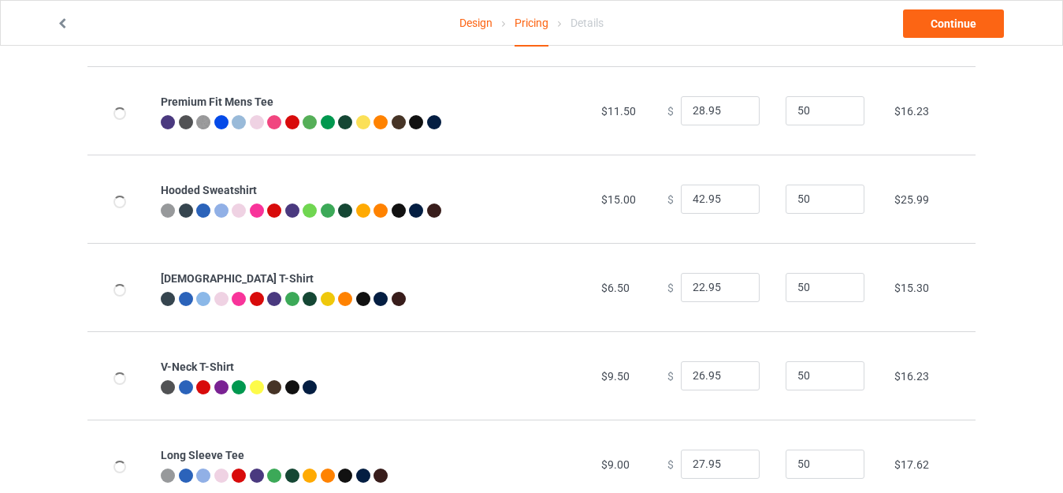
scroll to position [755, 0]
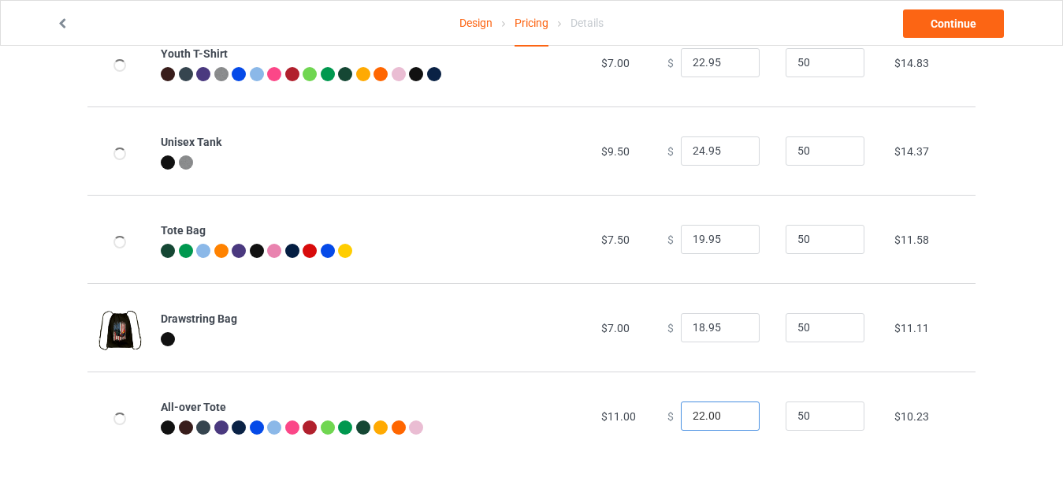
drag, startPoint x: 695, startPoint y: 413, endPoint x: 654, endPoint y: 413, distance: 41.0
click at [659, 413] on td "$ 22.00" at bounding box center [718, 415] width 118 height 88
drag, startPoint x: 701, startPoint y: 415, endPoint x: 731, endPoint y: 411, distance: 30.3
click at [728, 412] on input "27.00" at bounding box center [720, 416] width 79 height 30
type input "27.95"
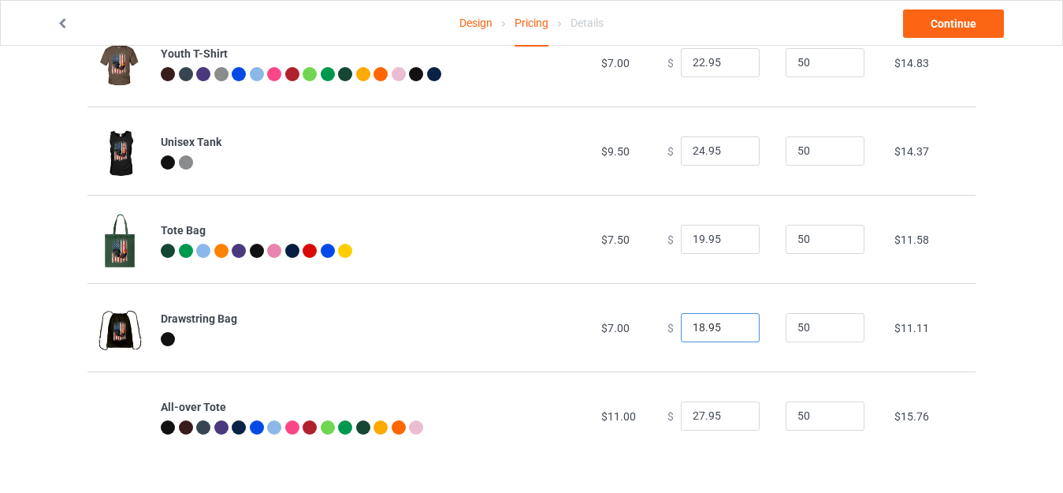
drag, startPoint x: 694, startPoint y: 327, endPoint x: 665, endPoint y: 327, distance: 29.2
click at [668, 327] on div "$ 18.95" at bounding box center [718, 328] width 101 height 30
type input "23.95"
drag, startPoint x: 695, startPoint y: 233, endPoint x: 649, endPoint y: 236, distance: 45.8
click at [659, 236] on td "$ 19.95" at bounding box center [718, 239] width 118 height 88
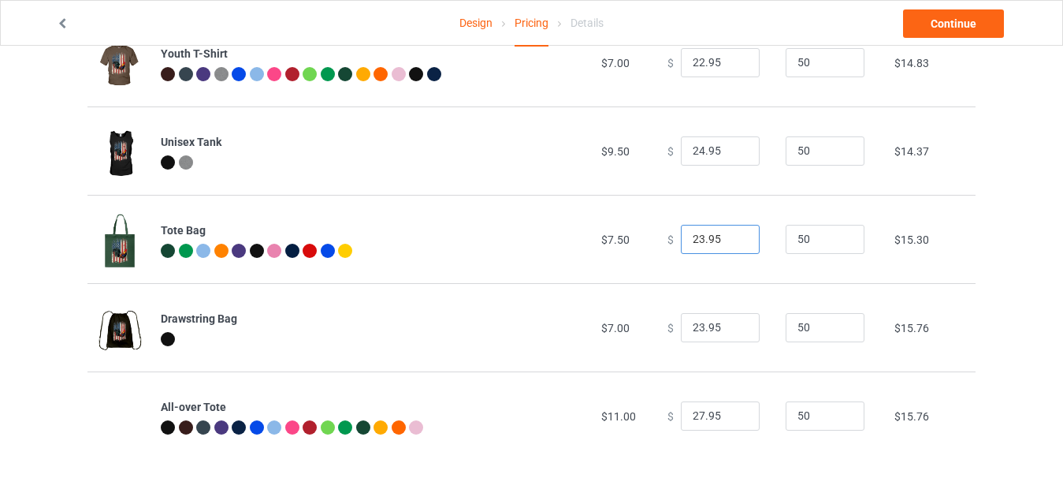
type input "23.95"
click at [695, 146] on input "24.95" at bounding box center [720, 151] width 79 height 30
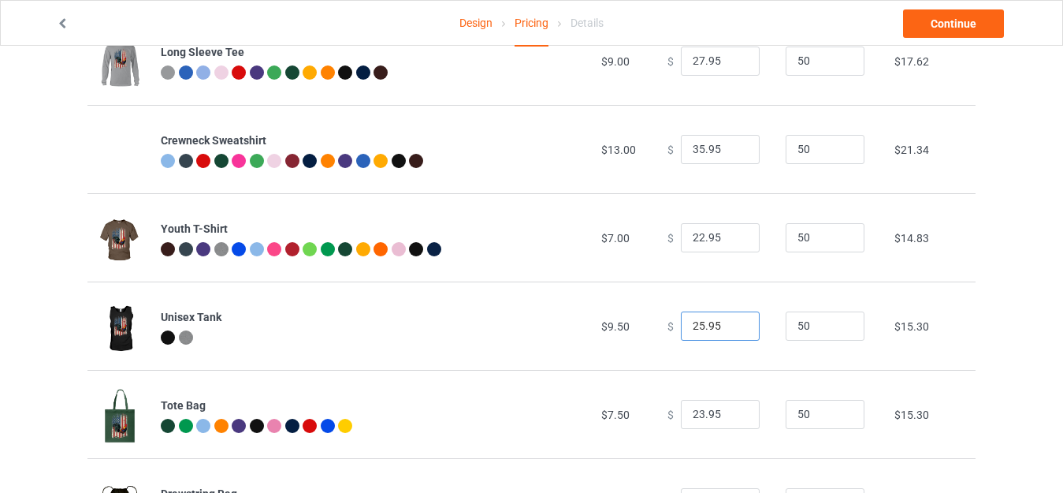
scroll to position [557, 0]
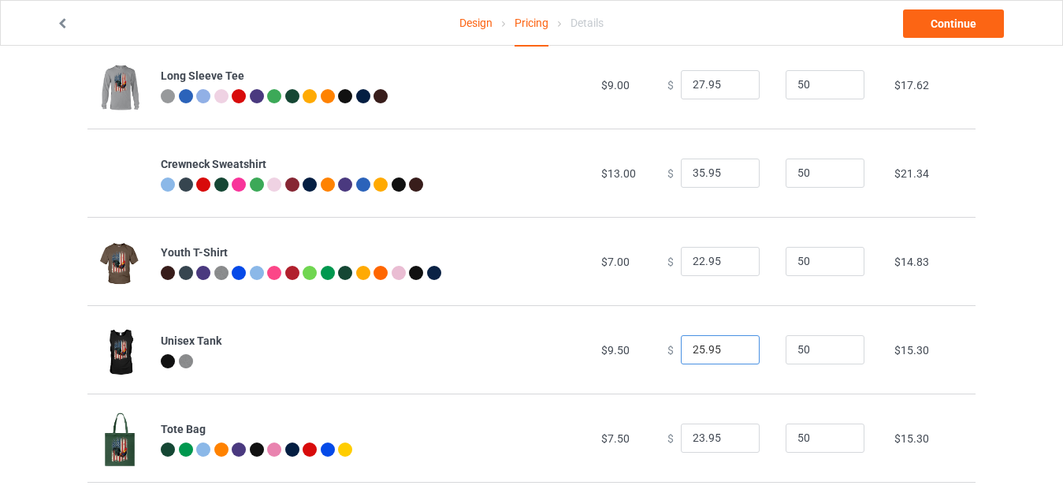
type input "25.95"
click at [694, 257] on input "22.95" at bounding box center [720, 262] width 79 height 30
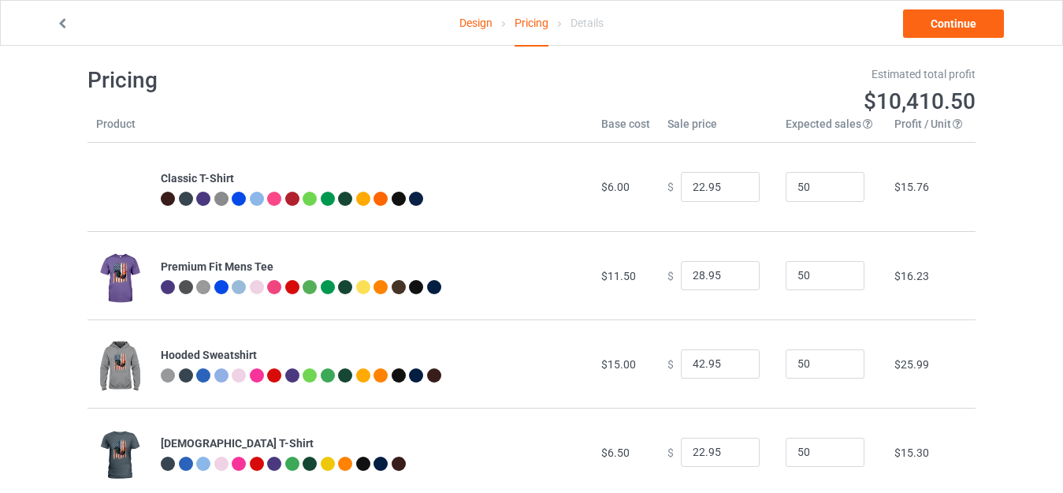
scroll to position [0, 0]
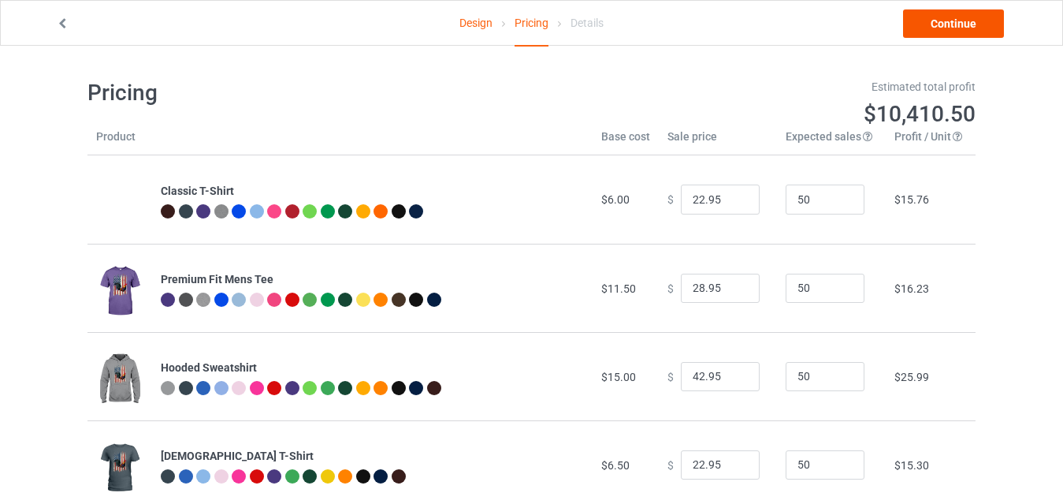
type input "25.95"
click at [951, 22] on link "Continue" at bounding box center [953, 23] width 101 height 28
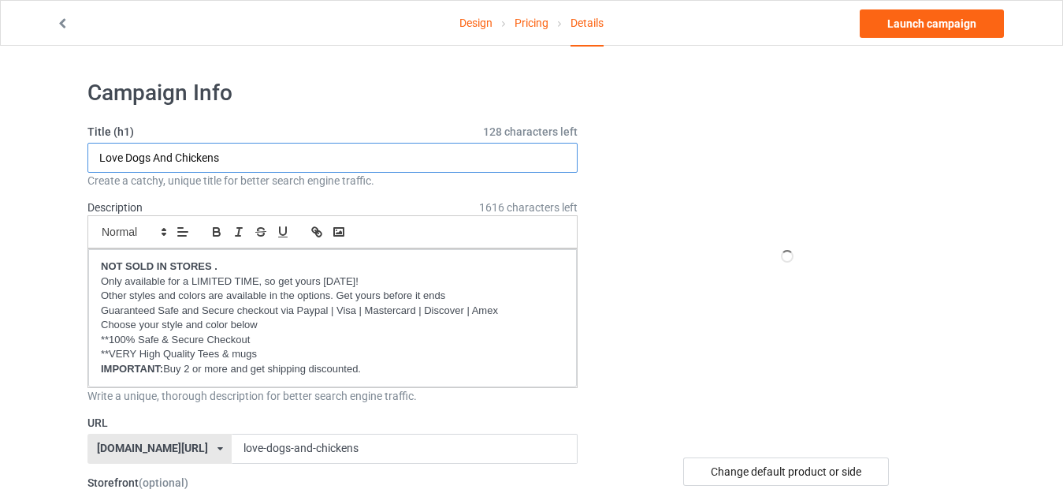
click at [267, 159] on input "Love Dogs And Chickens" at bounding box center [333, 158] width 490 height 30
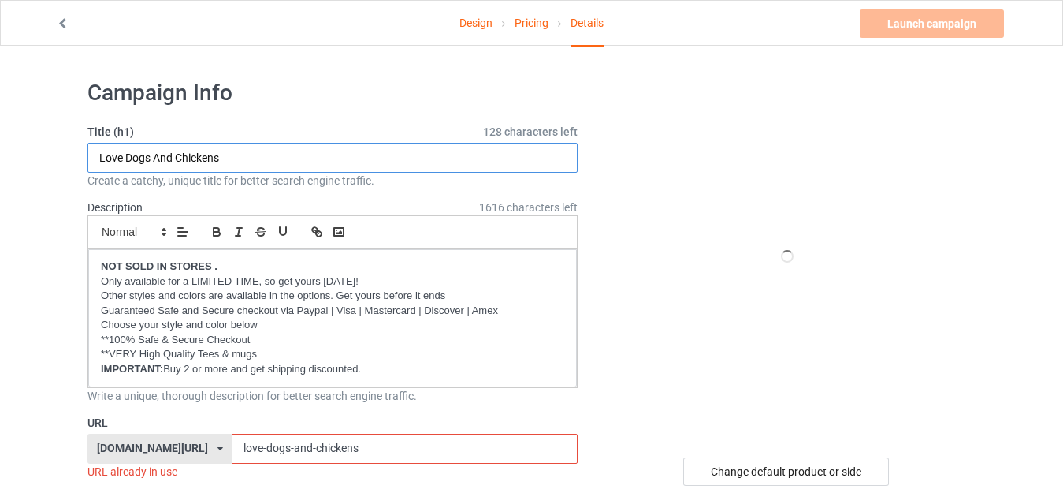
click at [267, 159] on input "Love Dogs And Chickens" at bounding box center [333, 158] width 490 height 30
click at [218, 155] on input "Love Dogs And Chickens" at bounding box center [333, 158] width 490 height 30
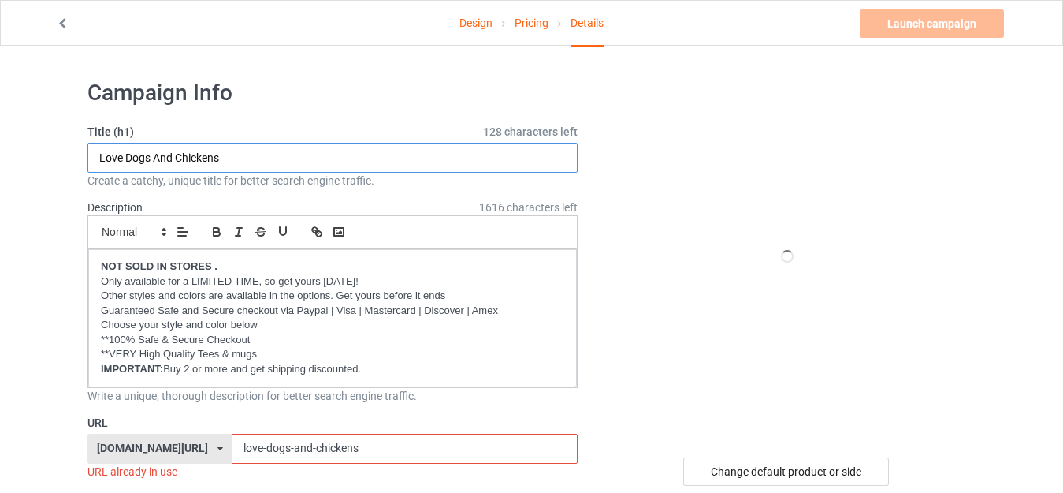
click at [218, 155] on input "Love Dogs And Chickens" at bounding box center [333, 158] width 490 height 30
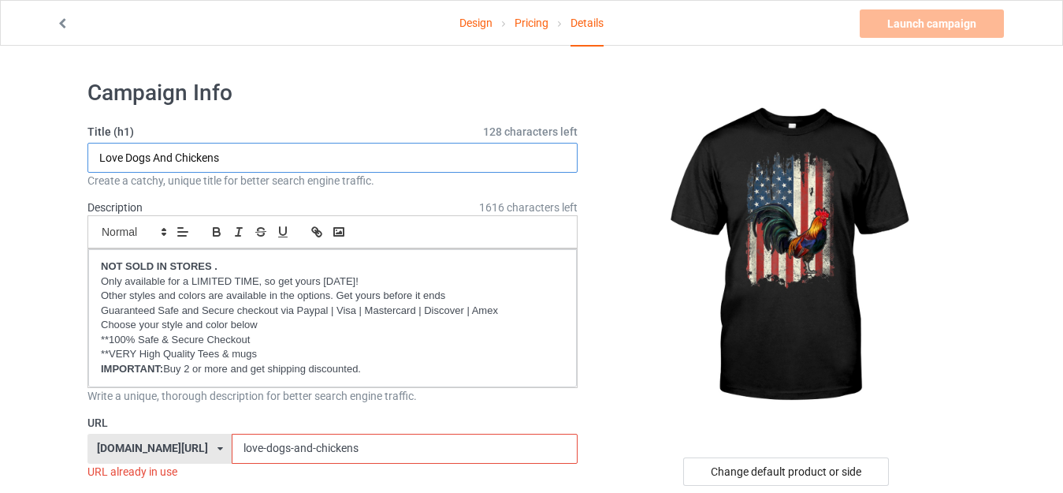
paste input "American Flag Cock Fighting rooster Chicken.png"
drag, startPoint x: 319, startPoint y: 151, endPoint x: 508, endPoint y: 172, distance: 190.4
click at [508, 172] on div "Title (h1) 103 characters left American Flag Cock Fighting rooster Chicken.png …" at bounding box center [333, 156] width 490 height 65
click at [208, 155] on input "American Flag Cock Fighting rooster Chicken" at bounding box center [333, 158] width 490 height 30
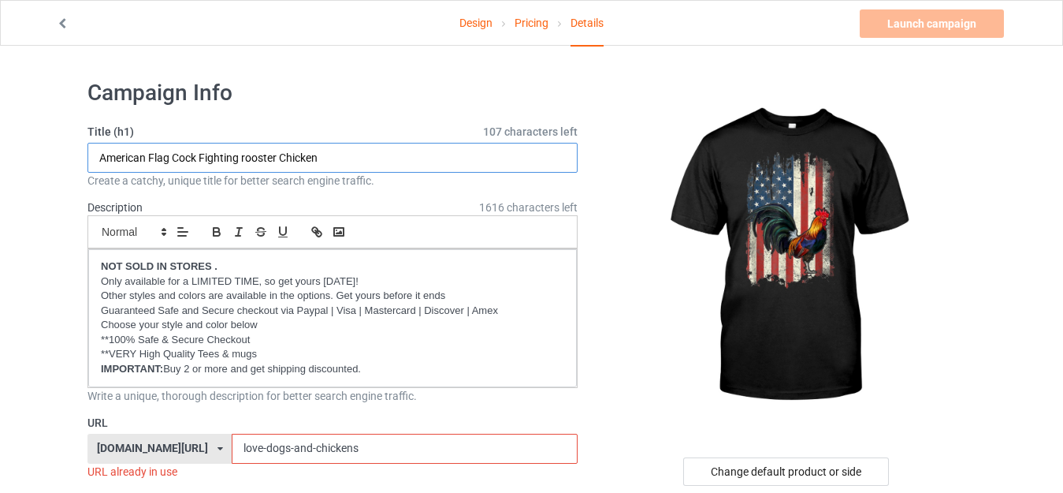
click at [248, 159] on input "American Flag Cock Fighting rooster Chicken" at bounding box center [333, 158] width 490 height 30
type input "American Flag Cock Fighting rooster Chicken"
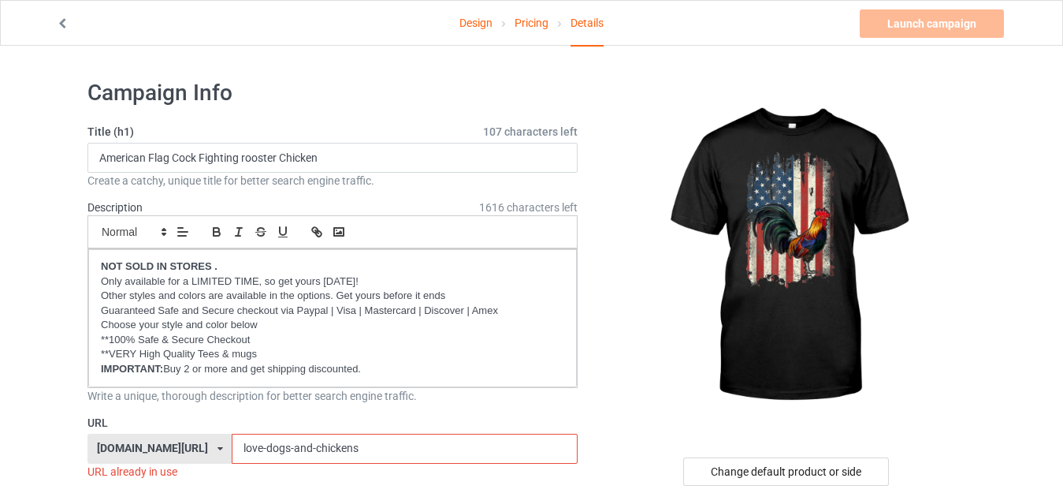
click at [327, 451] on input "love-dogs-and-chickens" at bounding box center [404, 449] width 345 height 30
click at [326, 451] on input "love-dogs-and-chickens" at bounding box center [404, 449] width 345 height 30
paste input "Fighting rooster"
click at [253, 446] on input "Fighting rooster" at bounding box center [404, 449] width 345 height 30
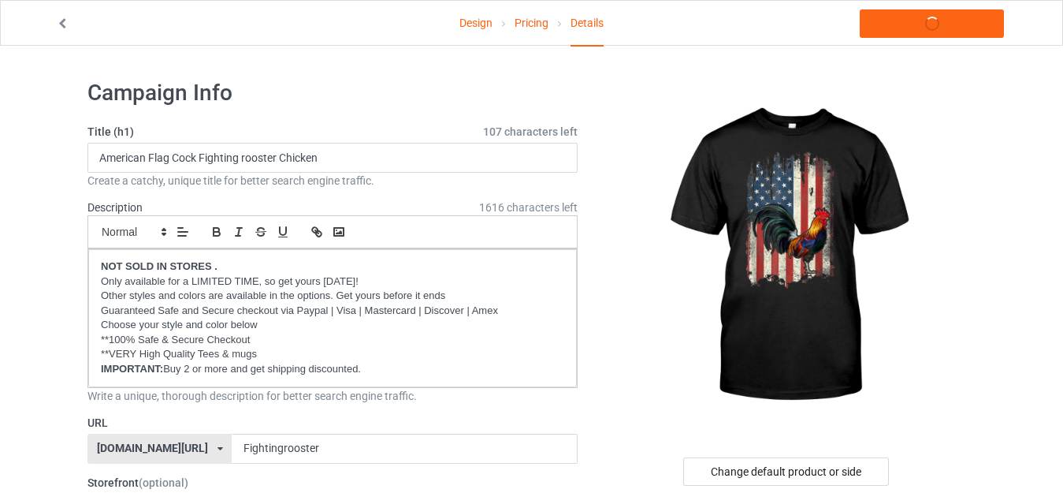
click at [619, 372] on div at bounding box center [788, 256] width 376 height 355
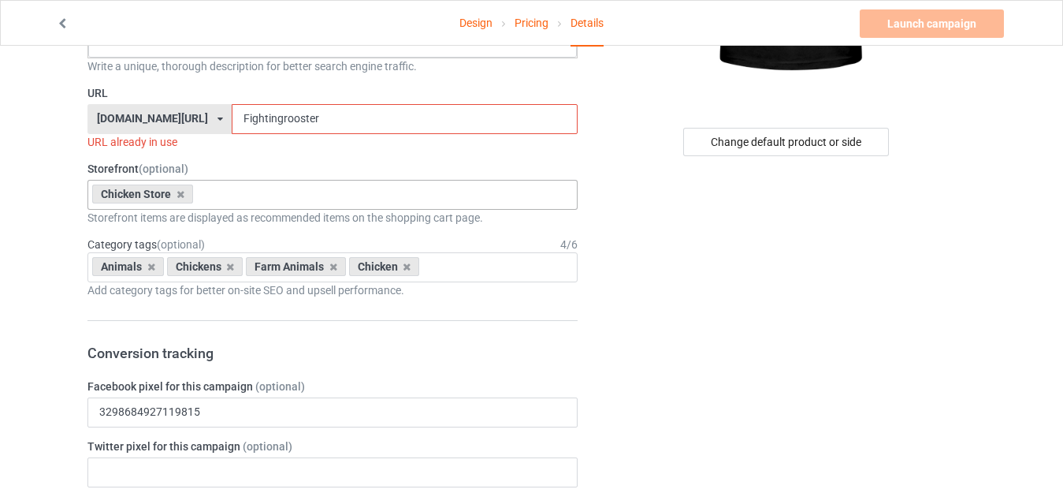
scroll to position [237, 0]
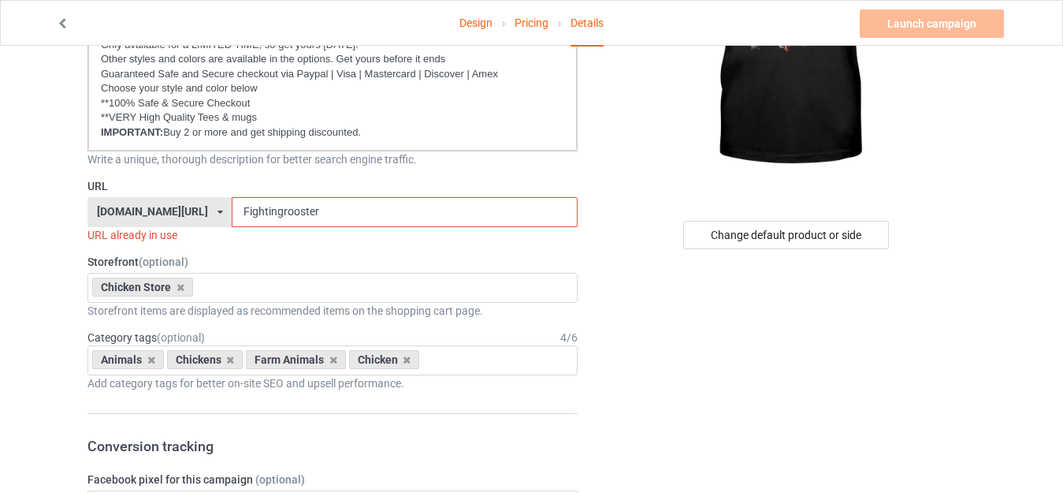
click at [232, 211] on input "Fightingrooster" at bounding box center [404, 212] width 345 height 30
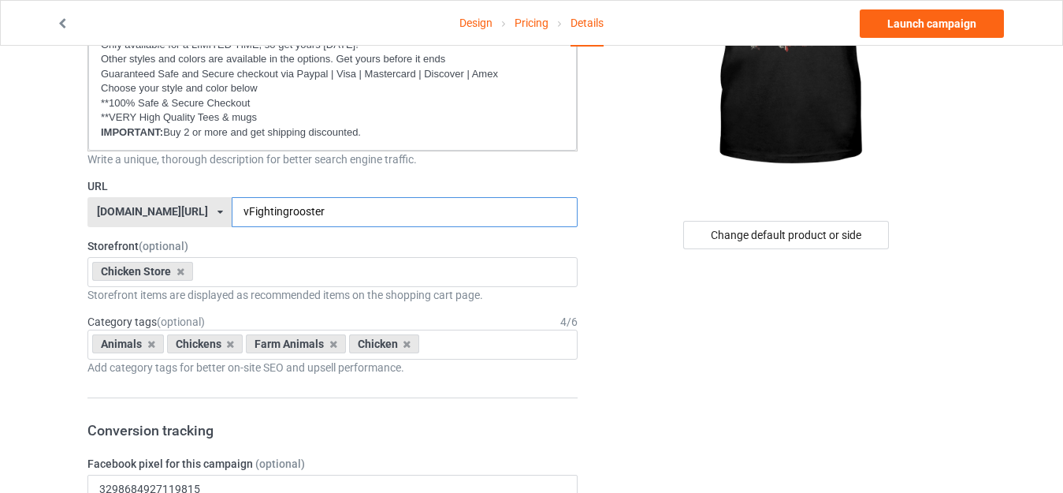
type input "vFightingrooster"
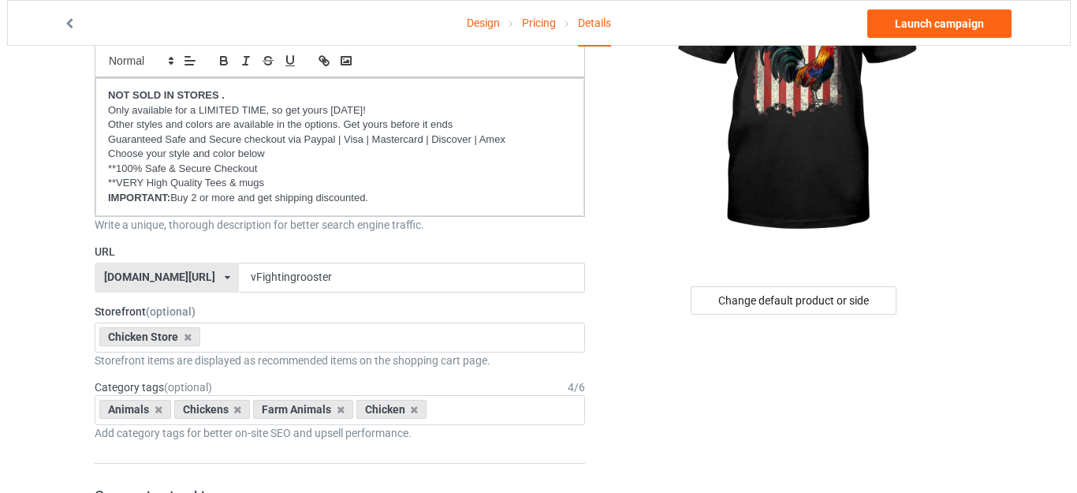
scroll to position [0, 0]
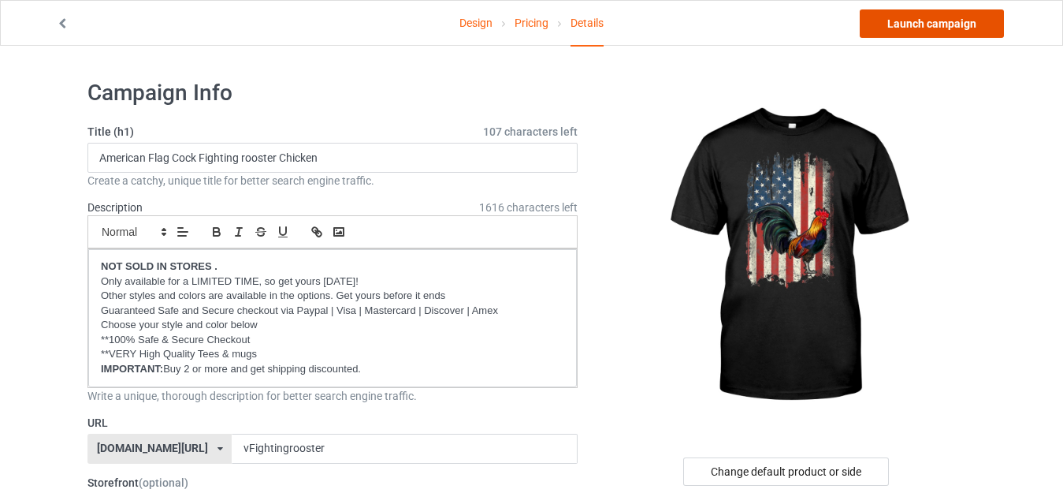
click at [934, 18] on link "Launch campaign" at bounding box center [932, 23] width 144 height 28
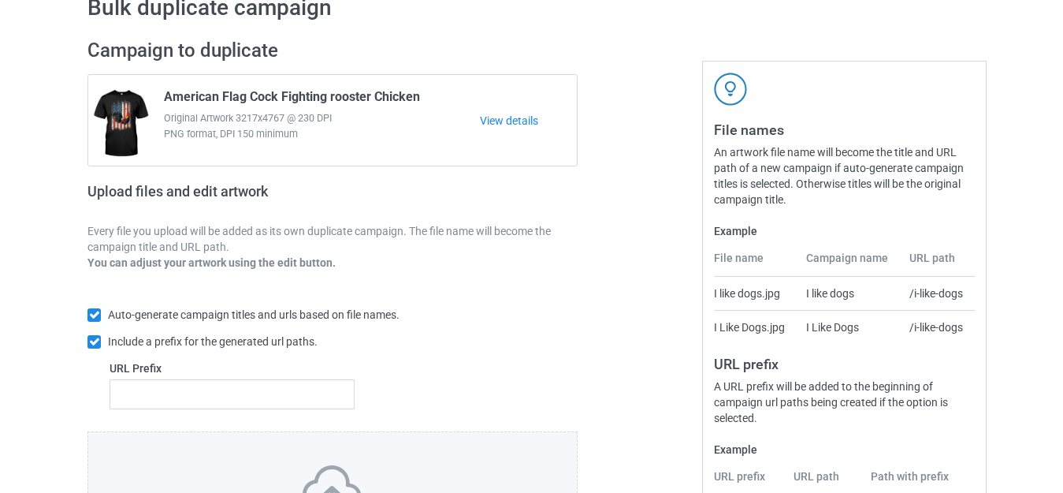
scroll to position [275, 0]
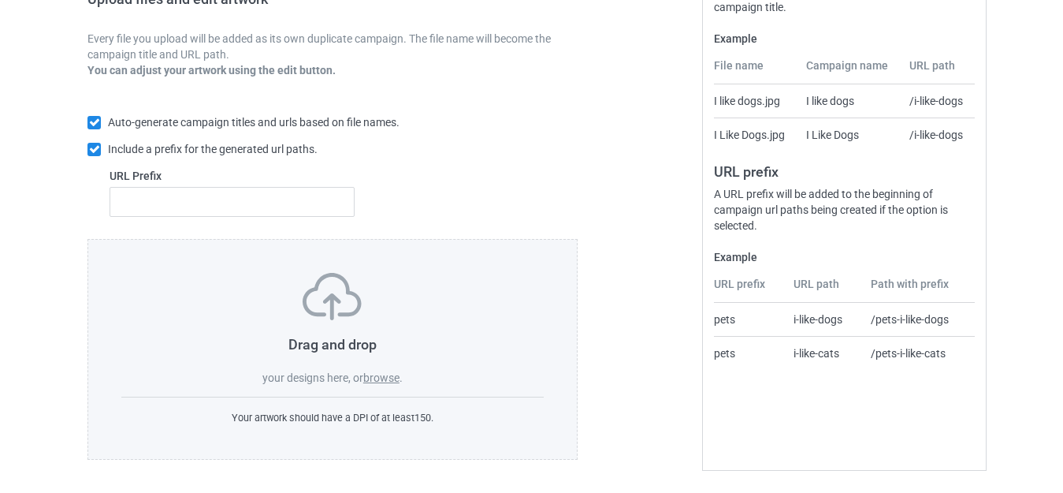
click at [385, 382] on label "browse" at bounding box center [381, 377] width 36 height 13
click at [0, 0] on input "browse" at bounding box center [0, 0] width 0 height 0
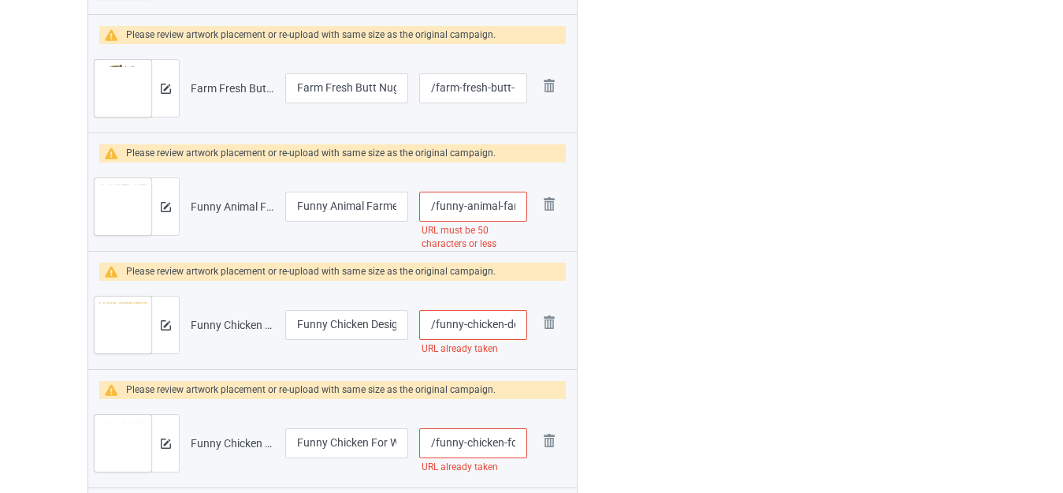
scroll to position [4346, 0]
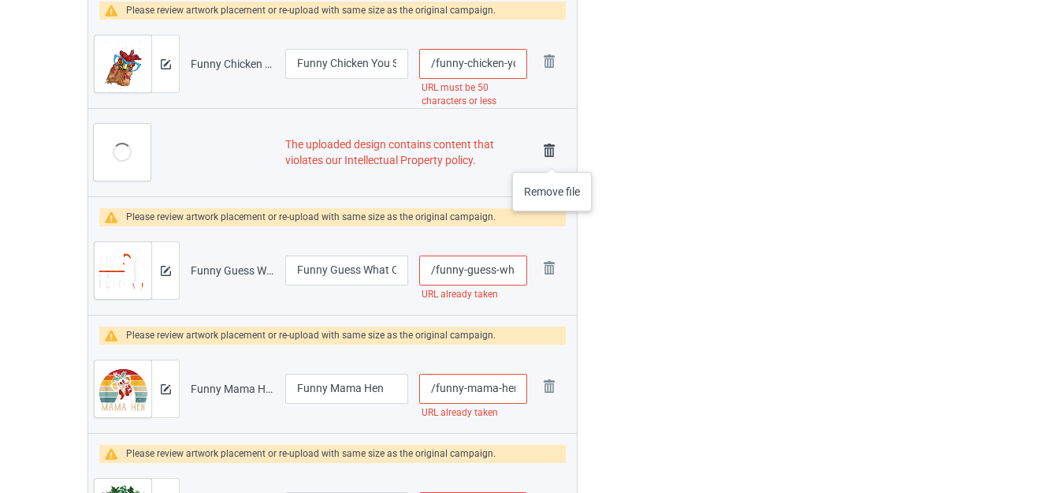
click at [552, 156] on img at bounding box center [549, 151] width 22 height 22
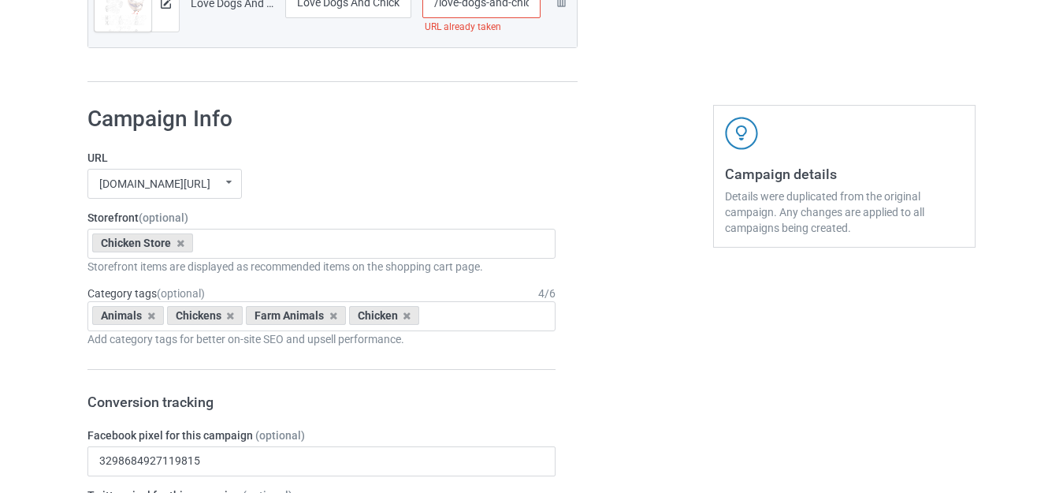
scroll to position [6095, 0]
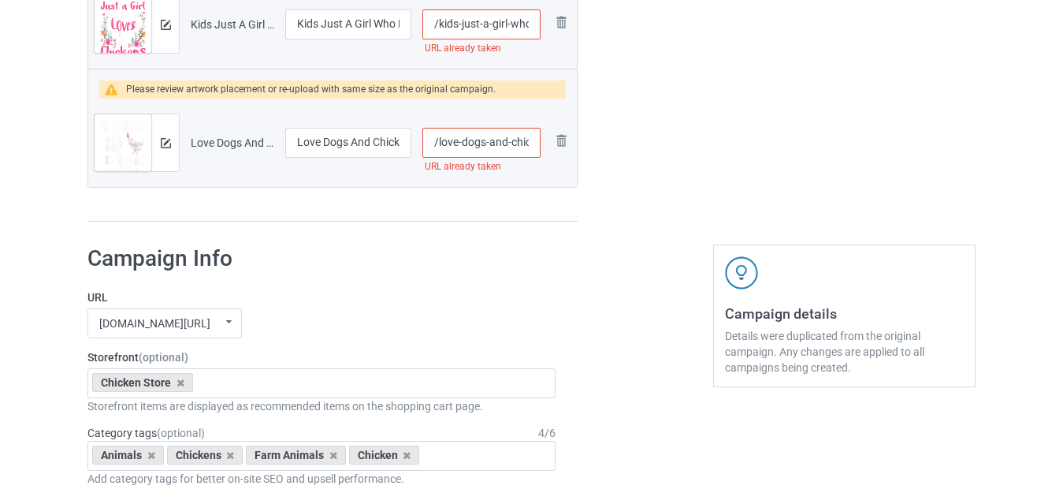
click at [499, 140] on input "/love-dogs-and-chickens" at bounding box center [482, 143] width 118 height 30
type input "/love-dogs-annd-chickens"
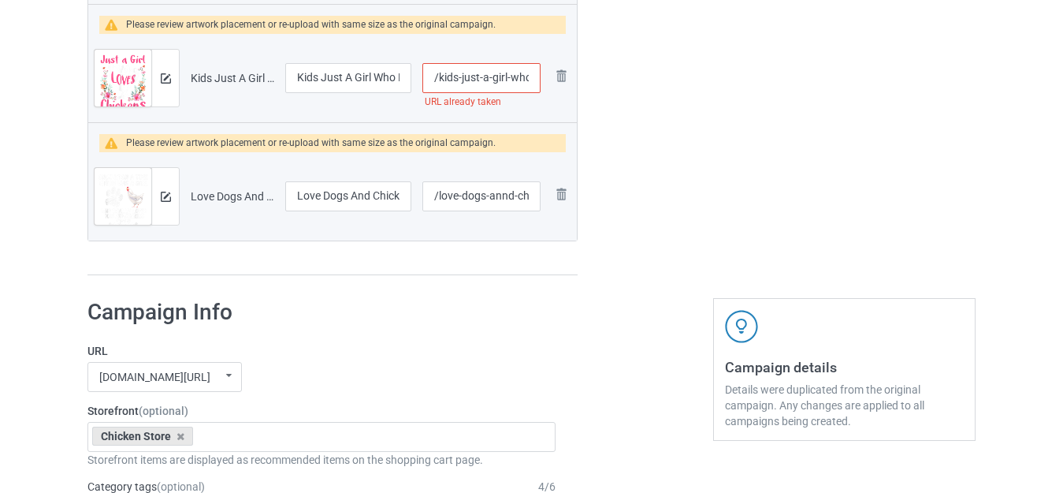
scroll to position [5858, 0]
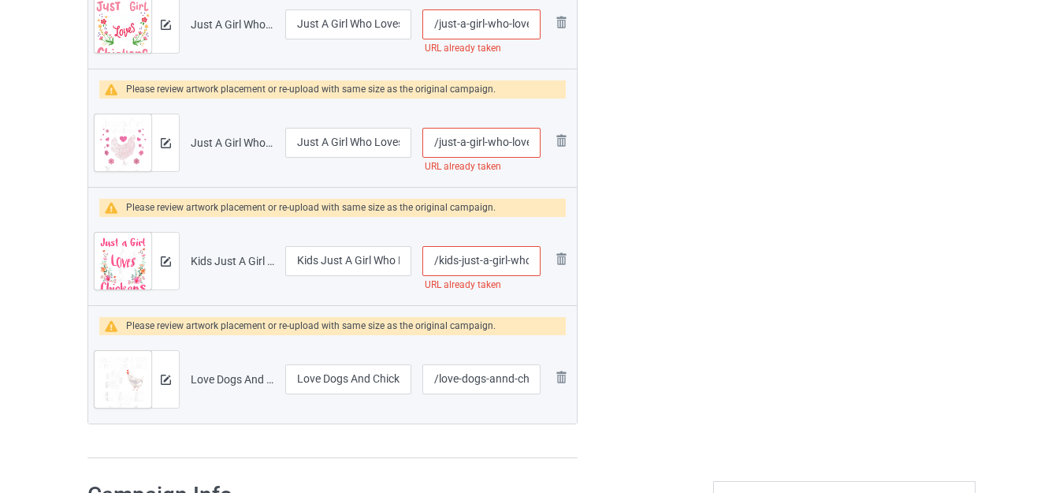
click at [510, 260] on input "/kids-just-a-girl-who-loves-chickens" at bounding box center [482, 261] width 118 height 30
type input "/kids-just-a-girl-nwho-loves-chickens"
click at [512, 141] on input "/just-a-girl-who-loves-chickens-11" at bounding box center [482, 143] width 118 height 30
type input "/just-a-girl-who-nloves-chickens-11"
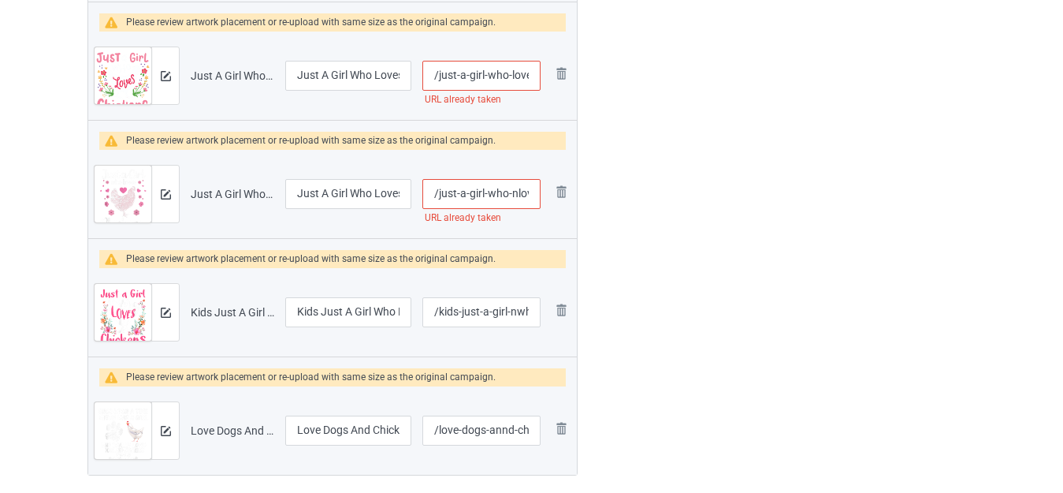
scroll to position [5779, 0]
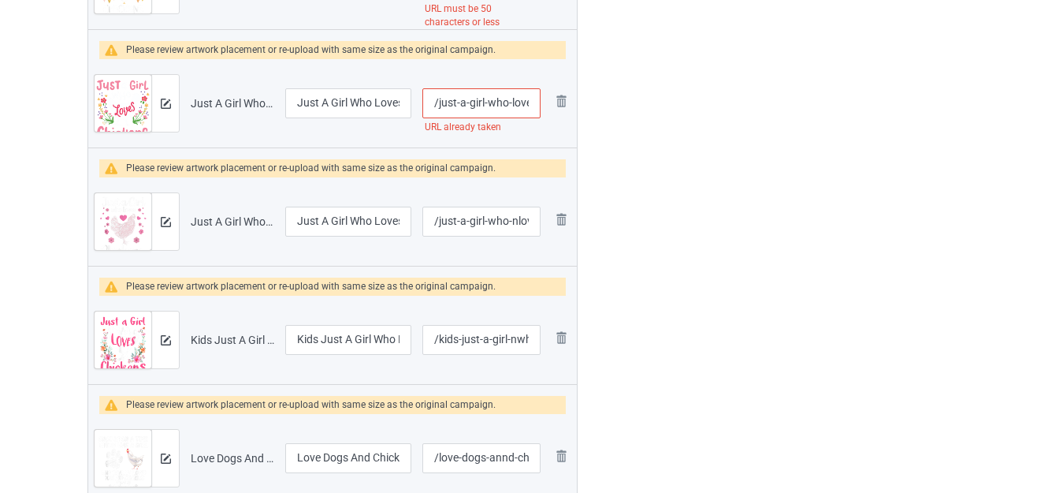
click at [512, 99] on input "/just-a-girl-who-loves-chickens" at bounding box center [482, 103] width 118 height 30
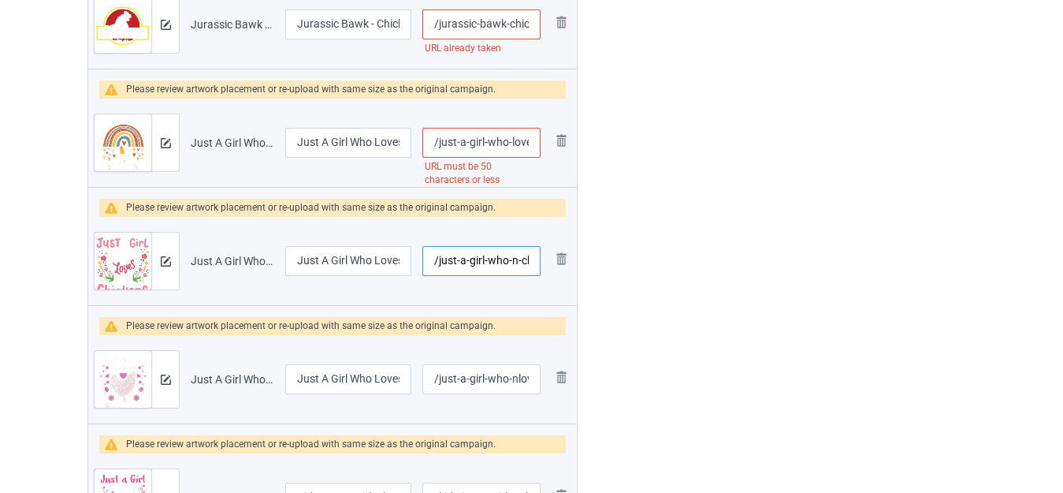
type input "/just-a-girl-who-n-chickens"
click at [518, 140] on input "/just-a-girl-who-loves-chickens-rainbow-gifts-poultry-lover" at bounding box center [482, 143] width 118 height 30
click at [519, 143] on input "/just-a-girl-who--chickens-rainbow-gifts-poultry-lover" at bounding box center [482, 143] width 118 height 30
click at [520, 143] on input "/just-a-girl-who--chickens-rainbow-gifts-poultry-lover" at bounding box center [482, 143] width 118 height 30
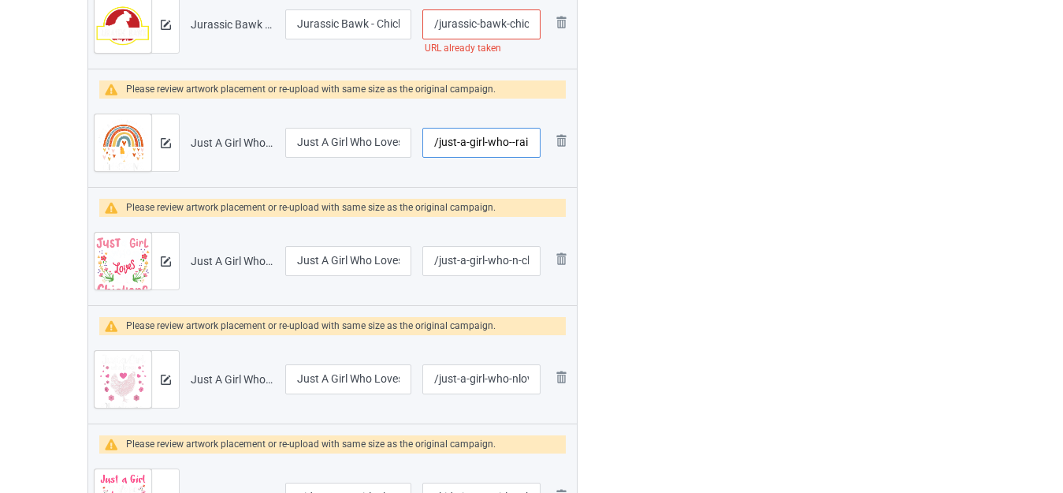
type input "/just-a-girl-who--rainbow-gifts-poultry-lover"
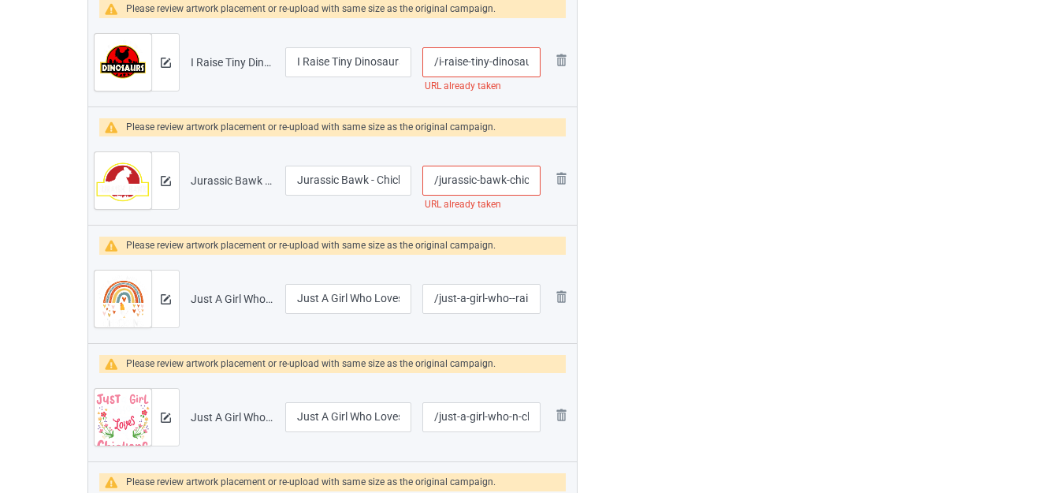
scroll to position [5464, 0]
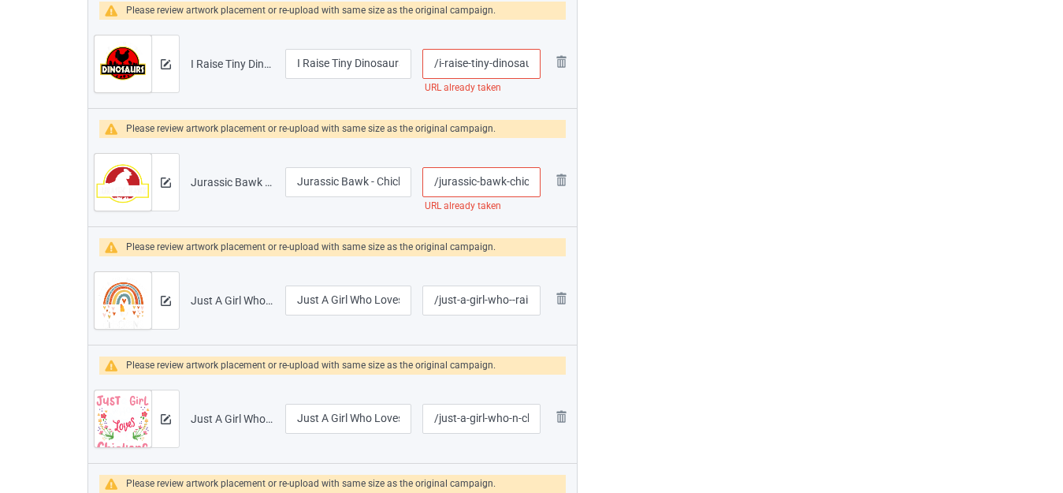
click at [518, 181] on input "/jurassic-bawk-chicken" at bounding box center [482, 182] width 118 height 30
click at [512, 185] on input "/jurassic-bawk-chicken" at bounding box center [482, 182] width 118 height 30
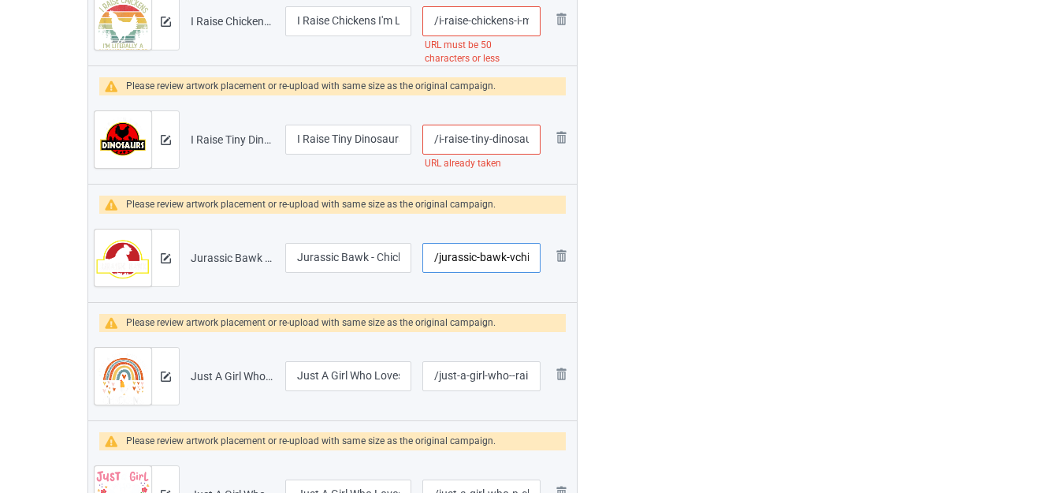
scroll to position [5228, 0]
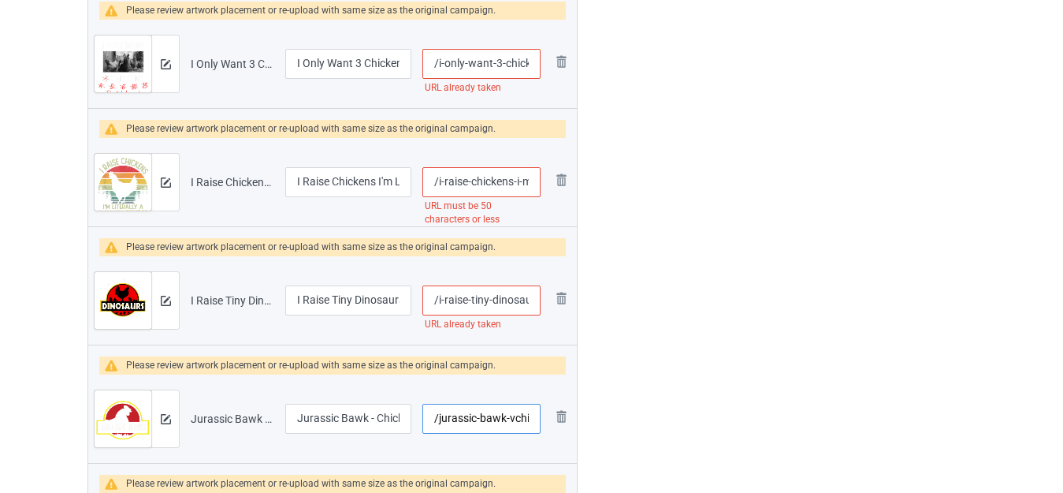
type input "/jurassic-bawk-vchicken"
drag, startPoint x: 516, startPoint y: 301, endPoint x: 538, endPoint y: 299, distance: 22.2
click at [538, 299] on input "/i-raise-tiny-dinosaurs-chicken-lover" at bounding box center [482, 300] width 118 height 30
click at [511, 299] on input "/i-raise-tiny-dinosaurs-chicken-lover" at bounding box center [482, 300] width 118 height 30
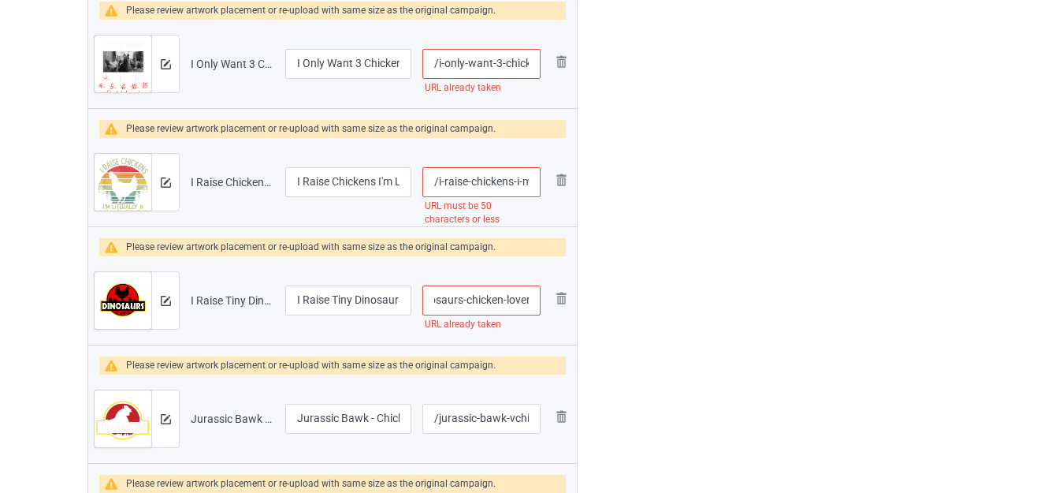
click at [519, 299] on input "/i-raise-tiny-dinosaurs-chicken-lover" at bounding box center [482, 300] width 118 height 30
type input "/i-raise-tiny-dinosaurs-chicken"
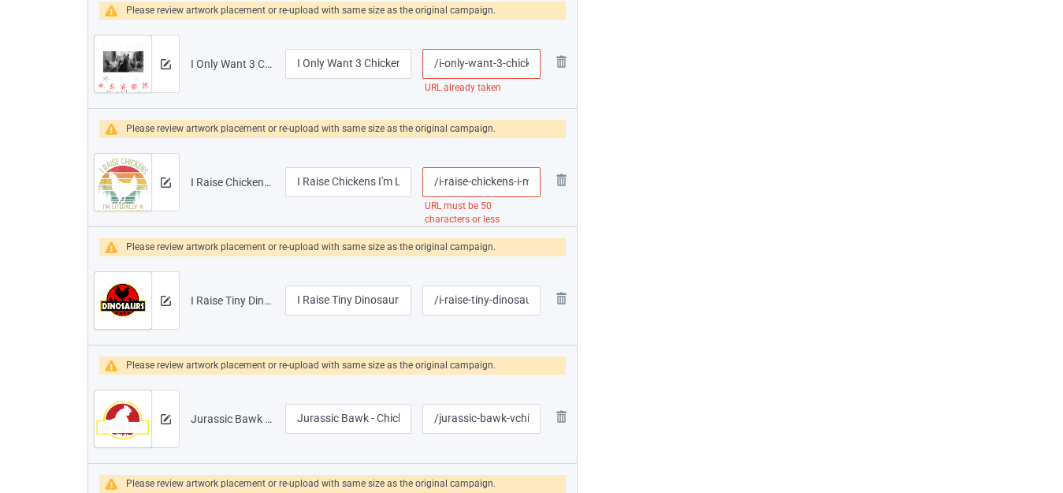
scroll to position [5149, 0]
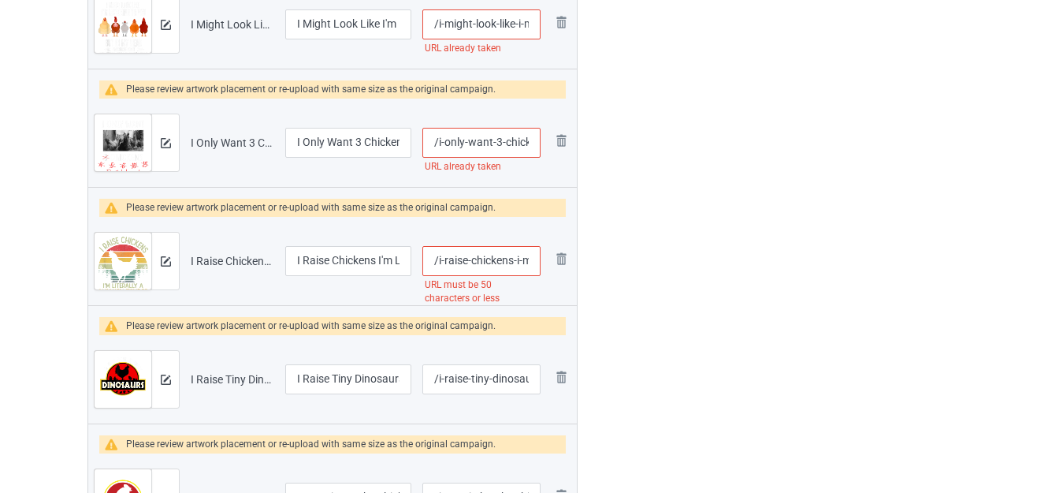
click at [522, 259] on input "/i-raise-chickens-i-m-literally-a-chicken-tender-vintage" at bounding box center [482, 261] width 118 height 30
drag, startPoint x: 527, startPoint y: 261, endPoint x: 540, endPoint y: 261, distance: 13.4
click at [540, 261] on input "/i-raise-chickens-i--literally-a-chicken-tender-vintage" at bounding box center [482, 261] width 118 height 30
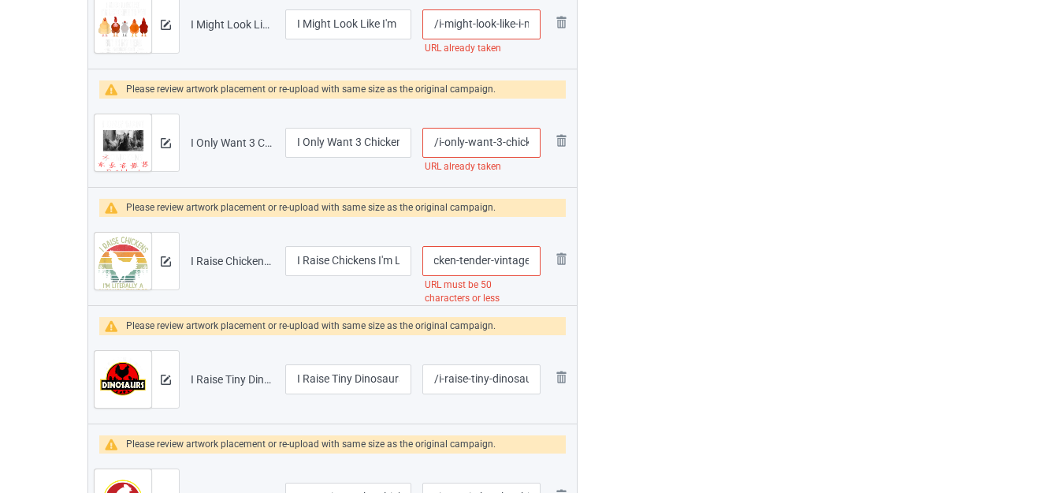
click at [507, 260] on input "/i-raise-chickens-i--literally-a-chicken-tender-vintage" at bounding box center [482, 261] width 118 height 30
click at [507, 259] on input "/i-raise-chickens-i--literally-a-chicken-tender-vintage" at bounding box center [482, 261] width 118 height 30
type input "/i-raise-chickens-i--literally-a-chicken-tender-"
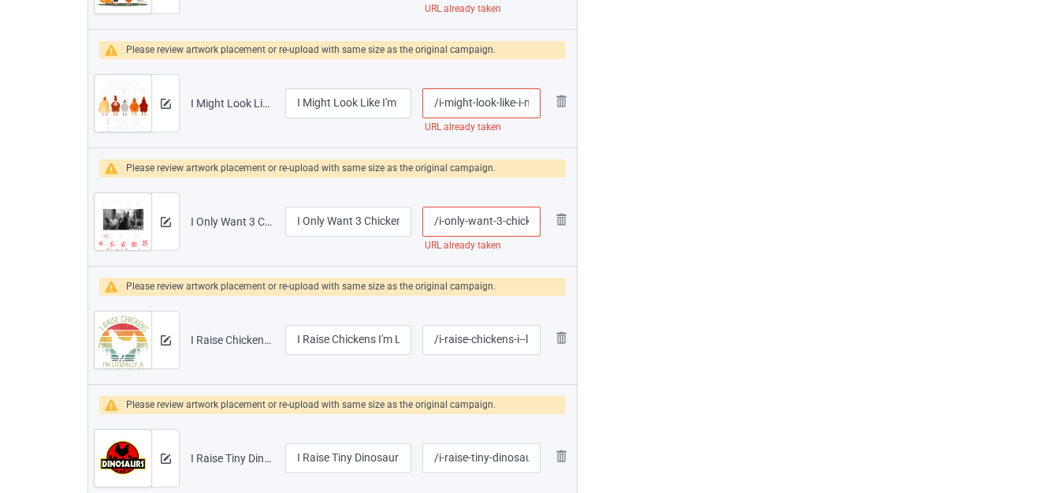
scroll to position [0, 19]
drag, startPoint x: 511, startPoint y: 222, endPoint x: 535, endPoint y: 221, distance: 23.7
click at [535, 221] on input "/i-only-want-3-chickens" at bounding box center [482, 222] width 118 height 30
click at [526, 217] on input "/i-only-want-3-chickens" at bounding box center [482, 222] width 118 height 30
click at [531, 219] on input "/i-only-want-3-chickens" at bounding box center [482, 222] width 118 height 30
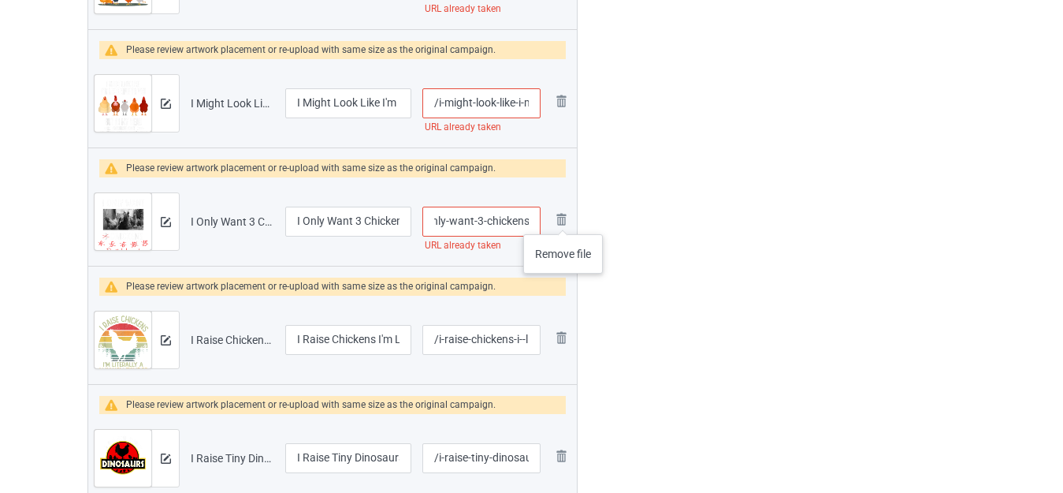
scroll to position [0, 24]
type input "/i-only-want-3-chickenss"
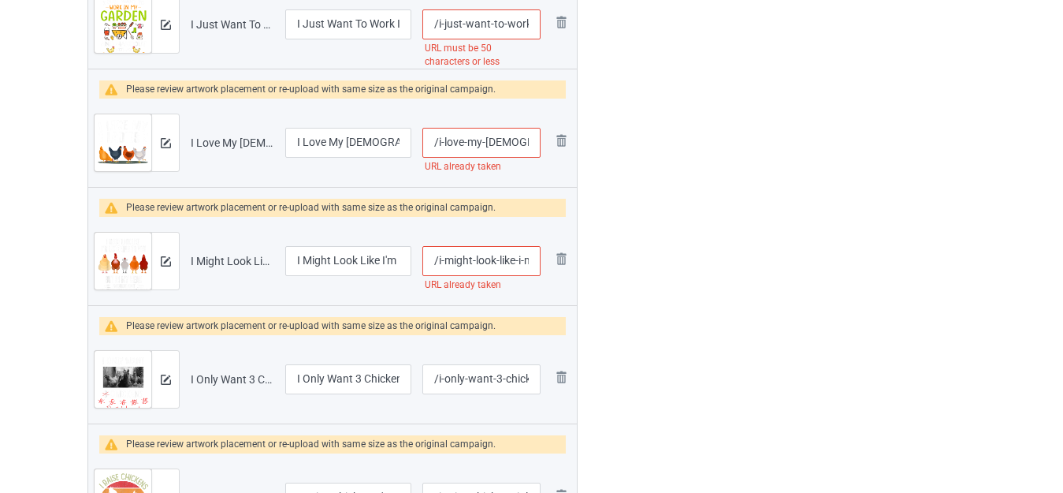
scroll to position [0, 129]
drag, startPoint x: 520, startPoint y: 259, endPoint x: 545, endPoint y: 259, distance: 25.2
click at [545, 259] on td "/i-might-look-like-i-m-listening-to-you-chickens URL already taken" at bounding box center [481, 261] width 129 height 88
click at [527, 259] on input "/i-might-look-like-i-m-listening-to-you-chickens" at bounding box center [482, 261] width 118 height 30
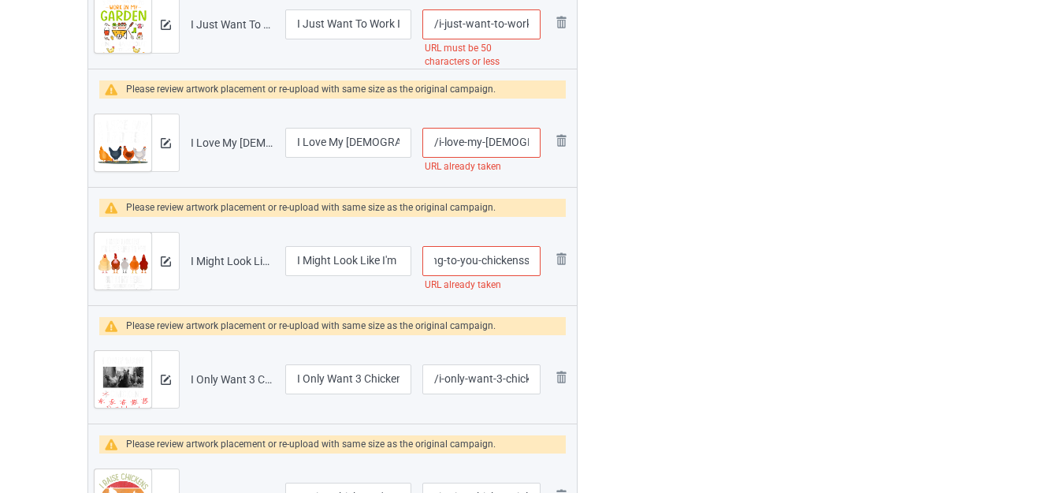
type input "/i-might-look-like-i-m-listening-to-you-chickenss"
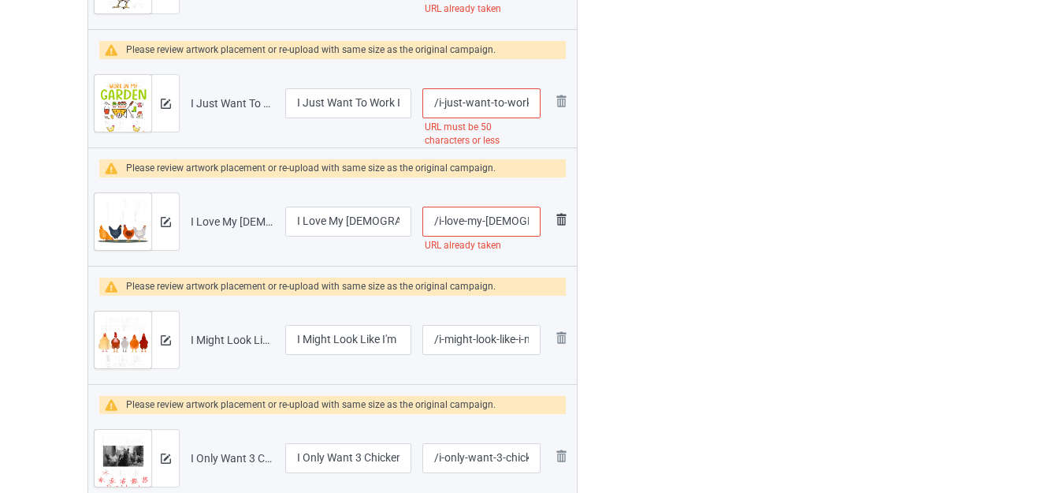
scroll to position [0, 24]
drag, startPoint x: 513, startPoint y: 225, endPoint x: 564, endPoint y: 224, distance: 50.5
click at [564, 224] on tr "Preview and edit artwork I Love My [DEMOGRAPHIC_DATA] Chicken.png I Love My [DE…" at bounding box center [332, 221] width 489 height 88
click at [530, 223] on input "/i-love-my-[DEMOGRAPHIC_DATA]-chicken" at bounding box center [482, 222] width 118 height 30
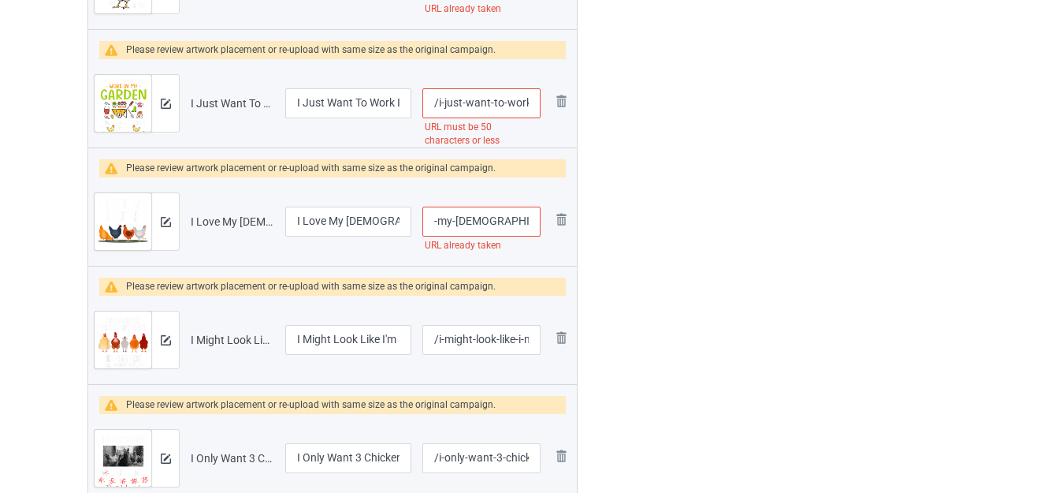
type input "/i-love-my-[DEMOGRAPHIC_DATA]-chickens"
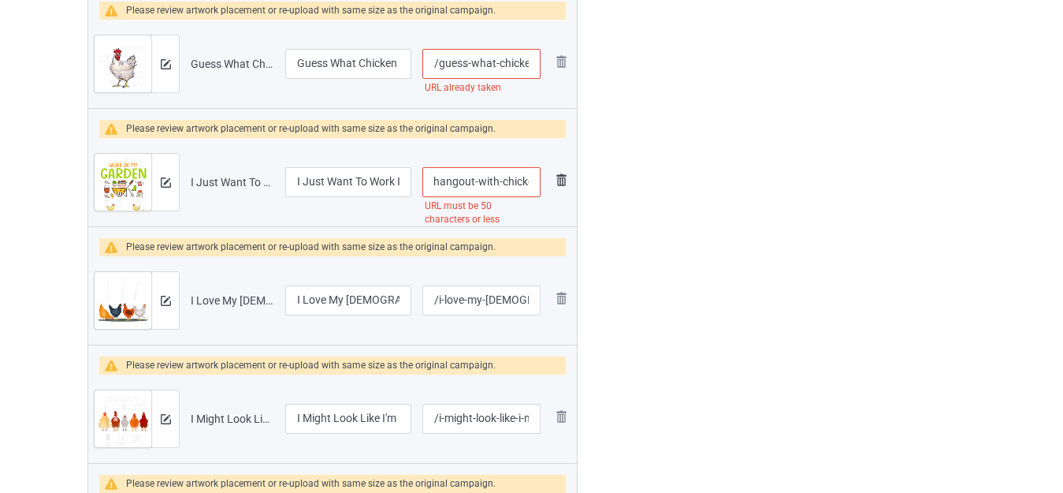
scroll to position [0, 207]
drag, startPoint x: 512, startPoint y: 180, endPoint x: 555, endPoint y: 185, distance: 42.9
click at [555, 185] on tr "Preview and edit artwork I Just Want To Work In My Garden And Hangout With Chic…" at bounding box center [332, 182] width 489 height 88
click at [523, 184] on input "/i-just-want-to-work-in-my-garden-and-hangout-with-chickens" at bounding box center [482, 182] width 118 height 30
click at [512, 184] on input "/i-just-want-to-work-in-my-garden-and-hangout-with-chickens" at bounding box center [482, 182] width 118 height 30
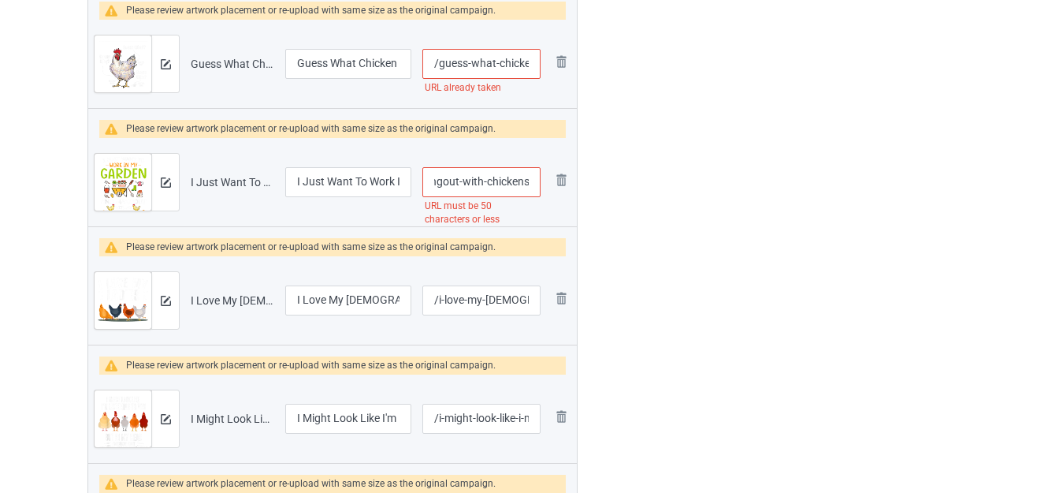
click at [512, 185] on input "/i-just-want-to-work-in-my-garden-and-hangout-with-chickens" at bounding box center [482, 182] width 118 height 30
type input "/i-just-want-to-work-in-my-garden-and-hangout-with"
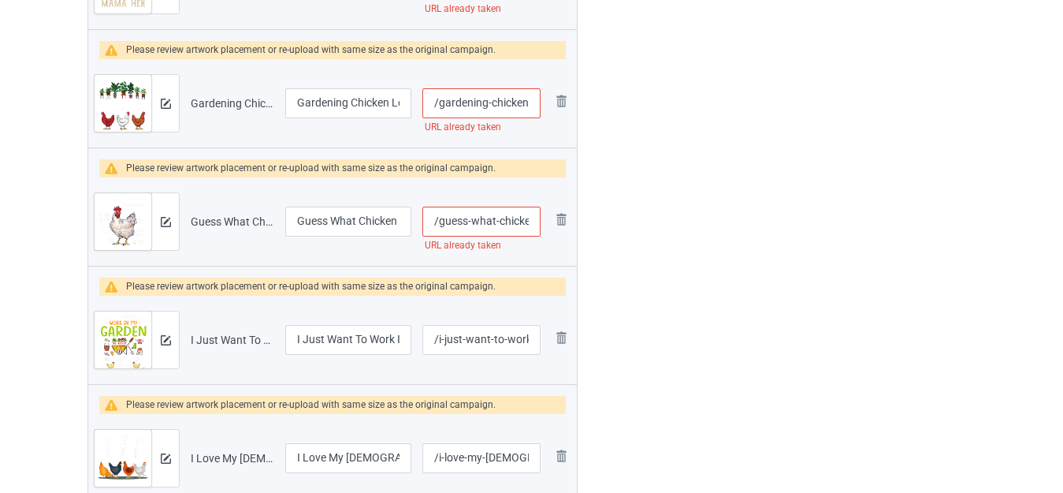
scroll to position [0, 31]
drag, startPoint x: 507, startPoint y: 221, endPoint x: 543, endPoint y: 222, distance: 36.3
click at [543, 222] on td "/guess-what-chicken-butt URL already taken" at bounding box center [481, 221] width 129 height 88
click at [527, 222] on input "/guess-what-chicken-butt" at bounding box center [482, 222] width 118 height 30
click at [512, 220] on input "/guess-what-chicken-butt" at bounding box center [482, 222] width 118 height 30
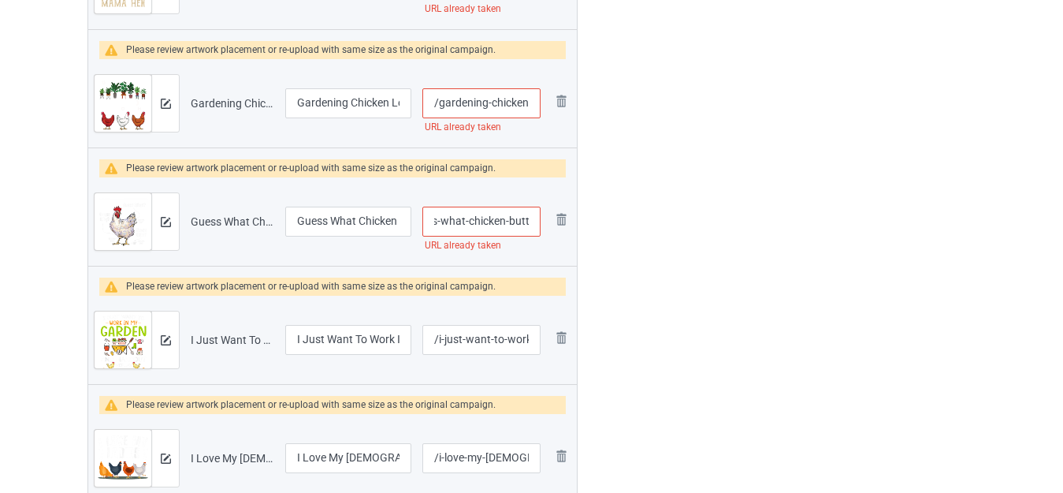
click at [522, 220] on input "/guess-what-chicken-butt" at bounding box center [482, 222] width 118 height 30
type input "/guess-what-chicken"
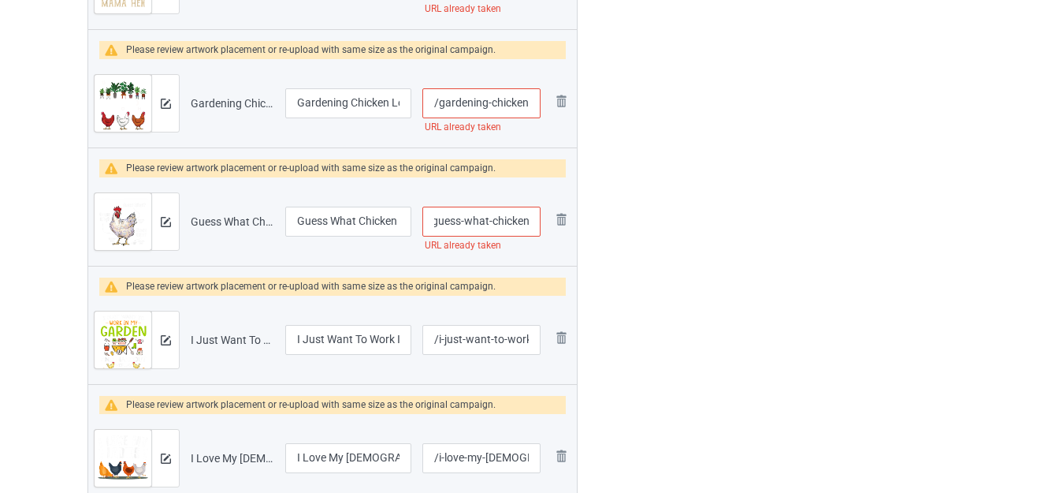
scroll to position [0, 0]
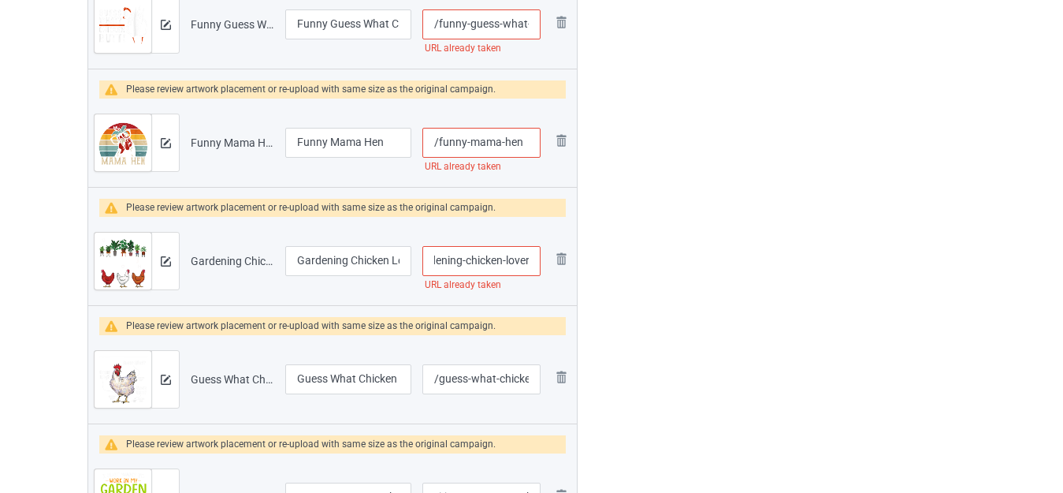
drag, startPoint x: 513, startPoint y: 259, endPoint x: 528, endPoint y: 259, distance: 15.0
click at [528, 259] on input "/gardening-chicken-lover" at bounding box center [482, 261] width 118 height 30
click at [531, 259] on input "/gardening-chicken-lover" at bounding box center [482, 261] width 118 height 30
type input "/gardening-chicken-lovers"
drag, startPoint x: 358, startPoint y: 255, endPoint x: 417, endPoint y: 258, distance: 59.2
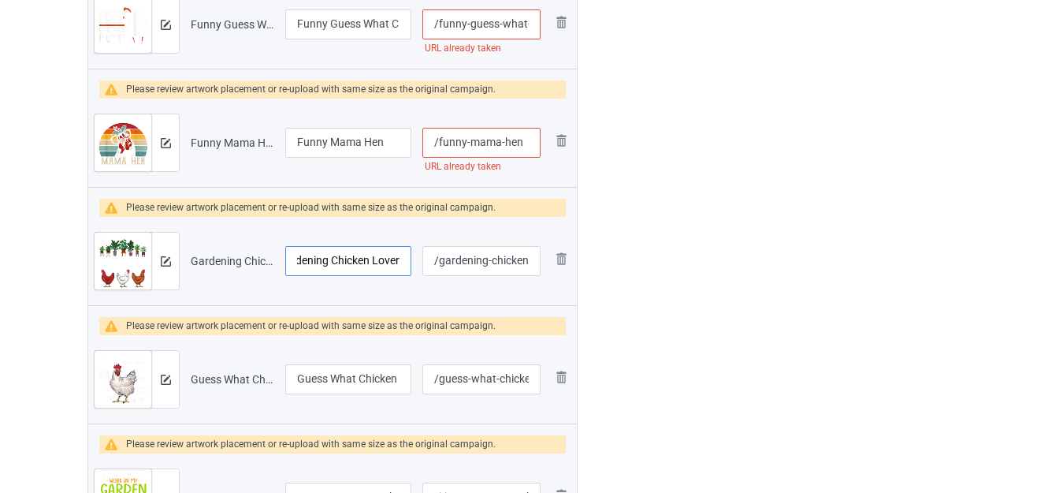
click at [417, 258] on tr "Preview and edit artwork Gardening Chicken Lover.png Gardening Chicken Lover /g…" at bounding box center [332, 261] width 489 height 88
click at [399, 260] on input "Gardening Chicken Lover" at bounding box center [348, 261] width 126 height 30
type input "Gardening Chicken Lovers"
drag, startPoint x: 519, startPoint y: 140, endPoint x: 538, endPoint y: 139, distance: 18.9
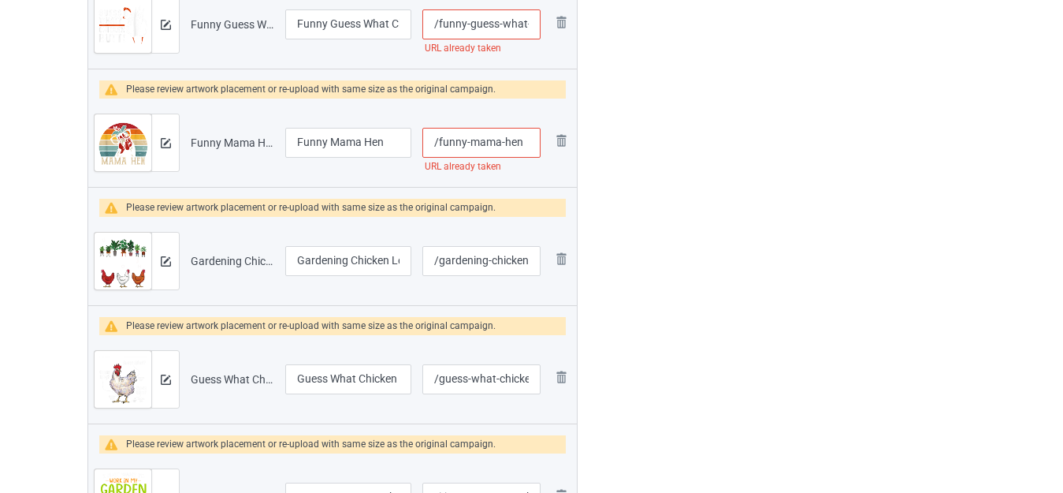
click at [538, 139] on input "/funny-mama-hen" at bounding box center [482, 143] width 118 height 30
click at [521, 140] on input "/funny-mama-hen" at bounding box center [482, 143] width 118 height 30
type input "/funny-mama-hens"
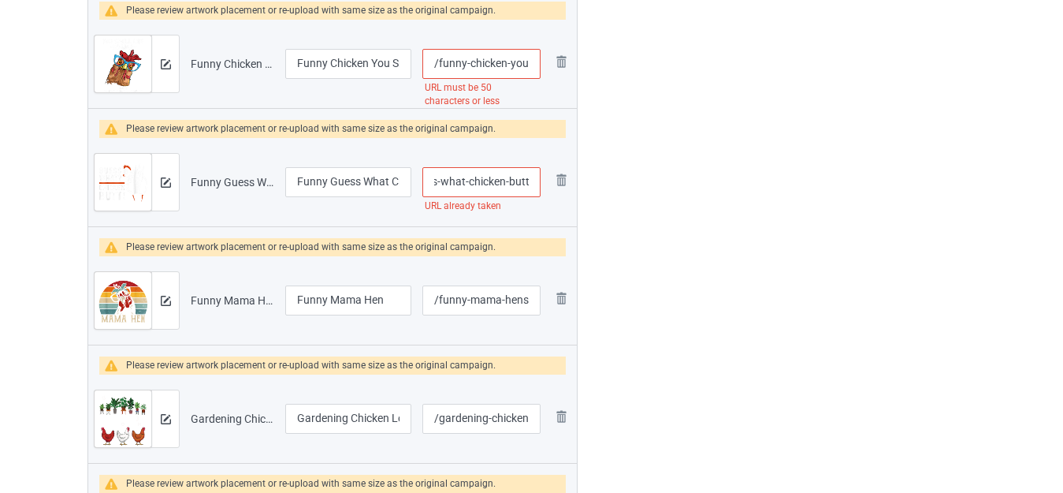
drag, startPoint x: 513, startPoint y: 182, endPoint x: 549, endPoint y: 182, distance: 36.3
click at [549, 182] on tr "Preview and edit artwork Funny Guess What Chicken Butt.png Funny Guess What Chi…" at bounding box center [332, 182] width 489 height 88
click at [531, 181] on input "/funny-guess-what-chicken-butt" at bounding box center [482, 182] width 118 height 30
click at [520, 180] on input "/funny-guess-what-chicken-butt" at bounding box center [482, 182] width 118 height 30
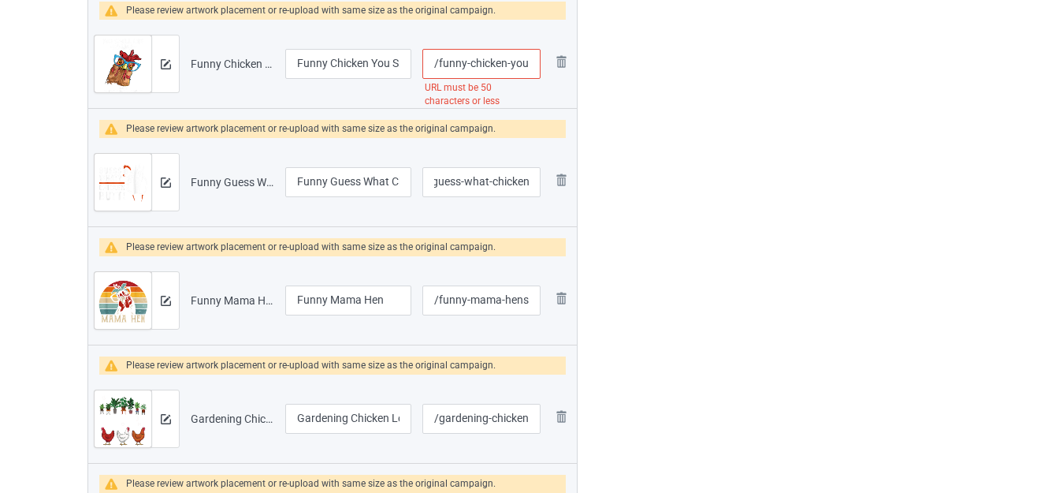
type input "/funny-guess-what-chicken"
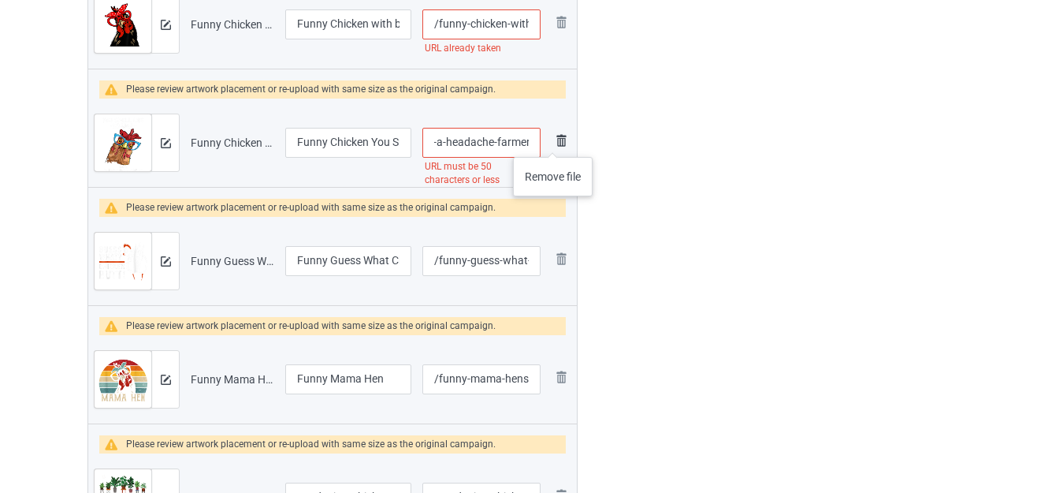
drag, startPoint x: 512, startPoint y: 142, endPoint x: 553, endPoint y: 141, distance: 41.0
click at [553, 141] on tr "Preview and edit artwork Funny Chicken You Smell Like Drama And A Headache Farm…" at bounding box center [332, 143] width 489 height 88
click at [520, 141] on input "/funny-chicken-you-smell-like-drama-and-a-headache-farmer" at bounding box center [482, 143] width 118 height 30
type input "/funny-chicken-you-smell-like-drama-and-a-headache"
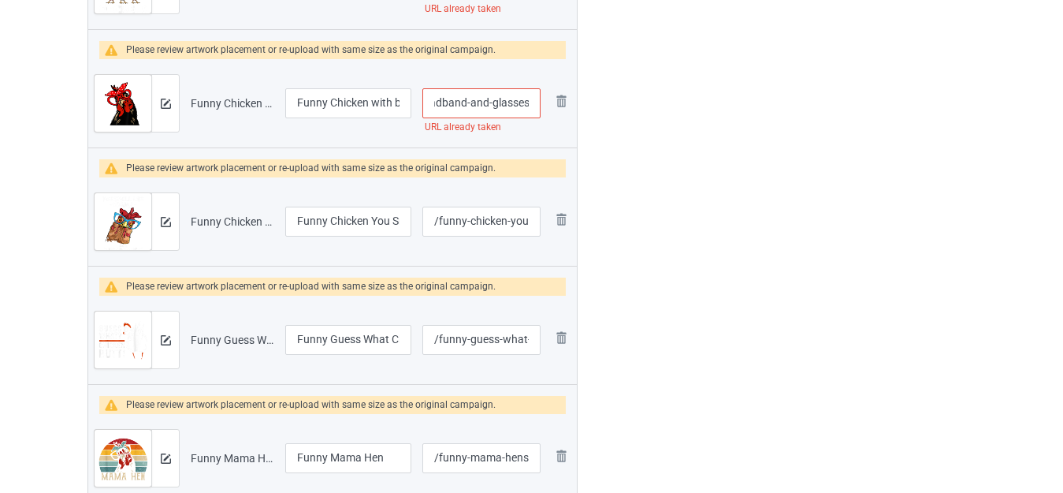
drag, startPoint x: 516, startPoint y: 105, endPoint x: 545, endPoint y: 104, distance: 28.4
click at [548, 103] on tr "Preview and edit artwork Funny Chicken with bandana headband and glasses.png Fu…" at bounding box center [332, 103] width 489 height 88
click at [520, 100] on input "/funny-chicken-with-bandana-headband-and-glasses" at bounding box center [482, 103] width 118 height 30
click at [531, 100] on input "/funny-chicken-with-bandana-headband-and-glasses" at bounding box center [482, 103] width 118 height 30
type input "/funny-chicken-with-bandana-headband-and-glassess"
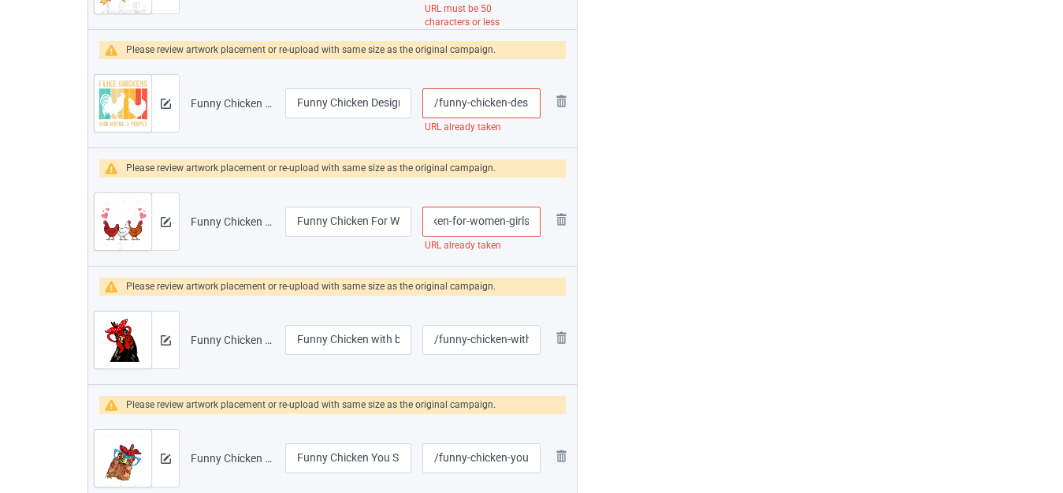
drag, startPoint x: 516, startPoint y: 223, endPoint x: 546, endPoint y: 222, distance: 30.0
click at [546, 222] on td "/funny-chicken-for-women-girls URL already taken" at bounding box center [481, 221] width 129 height 88
click at [528, 220] on input "/funny-chicken-for-women-girls" at bounding box center [482, 222] width 118 height 30
type input "/funny-chicken-for-women-girlss"
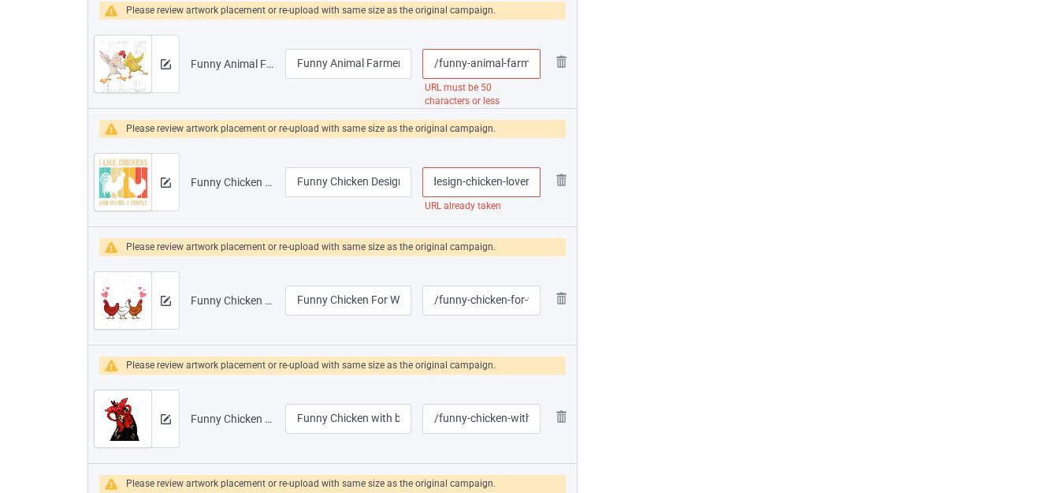
drag, startPoint x: 511, startPoint y: 190, endPoint x: 546, endPoint y: 189, distance: 34.7
click at [546, 189] on td "/funny-chicken-design-chicken-lover URL already taken" at bounding box center [481, 182] width 129 height 88
click at [486, 182] on input "/funny-chicken-design-chicken-lover" at bounding box center [482, 182] width 118 height 30
click at [516, 179] on input "/funny-chicken-design-chicken-lover" at bounding box center [482, 182] width 118 height 30
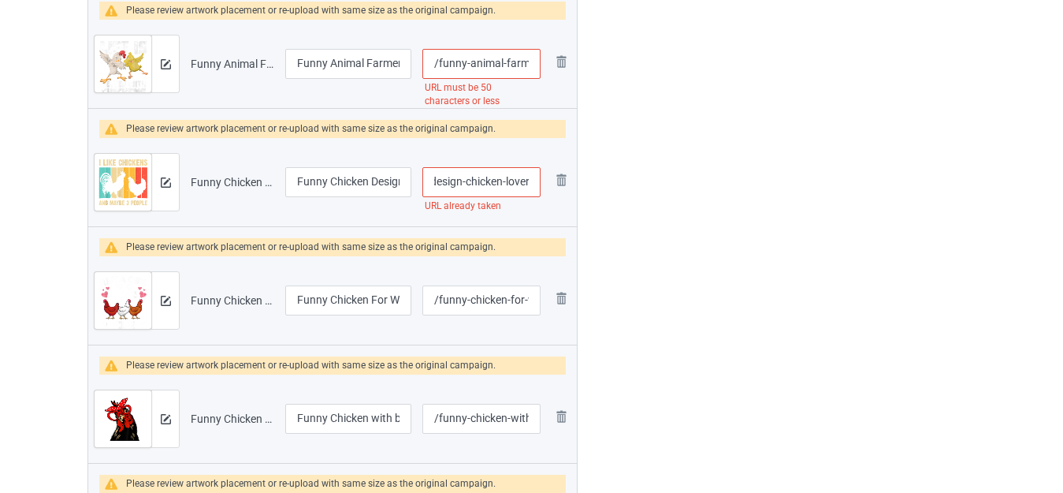
click at [516, 179] on input "/funny-chicken-design-chicken-lover" at bounding box center [482, 182] width 118 height 30
type input "/funny-chicken-design-chicken"
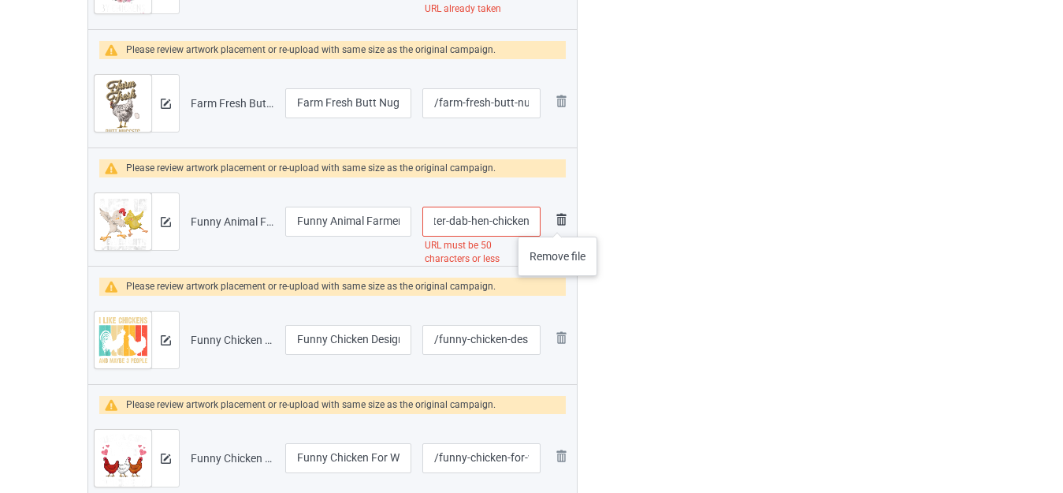
drag, startPoint x: 508, startPoint y: 221, endPoint x: 557, endPoint y: 221, distance: 48.9
click at [557, 221] on tr "Preview and edit artwork Funny Animal Farmer Kids Dabbing Rooster Dab Hen Chick…" at bounding box center [332, 221] width 489 height 88
click at [520, 222] on input "/funny-animal-farmer-kids-dabbing-rooster-dab-hen-chicken" at bounding box center [482, 222] width 118 height 30
type input "/funny-animal-farmer-kids-dabbing-rooster-dab-hen-"
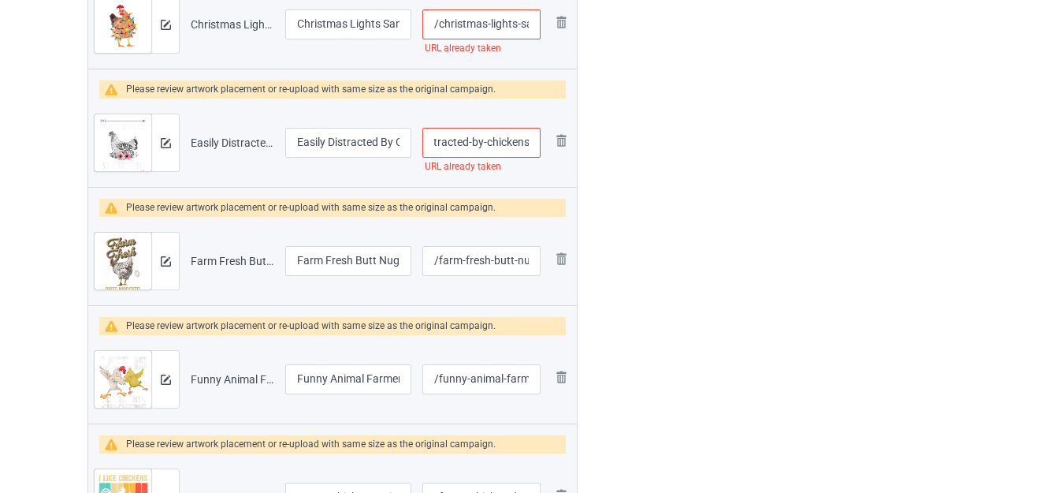
drag, startPoint x: 520, startPoint y: 134, endPoint x: 533, endPoint y: 137, distance: 13.8
click at [536, 136] on input "/easily-distracted-by-chickens" at bounding box center [482, 143] width 118 height 30
click at [526, 138] on input "/easily-distracted-by-chickens" at bounding box center [482, 143] width 118 height 30
type input "/easily-distracted-by-chickenss"
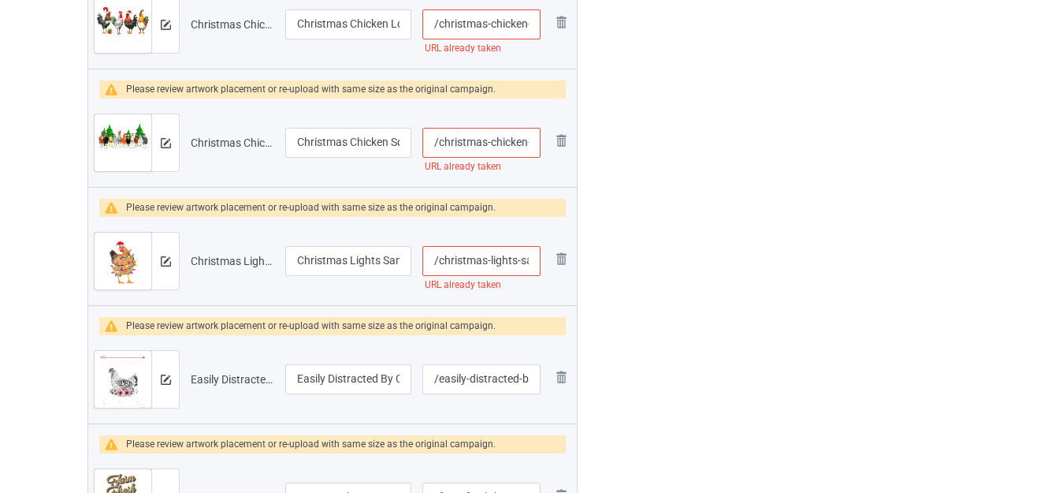
click at [520, 261] on input "/christmas-lights-santa-hat-funny-xmas-tree-chicken" at bounding box center [482, 261] width 118 height 30
click at [706, 251] on div "Edit artwork You can adjust your artwork position, and upload files for double-…" at bounding box center [844, 3] width 285 height 6135
drag, startPoint x: 525, startPoint y: 271, endPoint x: 543, endPoint y: 268, distance: 18.4
click at [543, 268] on td "/christmas-lights-ssanta-hat-funny-xmas-tree-chicken URL must be 50 characters …" at bounding box center [481, 261] width 129 height 88
type input "/christmas-lights-s"
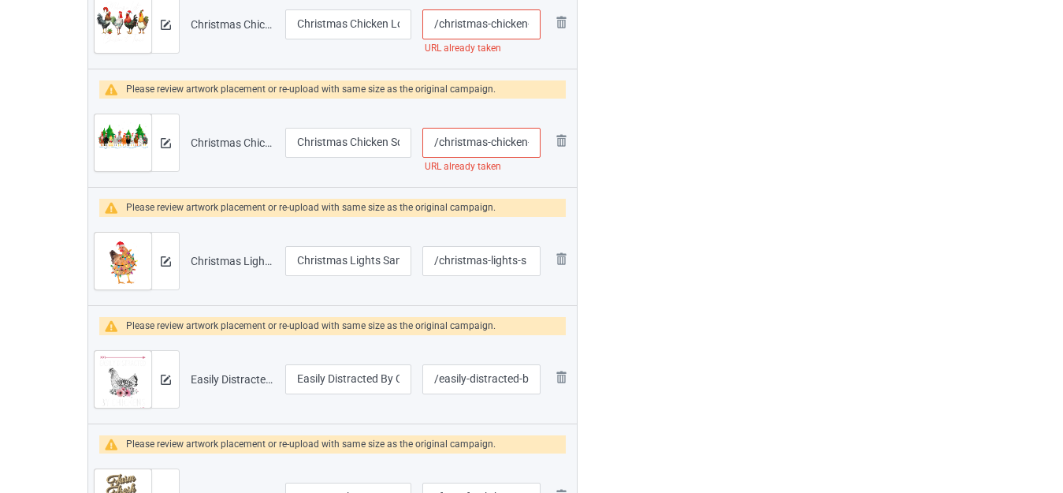
click at [721, 270] on div "Edit artwork You can adjust your artwork position, and upload files for double-…" at bounding box center [844, 3] width 285 height 6135
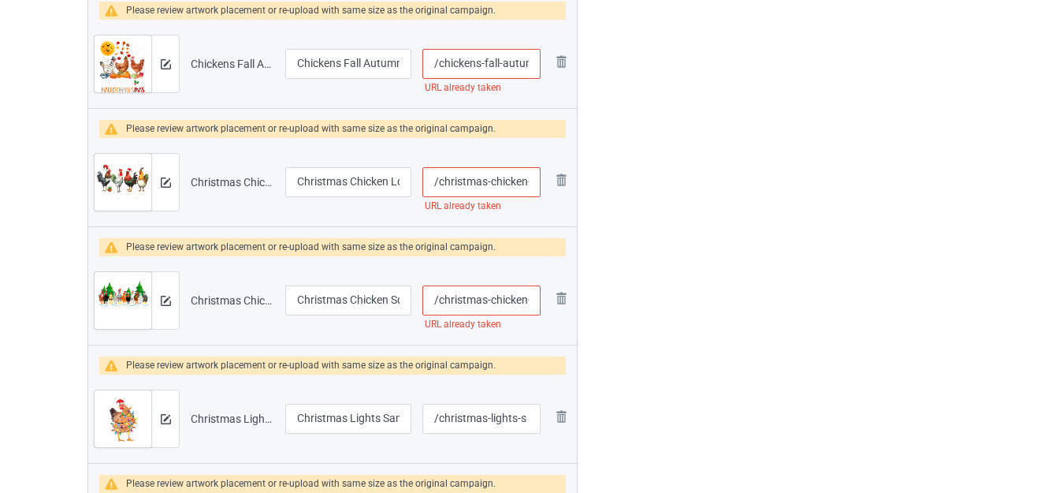
click at [536, 300] on input "/christmas-chicken-squad" at bounding box center [482, 300] width 118 height 30
click at [531, 296] on input "/christmas-chicken-squad" at bounding box center [482, 300] width 118 height 30
type input "/christmas-chicken-ssquad"
click at [652, 284] on div at bounding box center [646, 161] width 114 height 6135
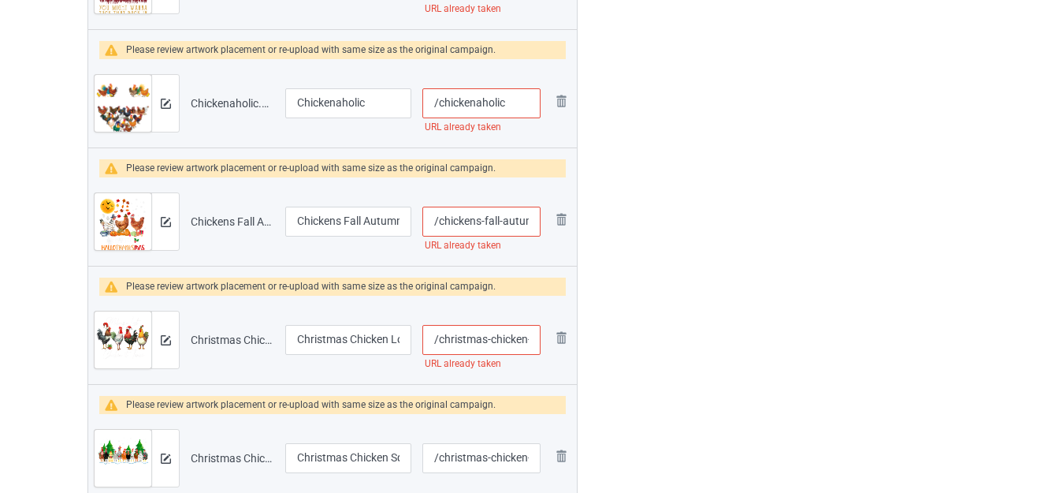
click at [526, 336] on input "/christmas-chicken-lover-xmas-santa-hat" at bounding box center [482, 340] width 118 height 30
type input "/christmas-chickens-lover-xmas-santa-hat"
click at [625, 313] on div at bounding box center [646, 319] width 114 height 6135
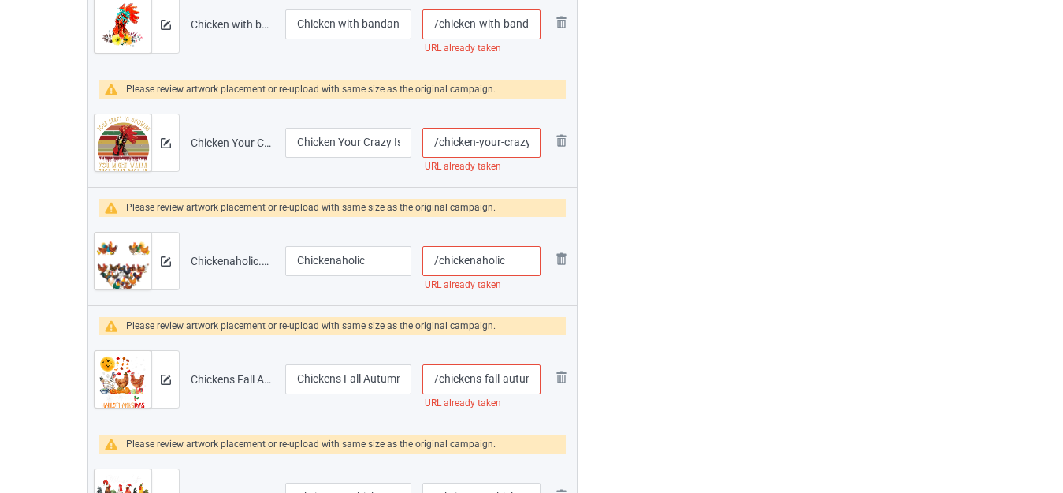
click at [516, 380] on input "/chickens-fall-autumn-leaves-happy-hallothanksmas" at bounding box center [482, 379] width 118 height 30
click at [503, 378] on input "/chickens-fall-autumn-leaves-happy-hallothanksmas" at bounding box center [482, 379] width 118 height 30
type input "/chickens-fall-sautumn-leaves-happy-hallothanksmas"
click at [710, 323] on div "Edit artwork You can adjust your artwork position, and upload files for double-…" at bounding box center [844, 476] width 285 height 6135
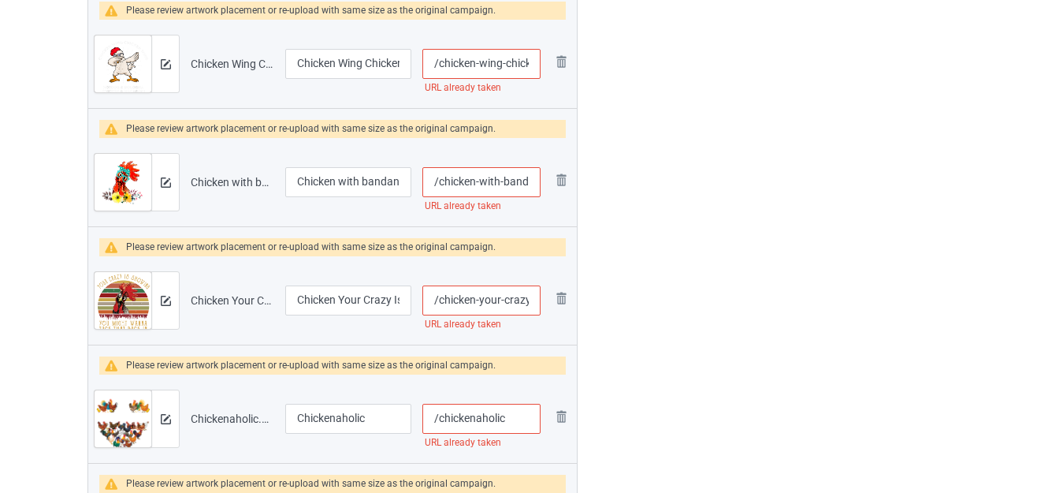
click at [508, 413] on input "/chickenaholic" at bounding box center [482, 419] width 118 height 30
type input "/chickenaholics"
drag, startPoint x: 520, startPoint y: 298, endPoint x: 544, endPoint y: 300, distance: 23.8
click at [544, 300] on td "/chicken-your-crazy-is-showing-you URL already taken" at bounding box center [481, 300] width 129 height 88
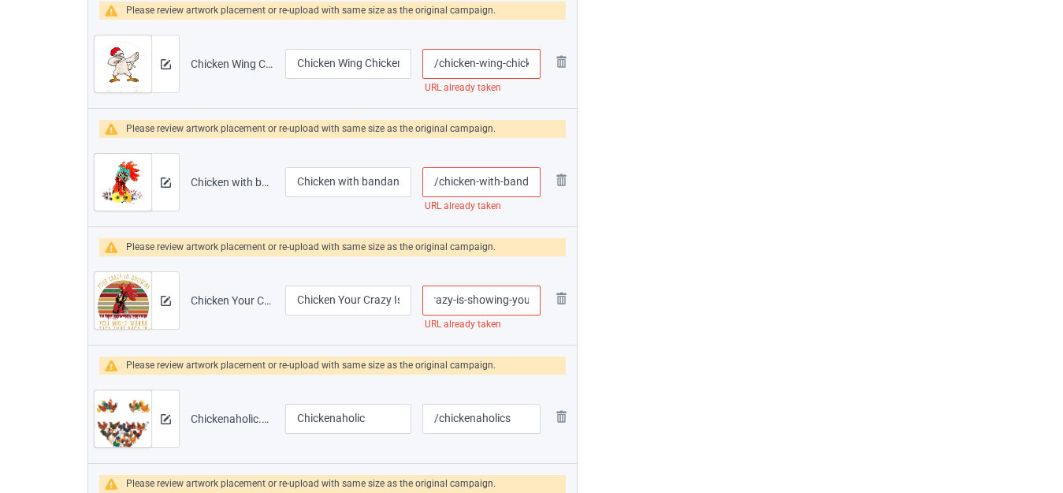
click at [511, 304] on input "/chicken-your-crazy-is-showing-you" at bounding box center [482, 300] width 118 height 30
click at [530, 301] on input "/chicken-your-crazy-is-showing-you" at bounding box center [482, 300] width 118 height 30
type input "/chicken-your-crazy-is-showing-yous"
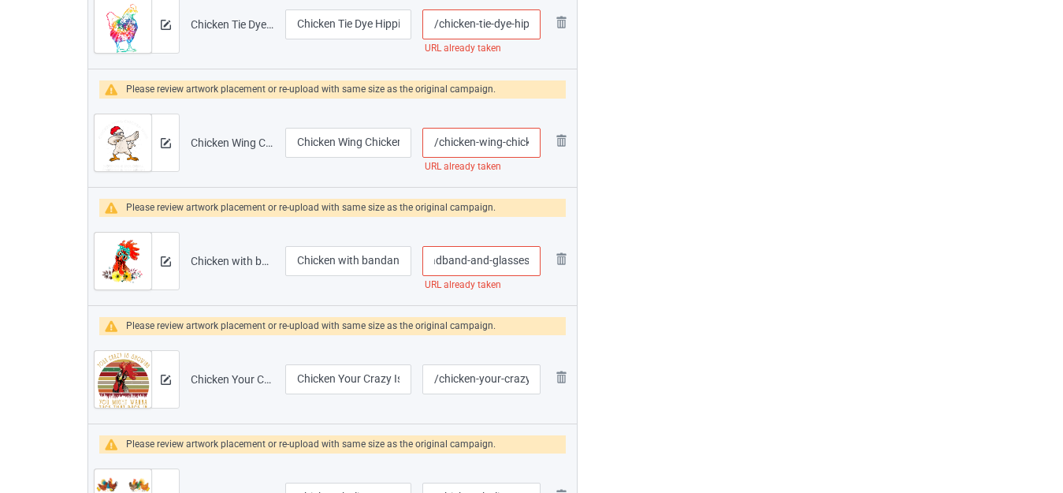
drag, startPoint x: 523, startPoint y: 264, endPoint x: 542, endPoint y: 263, distance: 18.9
click at [542, 263] on td "/chicken-with-bandana-headband-and-glasses URL already taken" at bounding box center [481, 261] width 129 height 88
click at [516, 258] on input "/chicken-with-bandana-headband-and-glasses" at bounding box center [482, 261] width 118 height 30
click at [529, 259] on input "/chicken-with-bandana-headband-and-glasses" at bounding box center [482, 261] width 118 height 30
type input "/chicken-with-bandana-headband-and-glassess"
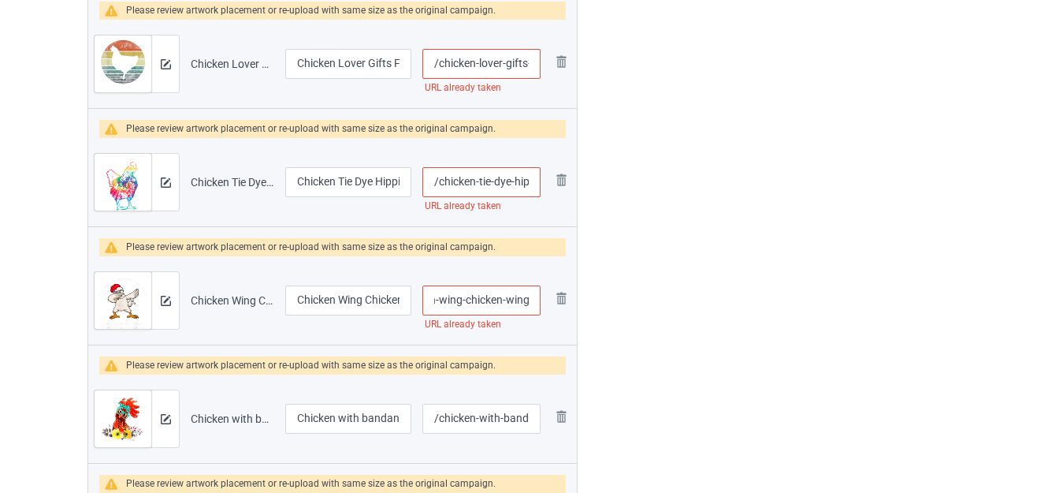
drag, startPoint x: 517, startPoint y: 301, endPoint x: 544, endPoint y: 300, distance: 26.8
click at [544, 300] on td "/chicken-wing-chicken-wing URL already taken" at bounding box center [481, 300] width 129 height 88
click at [526, 299] on input "/chicken-wing-chicken-wing" at bounding box center [482, 300] width 118 height 30
click at [531, 297] on input "/chicken-wing-chicken-wing" at bounding box center [482, 300] width 118 height 30
type input "/chicken-wing-chicken-wings"
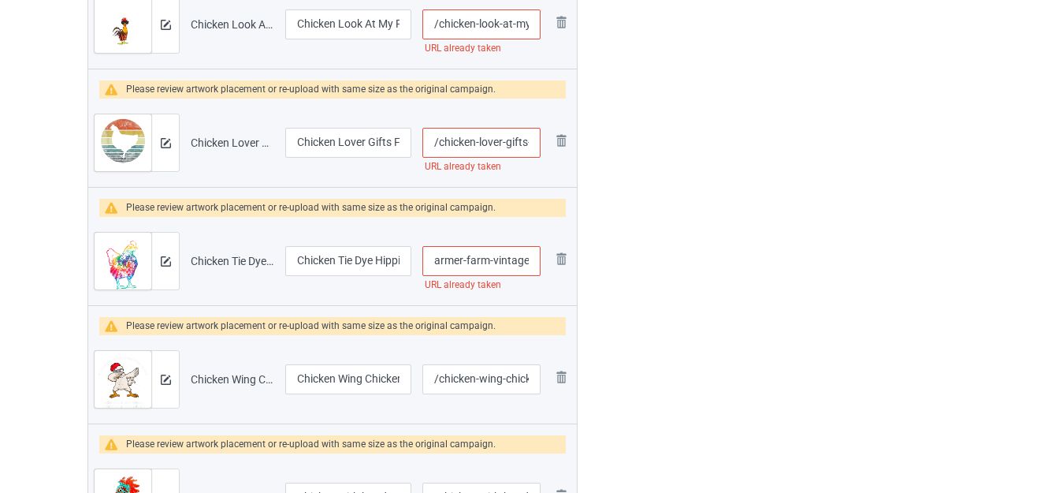
drag, startPoint x: 518, startPoint y: 266, endPoint x: 549, endPoint y: 263, distance: 31.8
click at [549, 263] on tr "Preview and edit artwork Chicken Tie Dye Hippie Poultry Farmer Farm Vintage.png…" at bounding box center [332, 261] width 489 height 88
click at [515, 259] on input "/chicken-tie-dye-hippie-poultry-farmer-farm-vintage" at bounding box center [482, 261] width 118 height 30
type input "/chicken-tie-dye-hippie-poultry-farmer-farm"
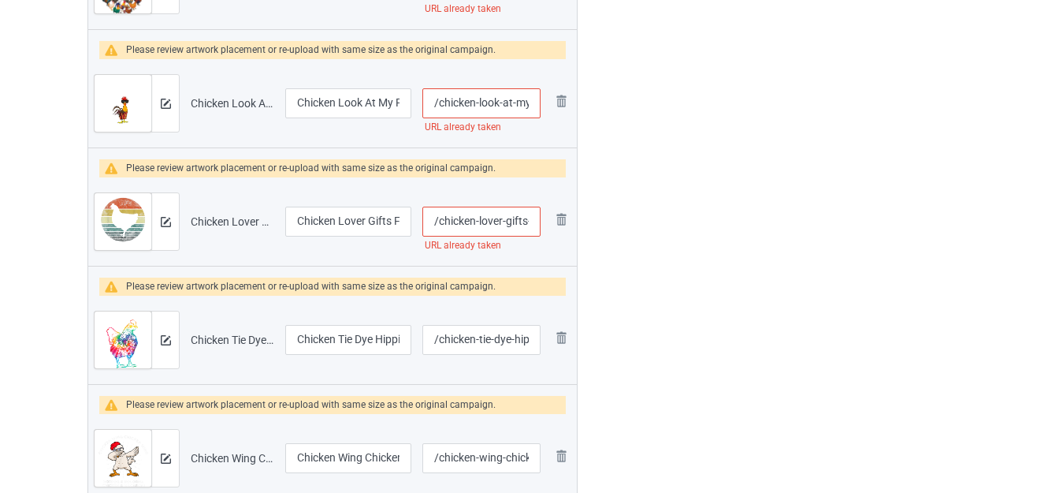
click at [527, 222] on input "/chicken-lover-gifts-funny-farmer-retro-vintage" at bounding box center [482, 222] width 118 height 30
type input "/chicken-lover-giftss-funny-farmer-retro-vintage"
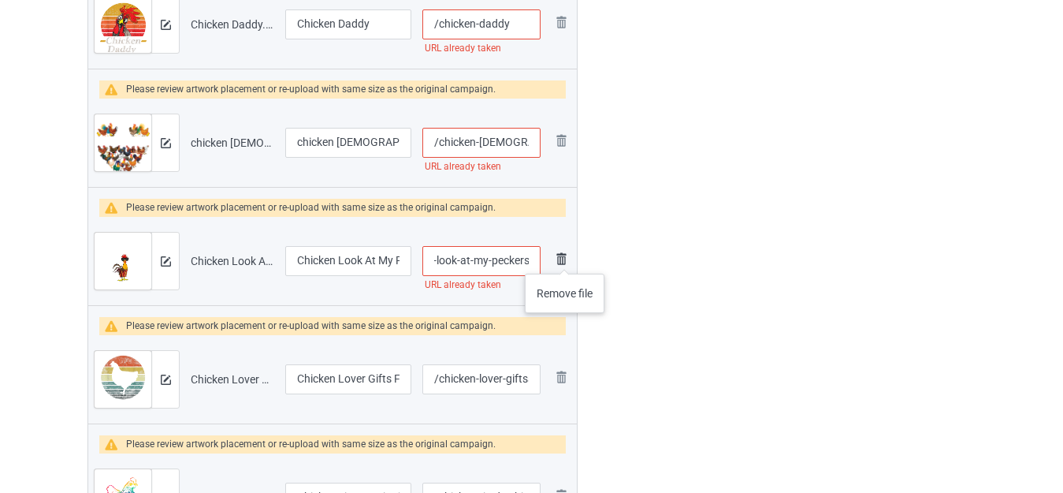
drag, startPoint x: 538, startPoint y: 257, endPoint x: 564, endPoint y: 258, distance: 26.8
click at [564, 258] on tr "Preview and edit artwork Chicken Look At My Peckers.png Chicken Look At My Peck…" at bounding box center [332, 261] width 489 height 88
click at [533, 260] on input "/chicken-look-at-my-peckers" at bounding box center [482, 261] width 118 height 30
type input "/chicken-look-at-my-peckerss"
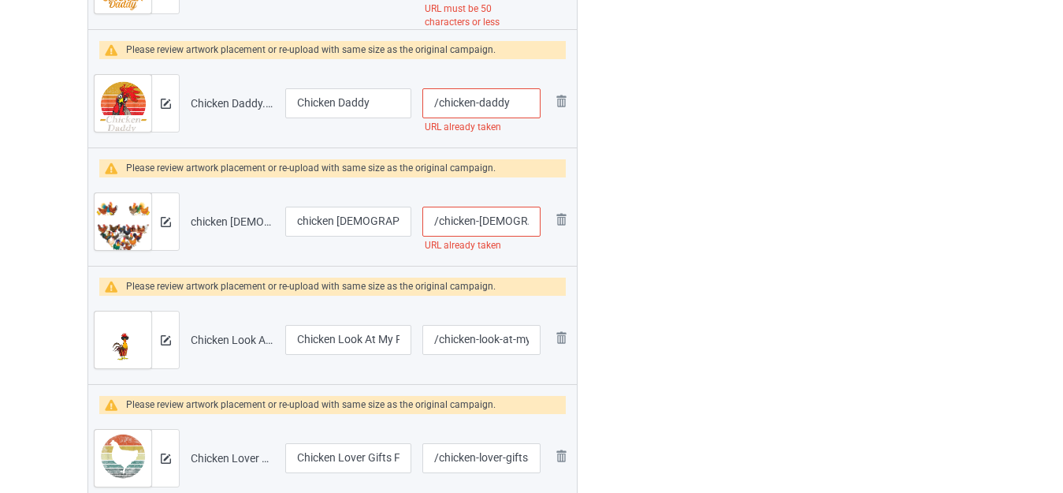
click at [501, 219] on input "/chicken-[DEMOGRAPHIC_DATA]" at bounding box center [482, 222] width 118 height 30
type input "/chicken-ladys"
drag, startPoint x: 303, startPoint y: 218, endPoint x: 279, endPoint y: 219, distance: 23.7
click at [279, 219] on tr "Preview and edit artwork chicken [DEMOGRAPHIC_DATA].png chicken [DEMOGRAPHIC_DA…" at bounding box center [332, 221] width 489 height 88
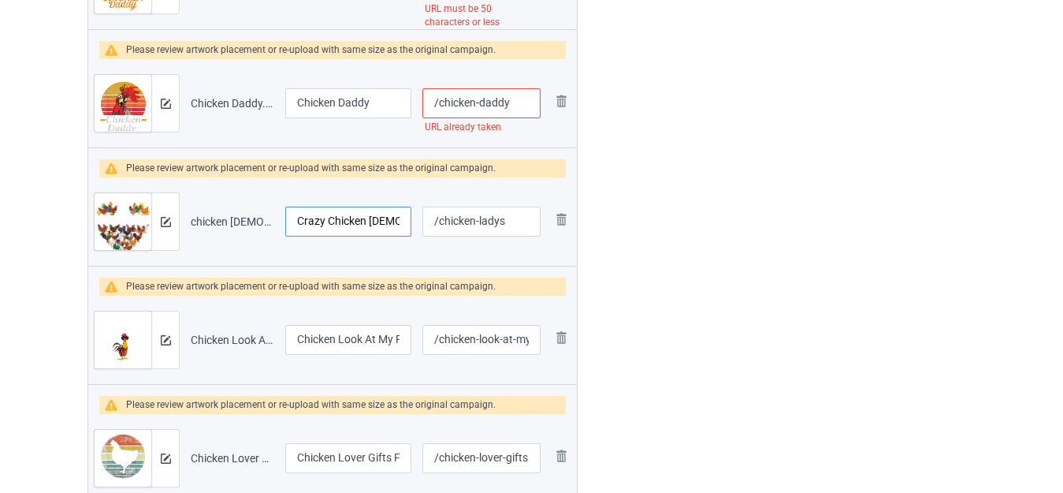
type input "Crazy Chicken [DEMOGRAPHIC_DATA]"
click at [516, 101] on input "/chicken-daddy" at bounding box center [482, 103] width 118 height 30
type input "/chicken-daddys"
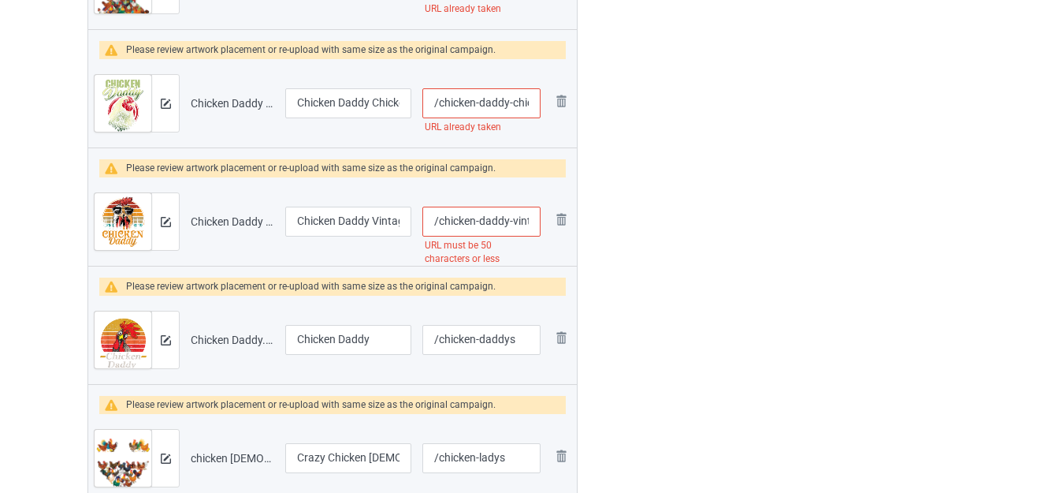
click at [521, 219] on input "/chicken-daddy-vintage-poultry-farmer-funny-fathers-day" at bounding box center [482, 222] width 118 height 30
type input "/chicken-daddy--poultry-farmer-funny-fathers-day"
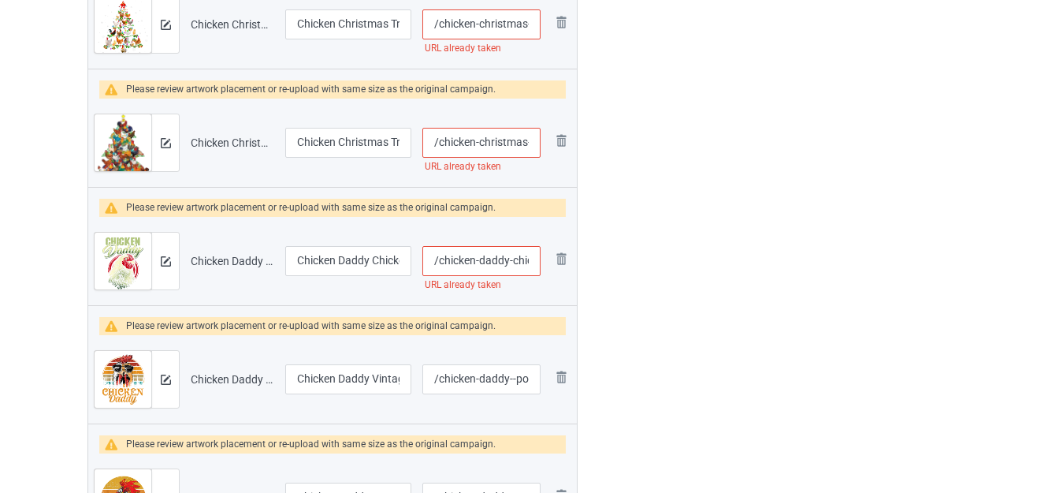
click at [516, 260] on input "/chicken-daddy-chicken-dad-farmer-poultry-farmer" at bounding box center [482, 261] width 118 height 30
type input "/chicken-daddy-cshicken-dad-farmer-poultry-farmer"
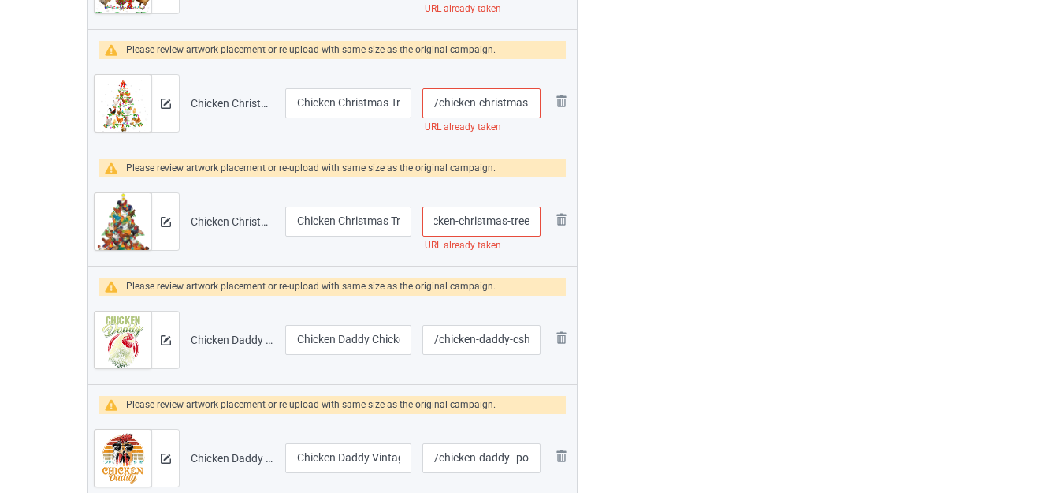
drag, startPoint x: 525, startPoint y: 222, endPoint x: 542, endPoint y: 221, distance: 16.6
click at [542, 221] on td "/chicken-christmas-tree URL already taken" at bounding box center [481, 221] width 129 height 88
click at [533, 215] on input "/chicken-christmas-tree" at bounding box center [482, 222] width 118 height 30
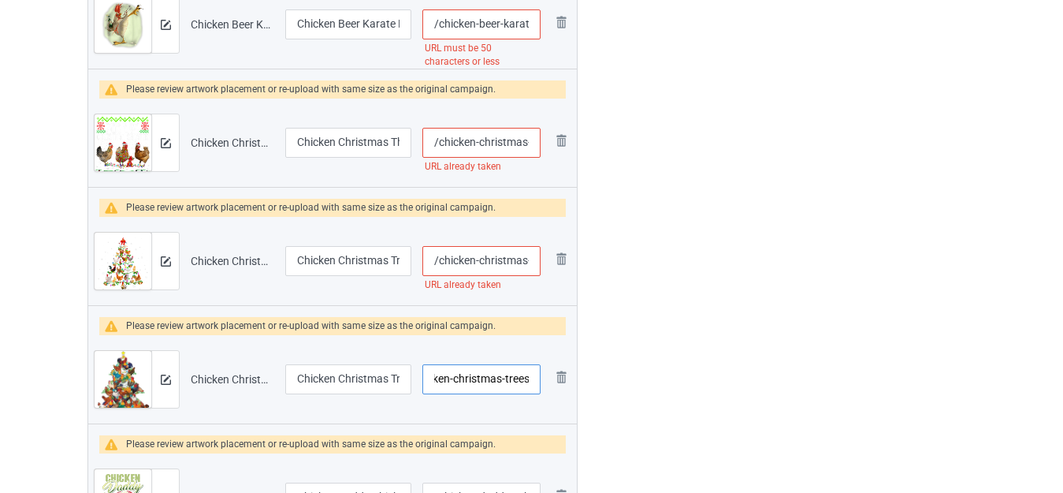
type input "/chicken-christmas-trees"
drag, startPoint x: 520, startPoint y: 261, endPoint x: 529, endPoint y: 262, distance: 8.7
click at [529, 262] on input "/chicken-christmas-tree-xmas" at bounding box center [482, 261] width 118 height 30
click at [527, 262] on input "/chicken-christmas-tree-xmas" at bounding box center [482, 261] width 118 height 30
click at [516, 262] on input "/chicken-christmas-tree-xmas" at bounding box center [482, 261] width 118 height 30
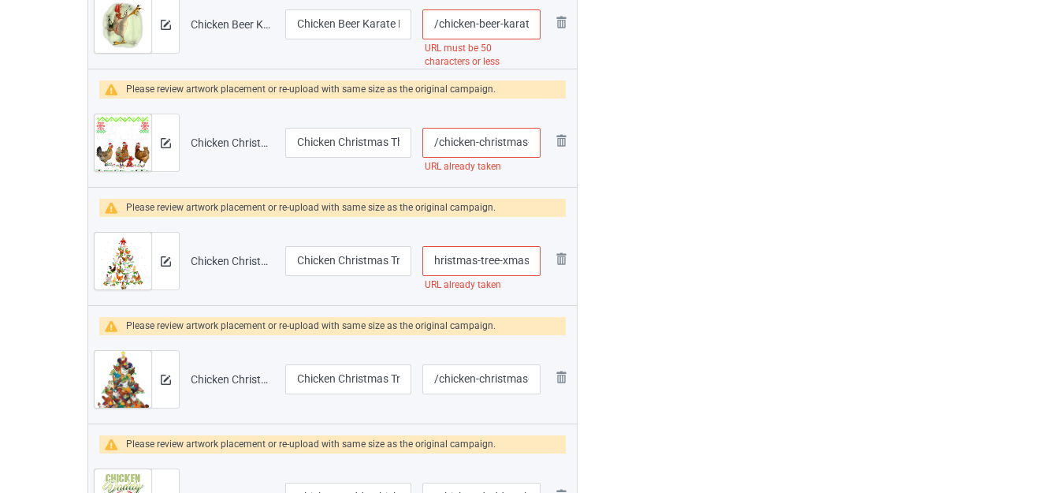
click at [516, 262] on input "/chicken-christmas-tree-xmas" at bounding box center [482, 261] width 118 height 30
type input "/chicken-christmas-tree-"
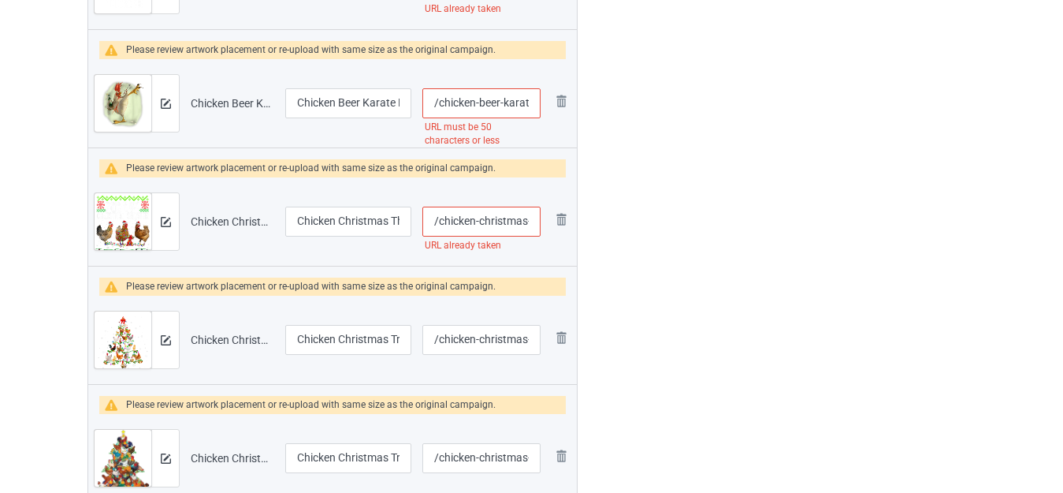
click at [527, 226] on input "/chicken-christmas-this-is-my-ugly-sweater" at bounding box center [482, 222] width 118 height 30
type input "/chicken-christmass-this-is-my-ugly-sweater"
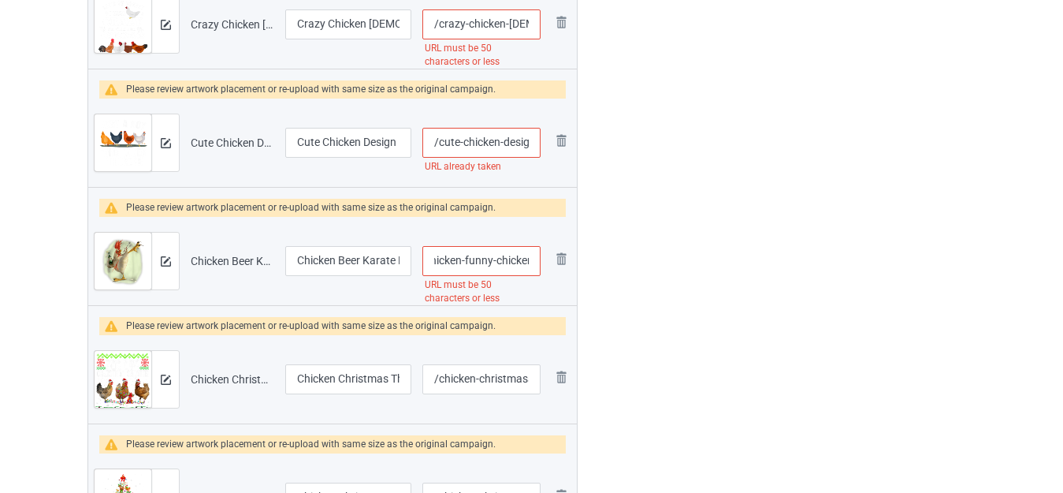
drag, startPoint x: 513, startPoint y: 259, endPoint x: 550, endPoint y: 261, distance: 37.1
click at [550, 261] on tr "Preview and edit artwork Chicken Beer Karate Kick Cool Chicken Funny Chicken.pn…" at bounding box center [332, 261] width 489 height 88
click at [510, 261] on input "/chicken-beer-karate-kick-cool-chicken-funny-chicken" at bounding box center [482, 261] width 118 height 30
type input "/chicken-beer-karate-kick-cool-chicken-funny-"
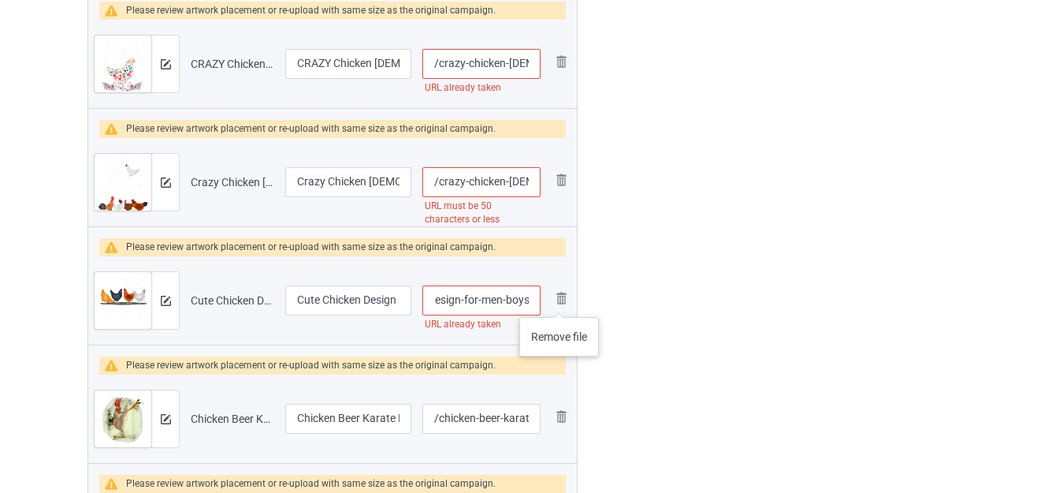
drag, startPoint x: 509, startPoint y: 299, endPoint x: 573, endPoint y: 304, distance: 64.0
click at [573, 304] on tr "Preview and edit artwork Cute Chicken Design For Men Boys.png Cute Chicken Desi…" at bounding box center [332, 300] width 489 height 88
type input "/cute-chicken-d"
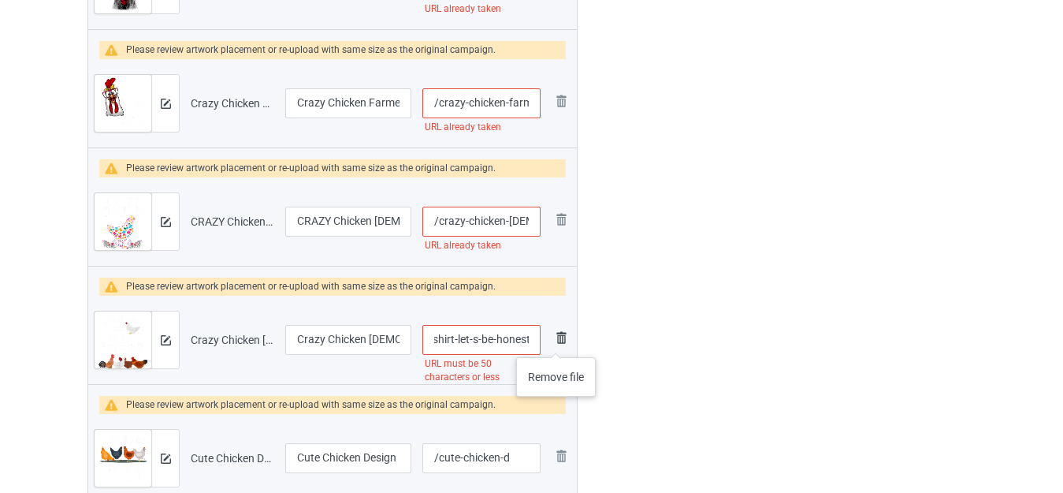
drag, startPoint x: 519, startPoint y: 338, endPoint x: 556, endPoint y: 341, distance: 37.2
click at [556, 341] on tr "Preview and edit artwork Crazy Chicken [DEMOGRAPHIC_DATA] Shirt Let's Be Honest…" at bounding box center [332, 340] width 489 height 88
click at [508, 339] on input "/crazy-chicken-[DEMOGRAPHIC_DATA]-shirt-let-s-be-honest-i-was-crazy-before" at bounding box center [482, 340] width 118 height 30
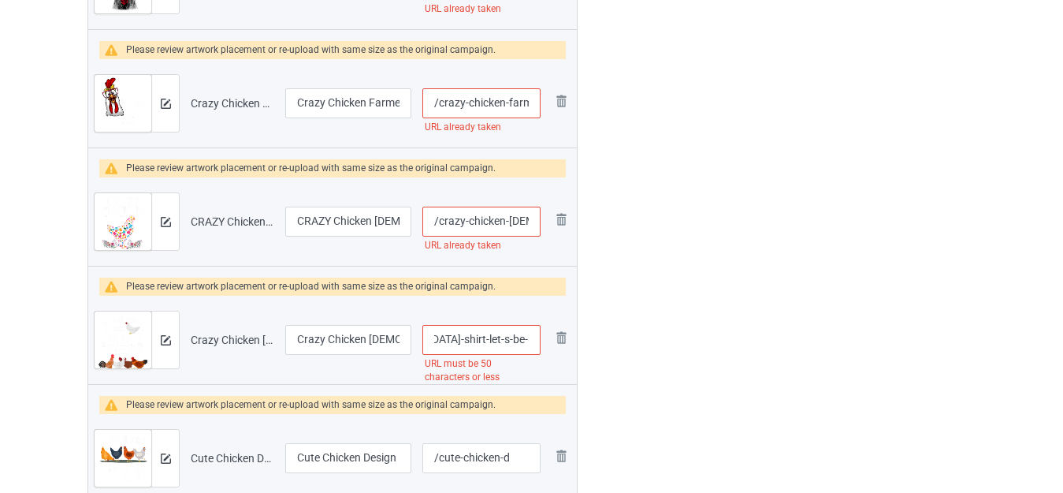
drag, startPoint x: 508, startPoint y: 335, endPoint x: 545, endPoint y: 335, distance: 36.3
click at [545, 335] on td "/crazy-chicken-[DEMOGRAPHIC_DATA]-shirt-let-s-be-honest-i-was-crazy- URL must b…" at bounding box center [481, 340] width 129 height 88
click at [502, 337] on input "/crazy-chicken-[DEMOGRAPHIC_DATA]-shirt-let-s-be-honest-i-was-crazy-" at bounding box center [482, 340] width 118 height 30
drag, startPoint x: 501, startPoint y: 337, endPoint x: 621, endPoint y: 343, distance: 120.0
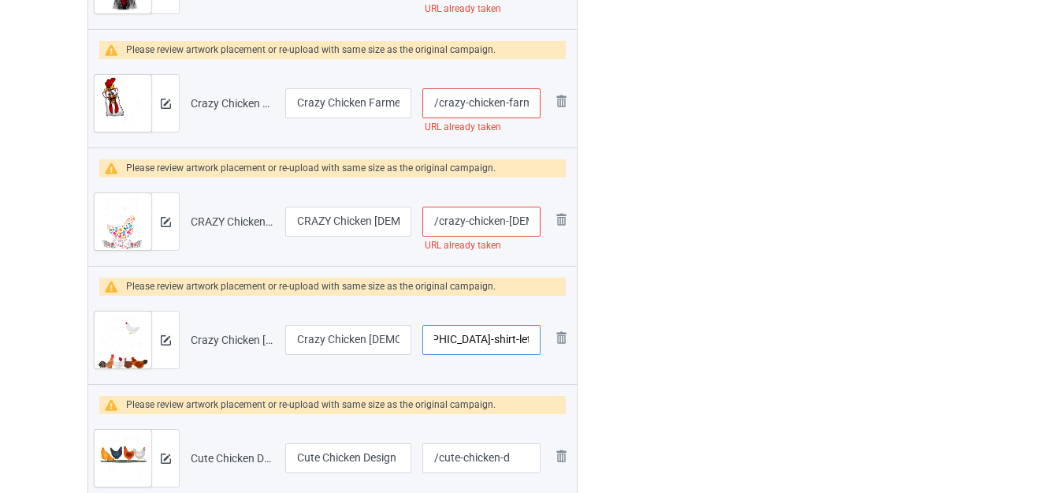
type input "/crazy-chicken-[DEMOGRAPHIC_DATA]-shirt-let-s-be-honest-i-was-"
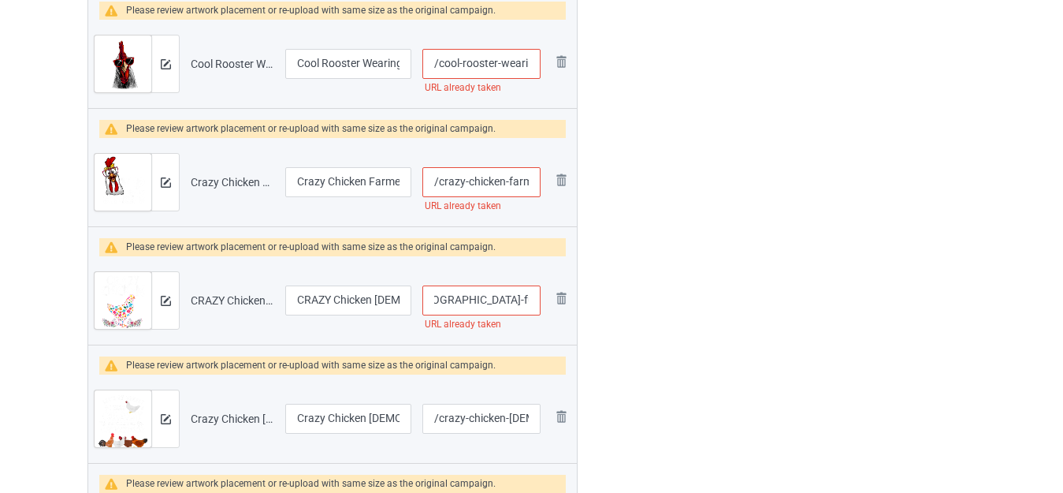
drag, startPoint x: 513, startPoint y: 299, endPoint x: 536, endPoint y: 302, distance: 23.1
click at [536, 302] on input "/crazy-chicken-[DEMOGRAPHIC_DATA]-funny-chicken-lovers" at bounding box center [482, 300] width 118 height 30
click at [512, 304] on input "/crazy-chicken-[DEMOGRAPHIC_DATA]-funny-chicken-lovers" at bounding box center [482, 300] width 118 height 30
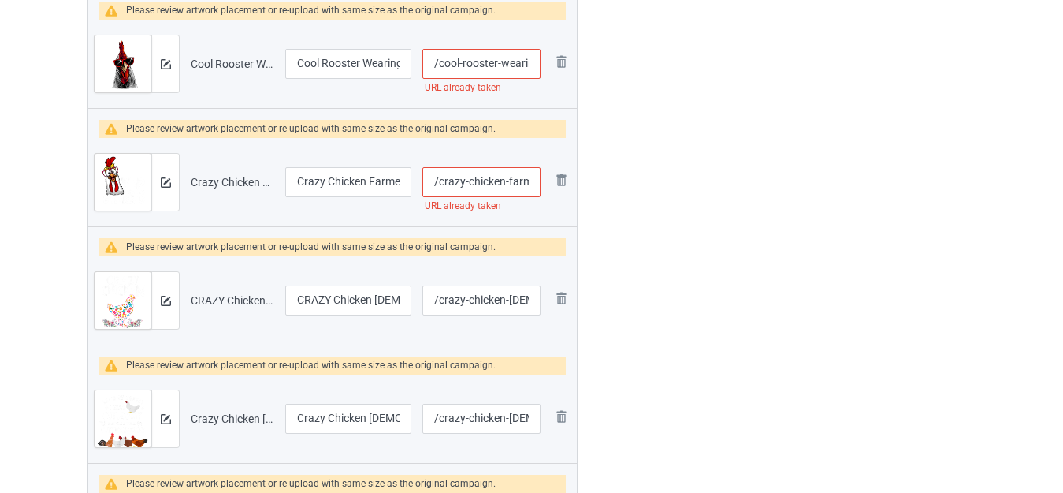
type input "/crazy-chicken-[DEMOGRAPHIC_DATA]-funny-chicken"
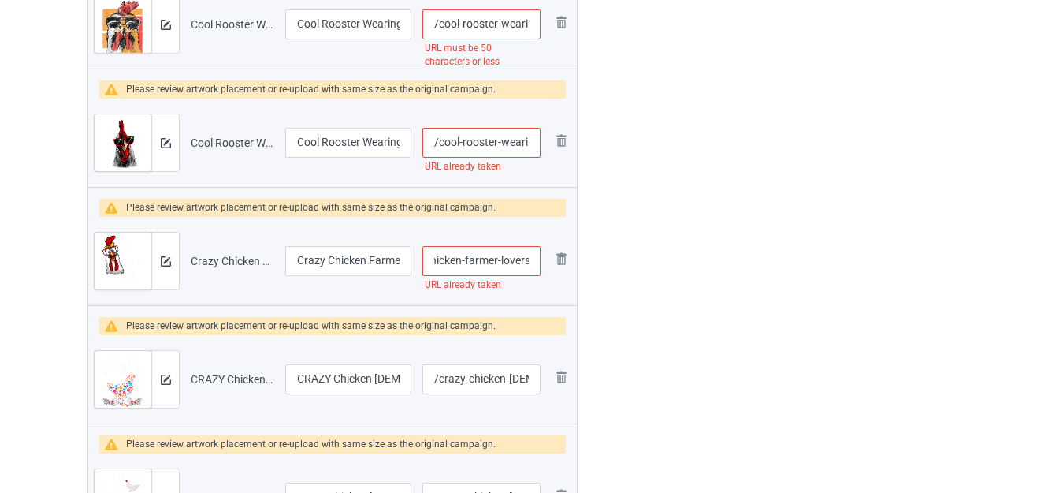
drag, startPoint x: 514, startPoint y: 262, endPoint x: 531, endPoint y: 261, distance: 17.4
click at [531, 261] on input "/crazy-chicken-farmer-lovers" at bounding box center [482, 261] width 118 height 30
click at [523, 263] on input "/crazy-chicken-farmer-lovers" at bounding box center [482, 261] width 118 height 30
click at [530, 259] on input "/crazy-chicken-farmer-lovers" at bounding box center [482, 261] width 118 height 30
type input "/crazy-chicken-farmer-loverss"
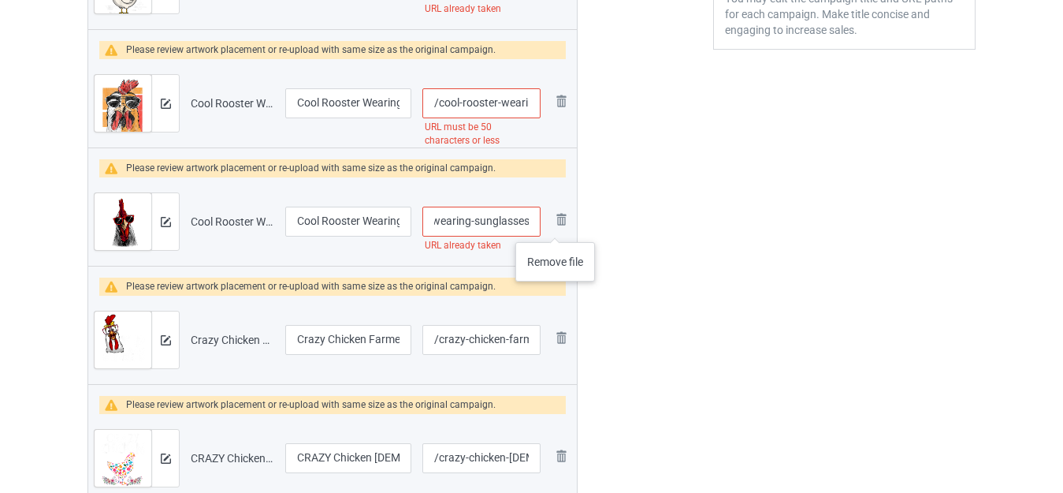
drag, startPoint x: 509, startPoint y: 221, endPoint x: 542, endPoint y: 228, distance: 33.1
click at [558, 226] on tr "Preview and edit artwork Cool Rooster Wearing Sunglasses.png Cool Rooster Weari…" at bounding box center [332, 221] width 489 height 88
click at [534, 221] on input "/cool-rooster-wearing-sunglasses" at bounding box center [482, 222] width 118 height 30
type input "/cool-rooster-wearing-sunglassess"
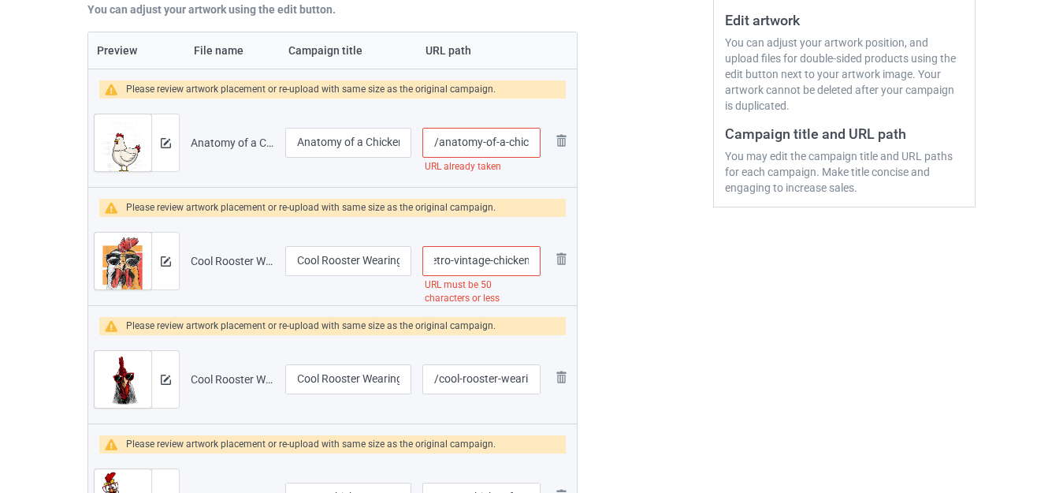
drag, startPoint x: 508, startPoint y: 259, endPoint x: 542, endPoint y: 265, distance: 34.3
click at [546, 263] on tr "Preview and edit artwork Cool Rooster Wearing Sunglasses Retro Vintage Chicken.…" at bounding box center [332, 261] width 489 height 88
click at [508, 263] on input "/cool-rooster-wearing-sunglasses-retro-vintage-chicken" at bounding box center [482, 261] width 118 height 30
type input "/cool-rooster-wearing-sunglasses-retro-vintage-"
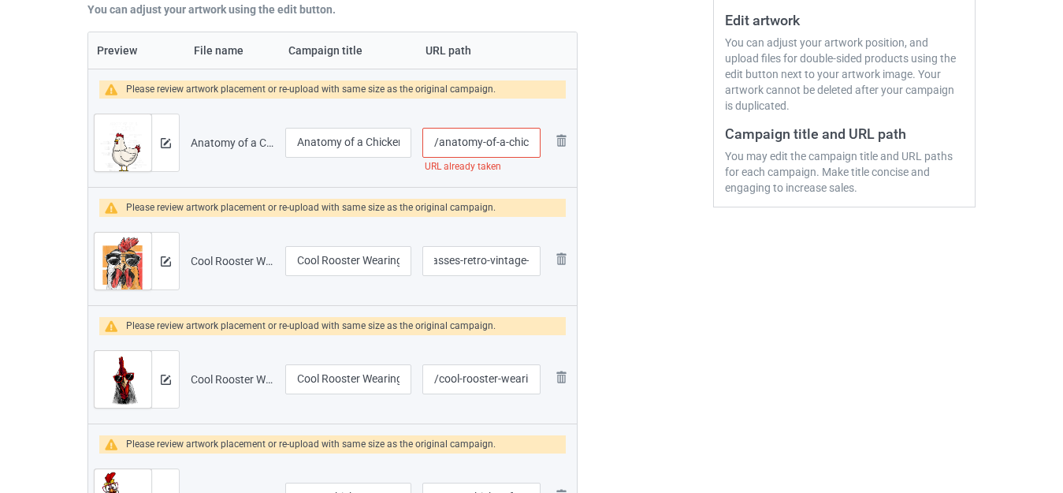
drag, startPoint x: 492, startPoint y: 143, endPoint x: 551, endPoint y: 155, distance: 60.1
click at [551, 155] on tr "Preview and edit artwork Anatomy of a Chicken.png Anatomy of a Chicken /anatomy…" at bounding box center [332, 143] width 489 height 88
click at [538, 146] on input "/anatomy-of-a-chicken" at bounding box center [482, 143] width 118 height 30
type input "/anatomy-of-a-chickens"
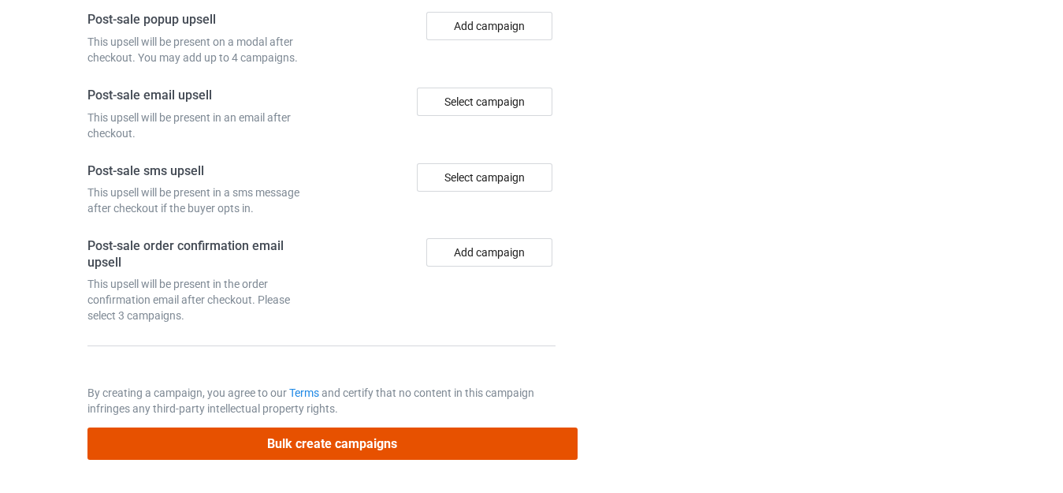
click at [392, 440] on button "Bulk create campaigns" at bounding box center [333, 443] width 490 height 32
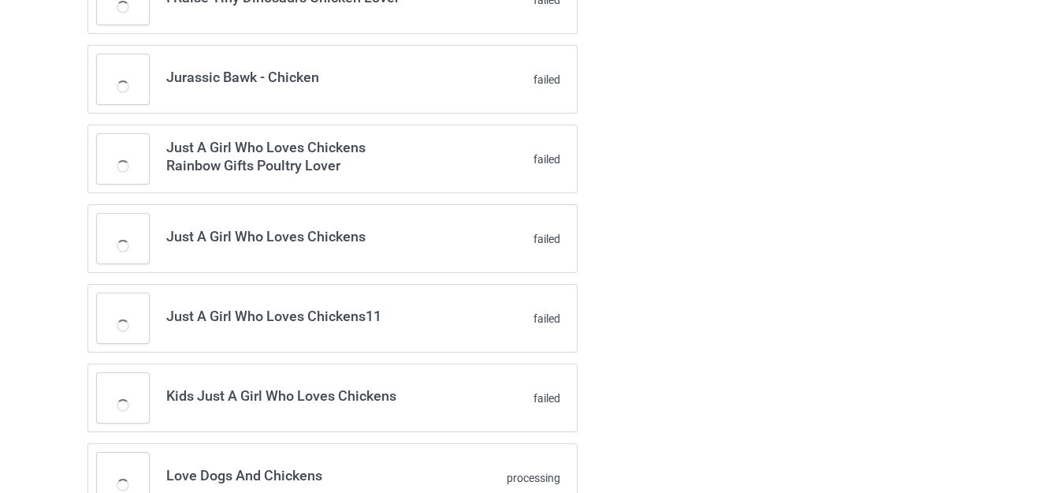
scroll to position [4056, 0]
